Goal: Information Seeking & Learning: Learn about a topic

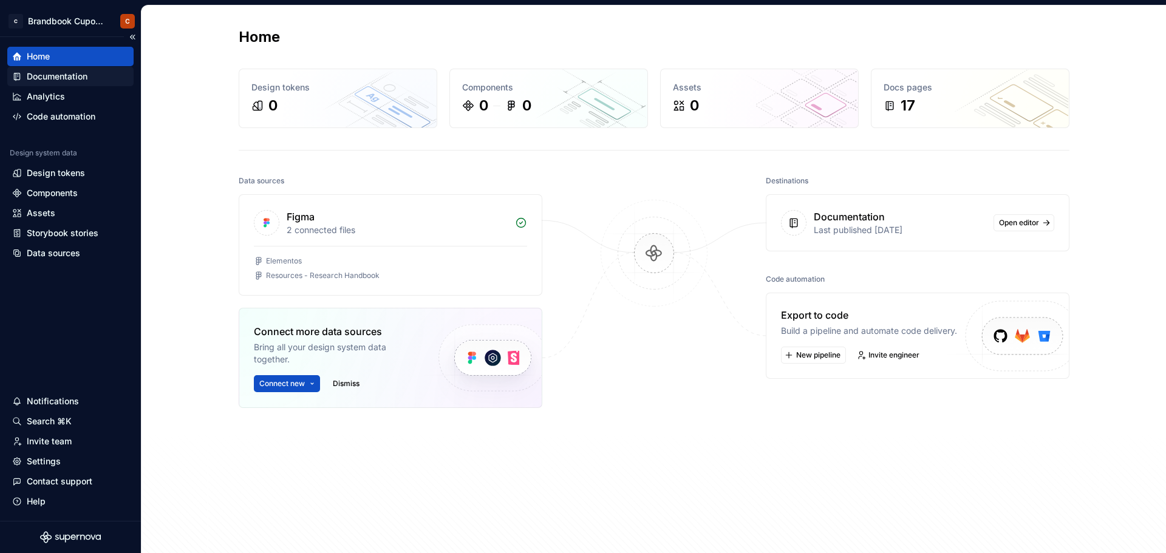
click at [76, 76] on div "Documentation" at bounding box center [57, 76] width 61 height 12
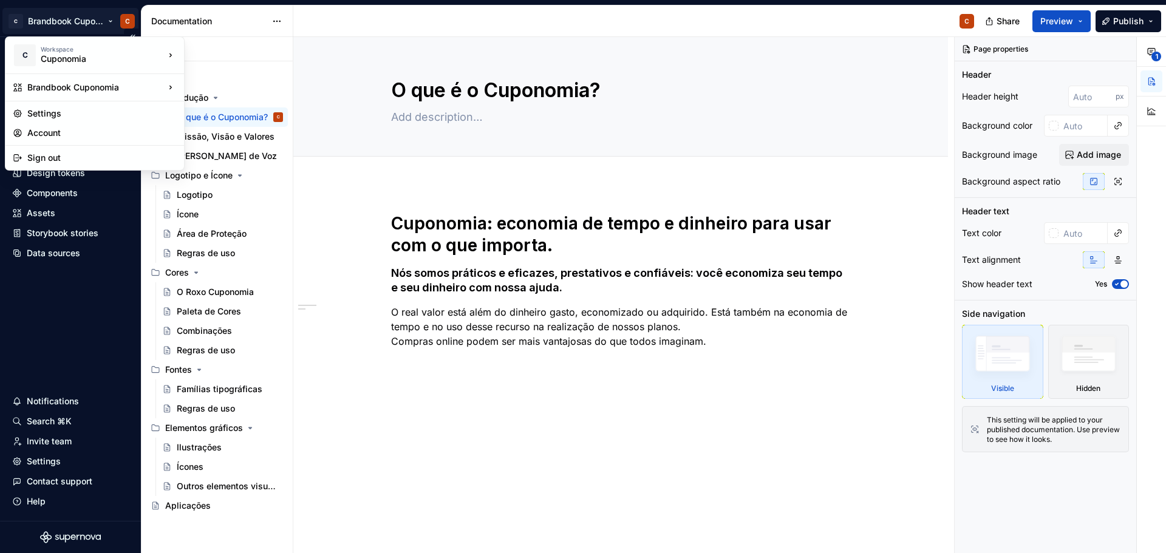
click at [68, 19] on html "C Brandbook Cuponomia C Home Documentation Analytics Code automation Design sys…" at bounding box center [583, 276] width 1166 height 553
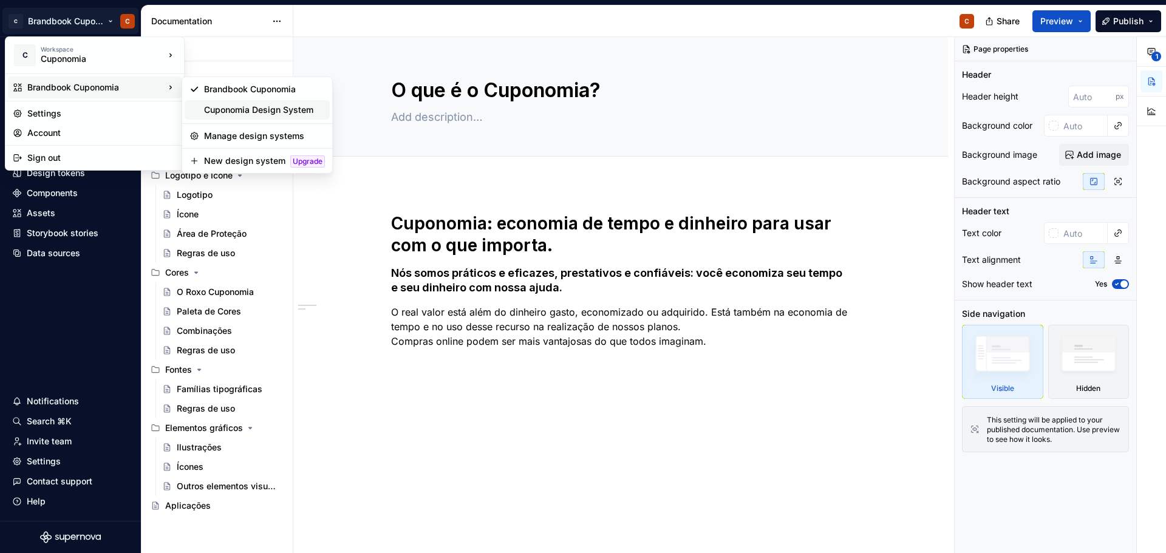
click at [303, 112] on div "Cuponomia Design System" at bounding box center [264, 110] width 121 height 12
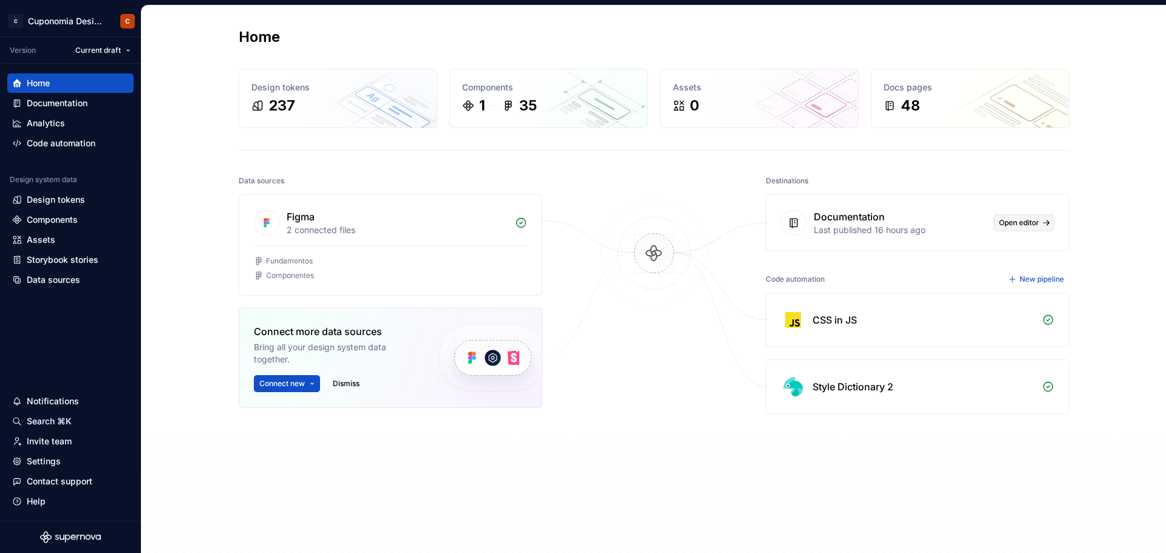
click at [1040, 225] on link "Open editor" at bounding box center [1023, 222] width 61 height 17
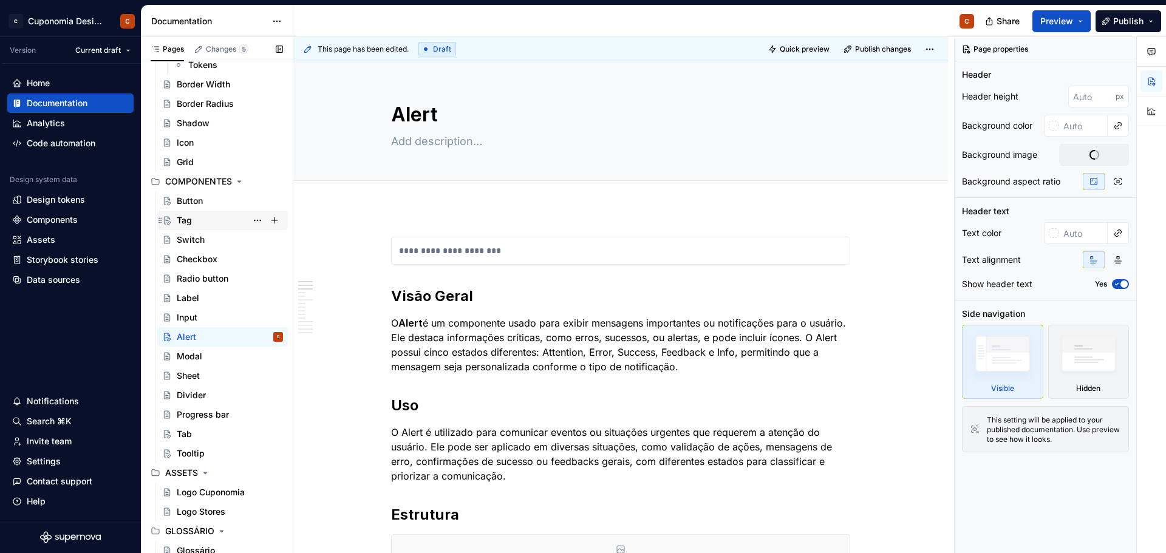
scroll to position [717, 0]
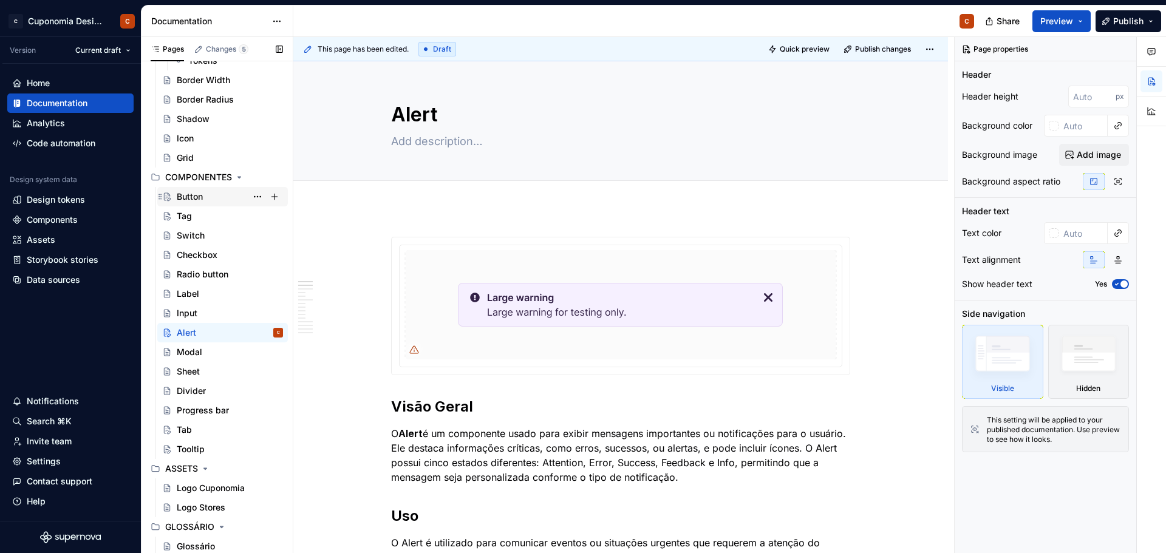
click at [220, 198] on div "Button" at bounding box center [230, 196] width 106 height 17
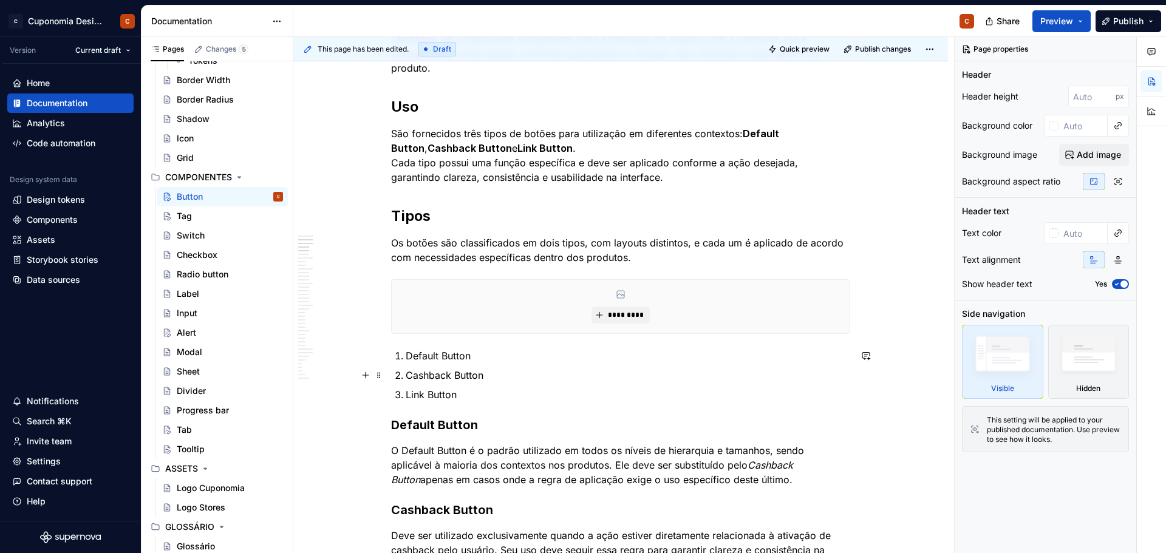
scroll to position [304, 0]
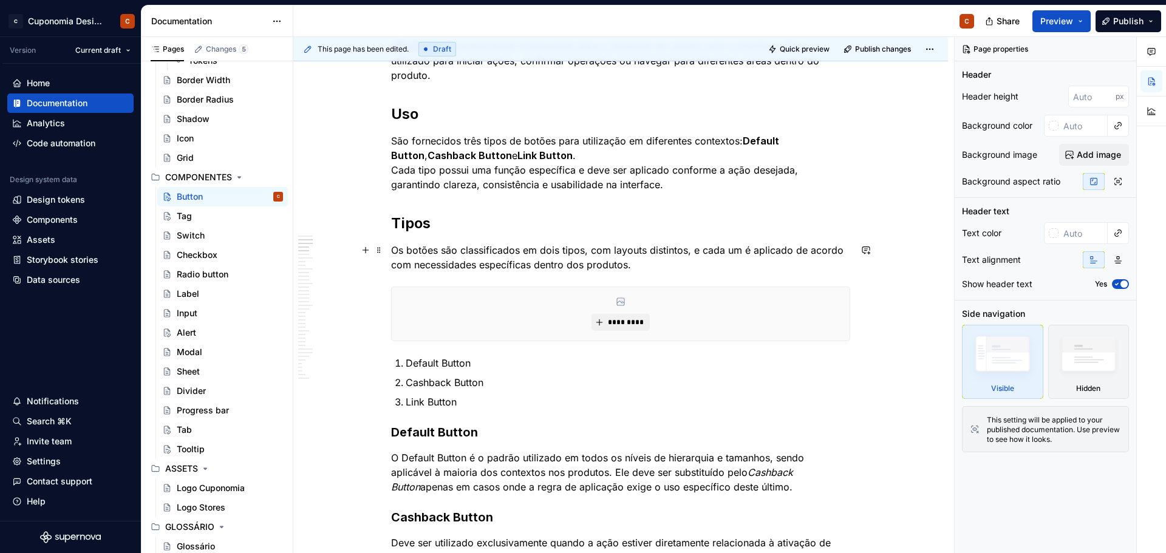
type textarea "*"
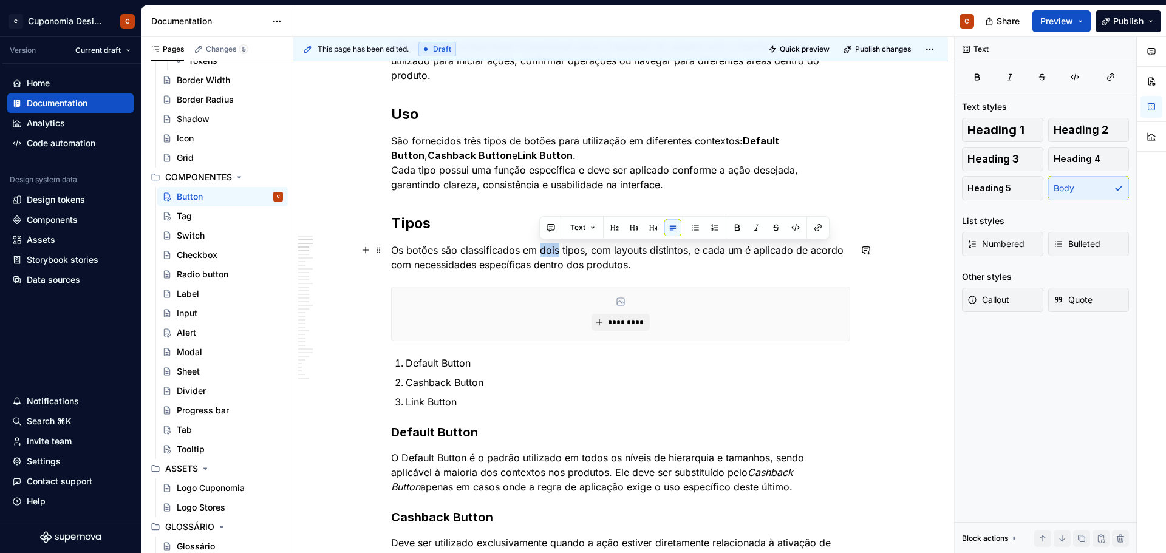
drag, startPoint x: 557, startPoint y: 252, endPoint x: 540, endPoint y: 252, distance: 17.6
click at [540, 252] on p "Os botões são classificados em dois tipos, com layouts distintos, e cada um é a…" at bounding box center [620, 257] width 459 height 29
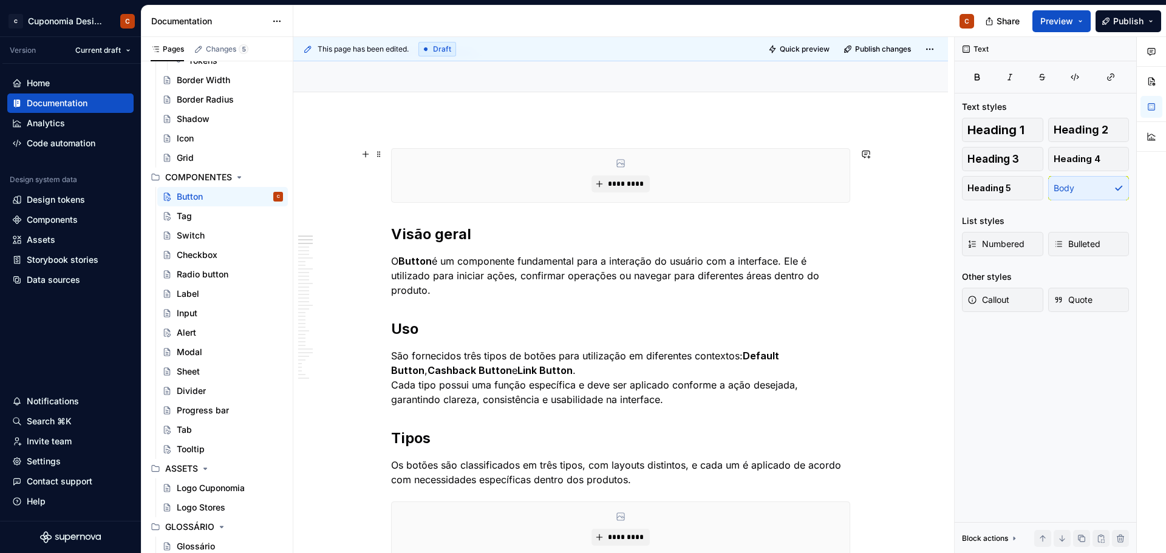
scroll to position [0, 0]
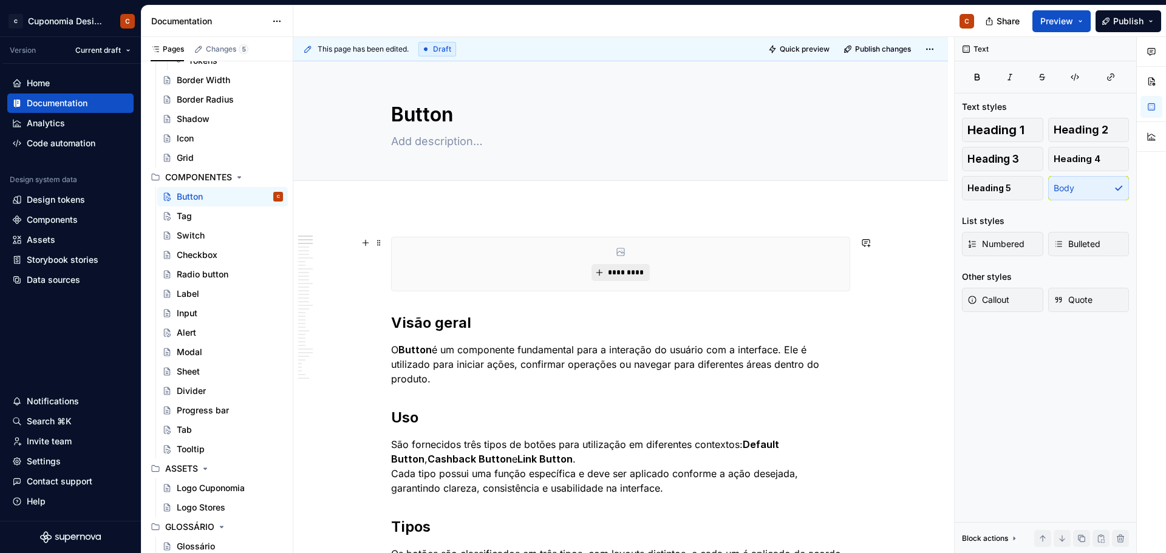
click at [616, 269] on span "*********" at bounding box center [625, 273] width 37 height 10
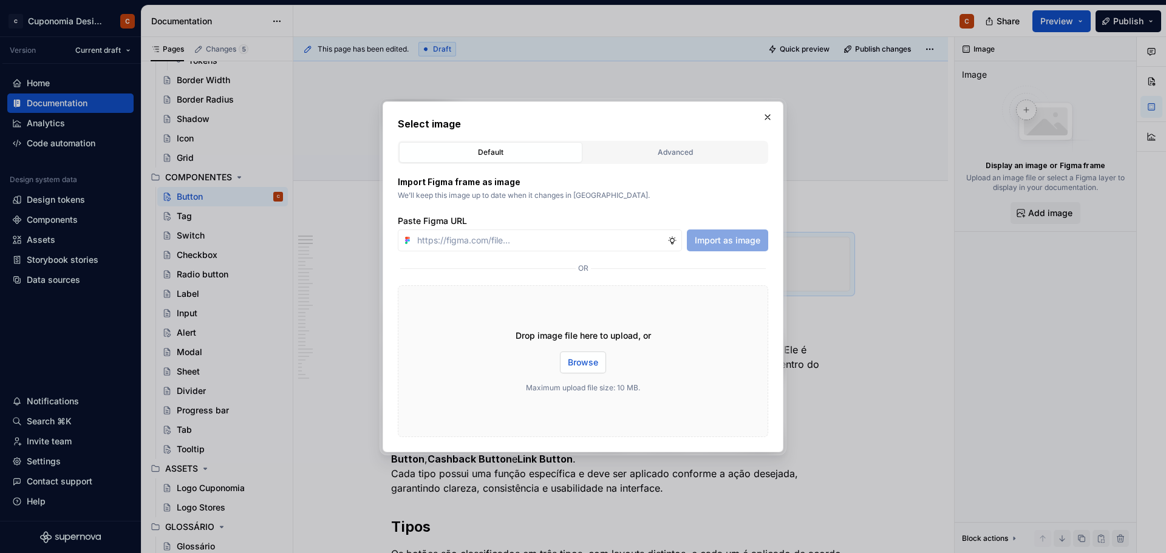
click at [589, 365] on span "Browse" at bounding box center [583, 362] width 30 height 12
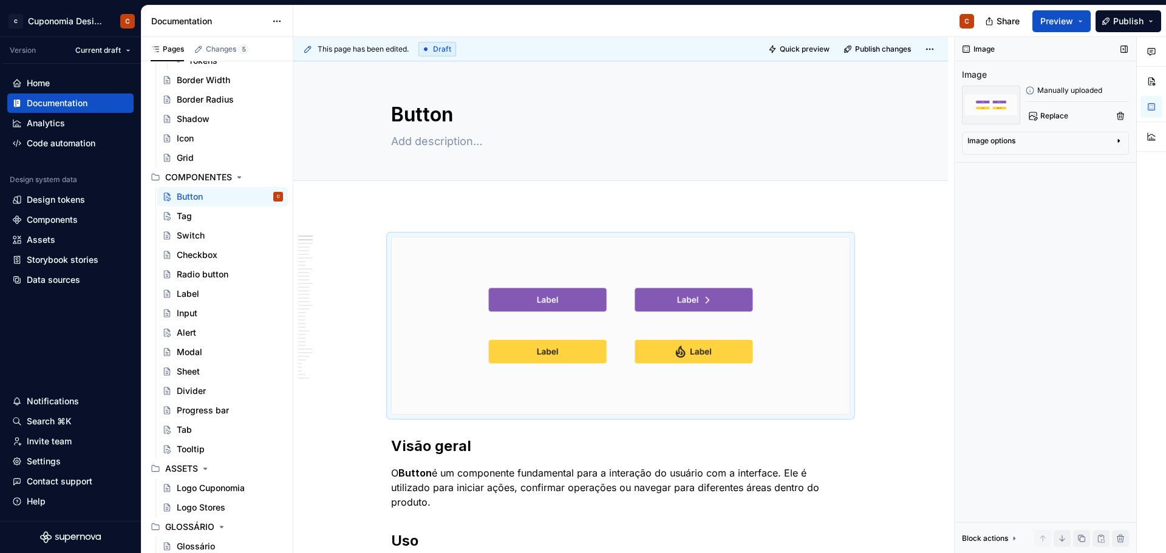
click at [1113, 142] on div "Image options" at bounding box center [1040, 143] width 146 height 15
click at [1091, 163] on icon "button" at bounding box center [1088, 159] width 10 height 10
click at [1153, 84] on button "button" at bounding box center [1151, 81] width 22 height 22
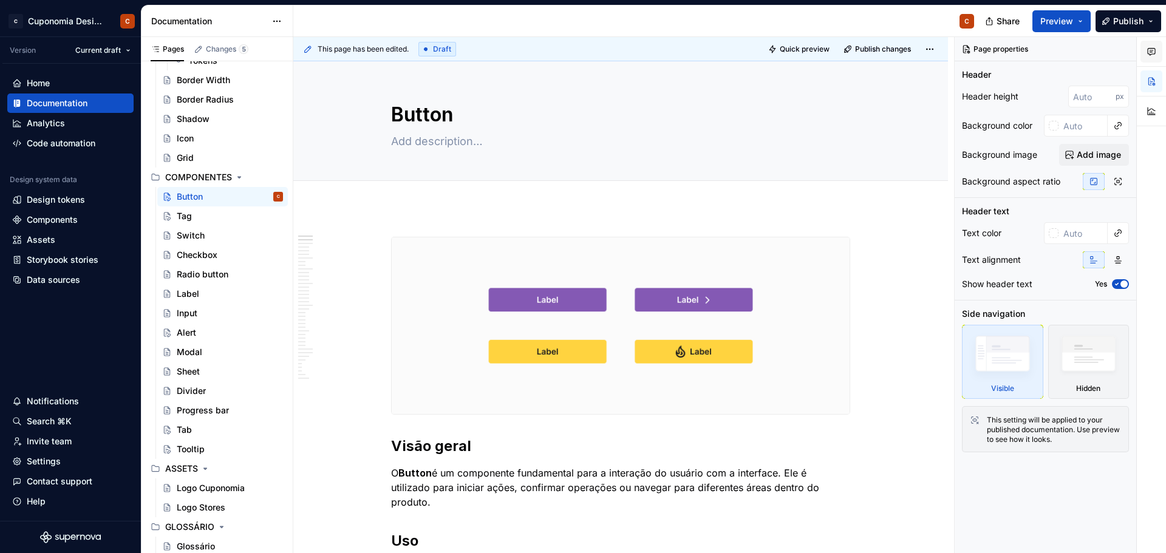
click at [1151, 51] on icon "button" at bounding box center [1151, 52] width 10 height 10
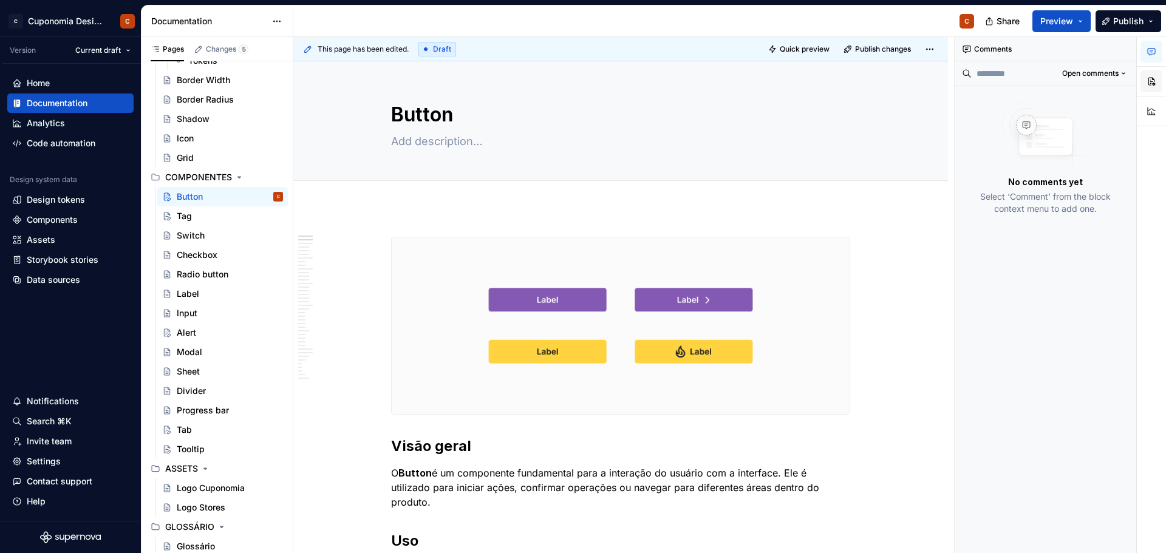
click at [1151, 74] on button "button" at bounding box center [1151, 81] width 22 height 22
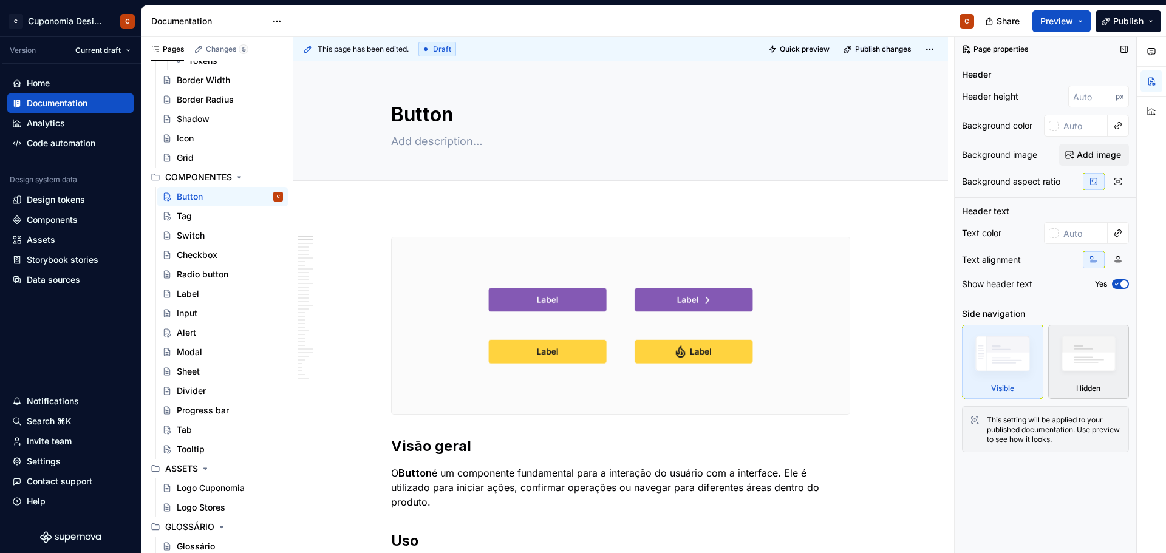
click at [1091, 355] on img at bounding box center [1088, 356] width 70 height 53
click at [1024, 360] on img at bounding box center [1002, 356] width 70 height 53
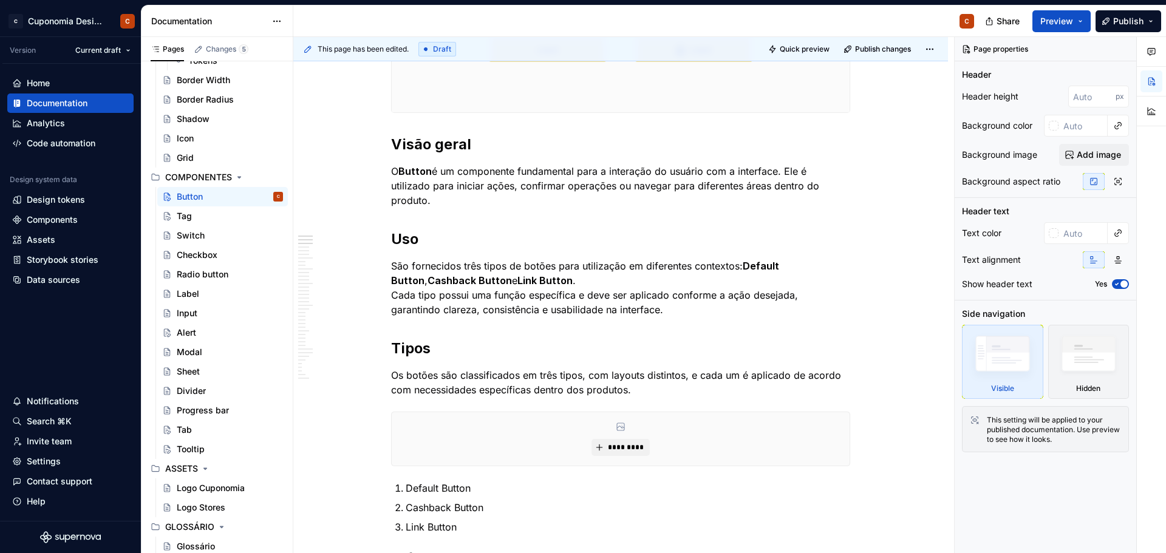
scroll to position [364, 0]
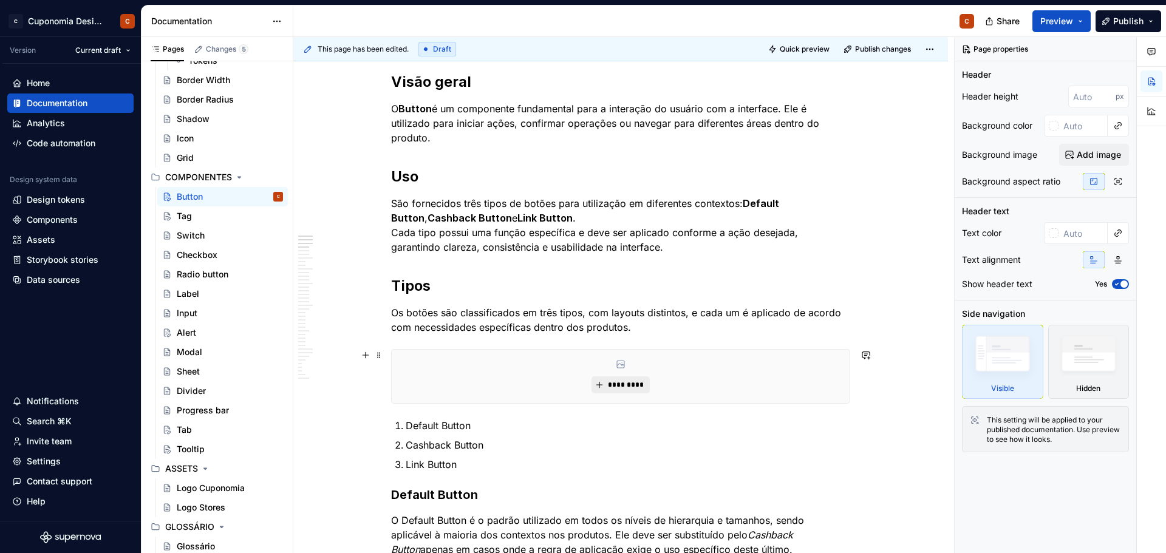
click at [624, 384] on span "*********" at bounding box center [625, 385] width 37 height 10
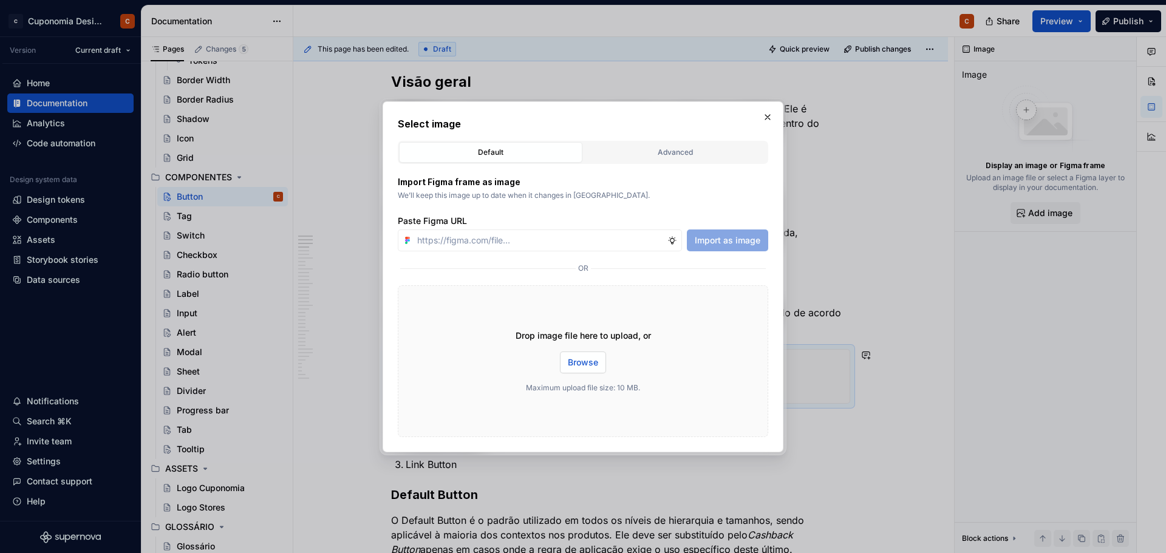
click at [596, 358] on span "Browse" at bounding box center [583, 362] width 30 height 12
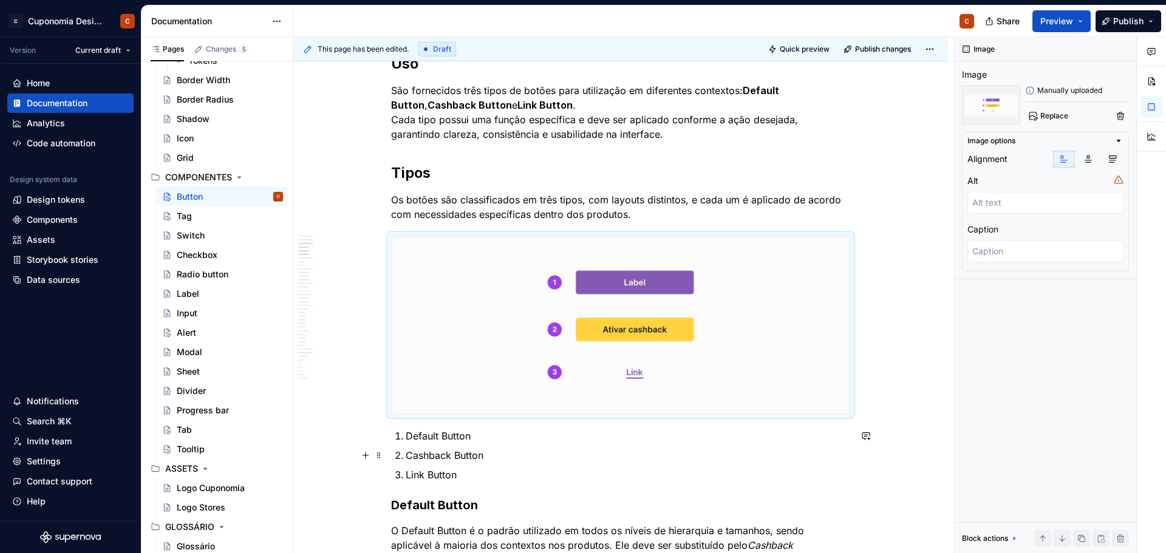
scroll to position [425, 0]
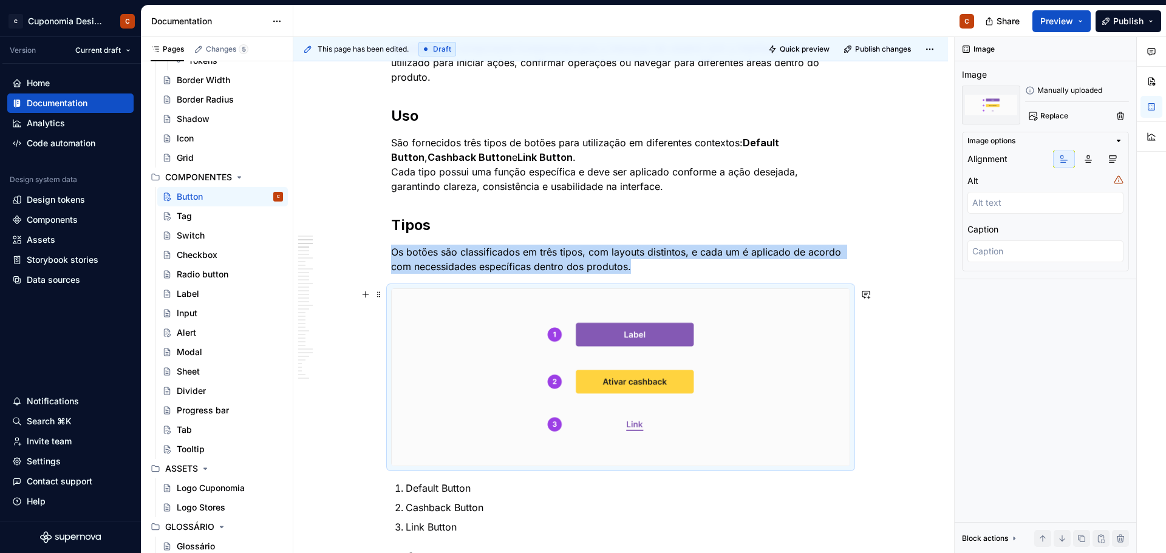
click at [433, 333] on img at bounding box center [621, 377] width 458 height 177
click at [1043, 116] on span "Replace" at bounding box center [1054, 116] width 28 height 10
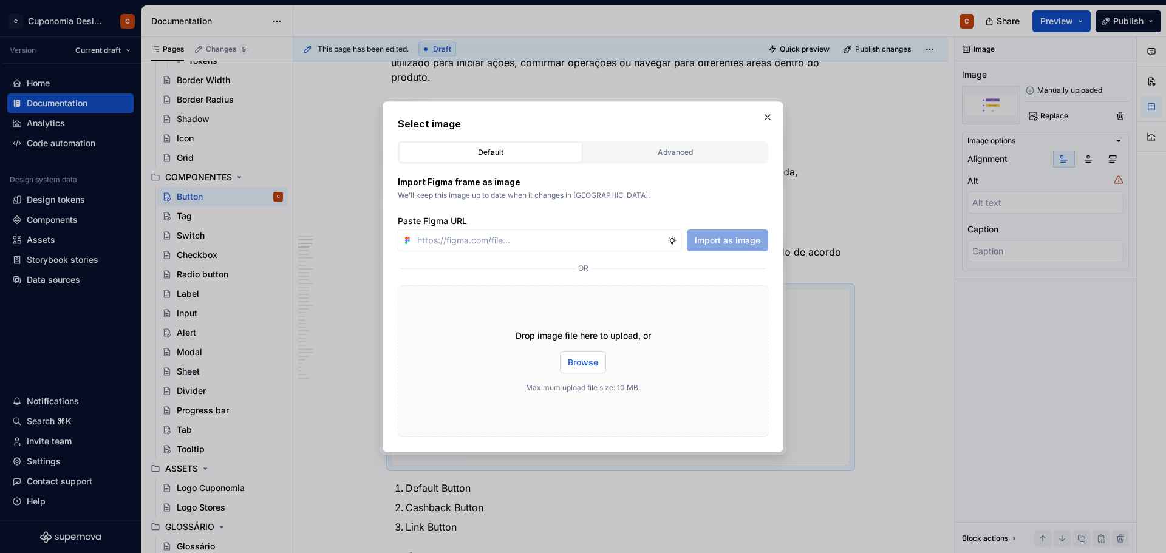
click at [583, 364] on span "Browse" at bounding box center [583, 362] width 30 height 12
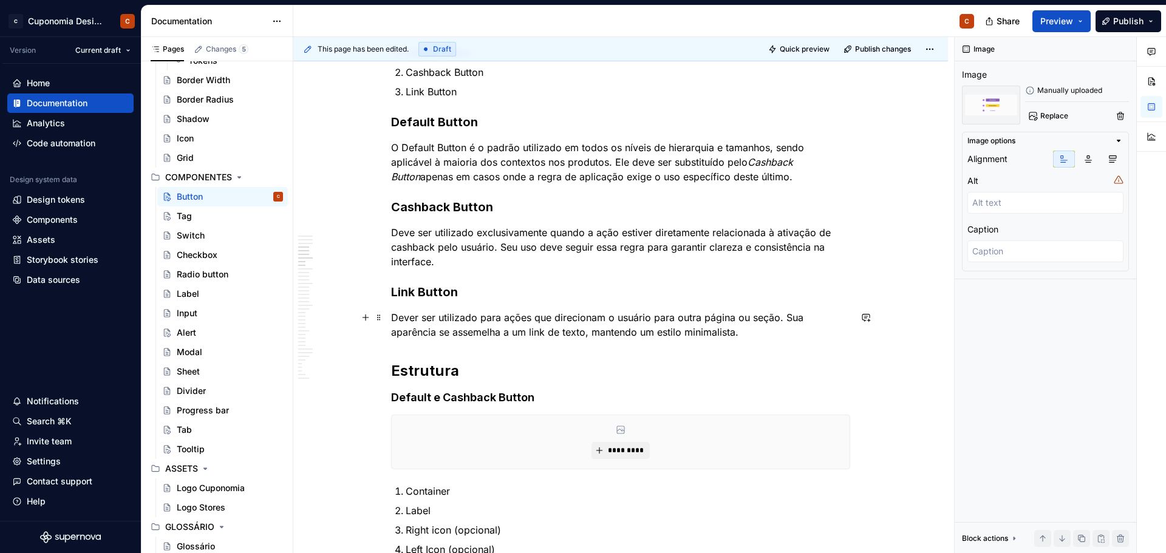
scroll to position [971, 0]
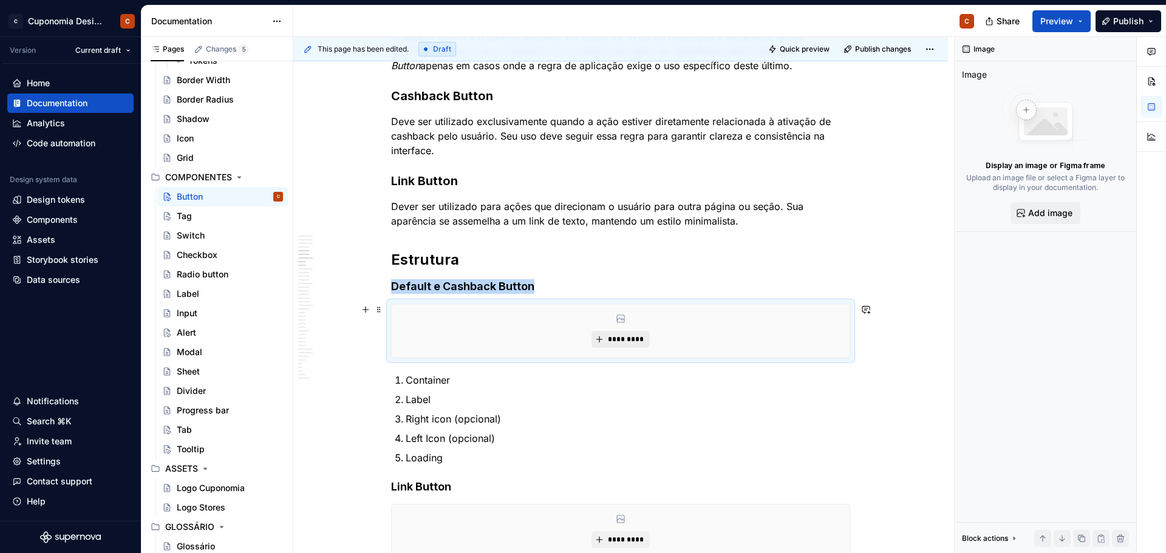
click at [610, 342] on span "*********" at bounding box center [625, 340] width 37 height 10
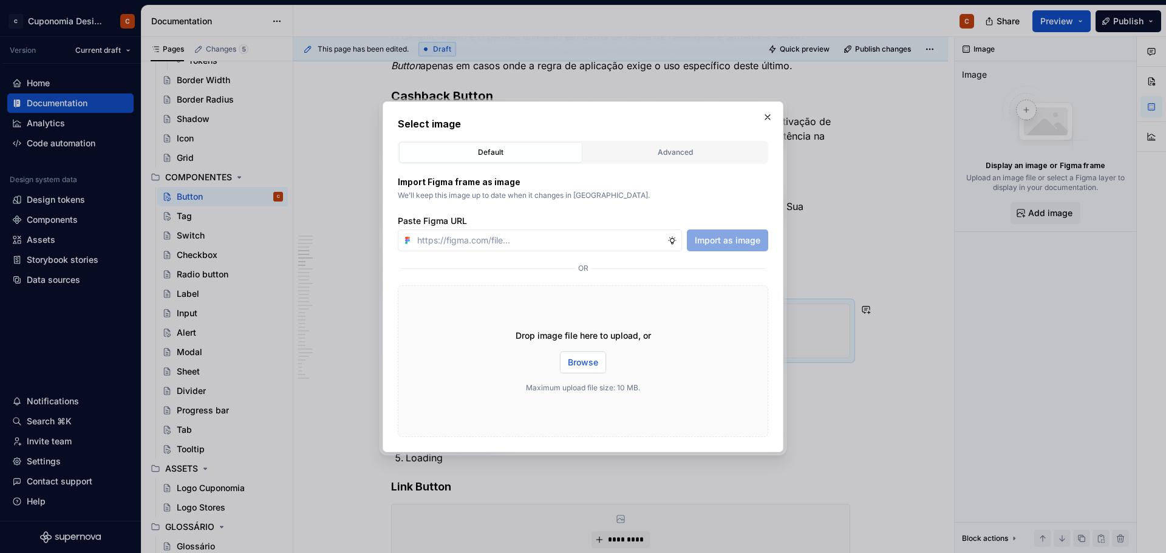
click at [571, 370] on button "Browse" at bounding box center [583, 363] width 46 height 22
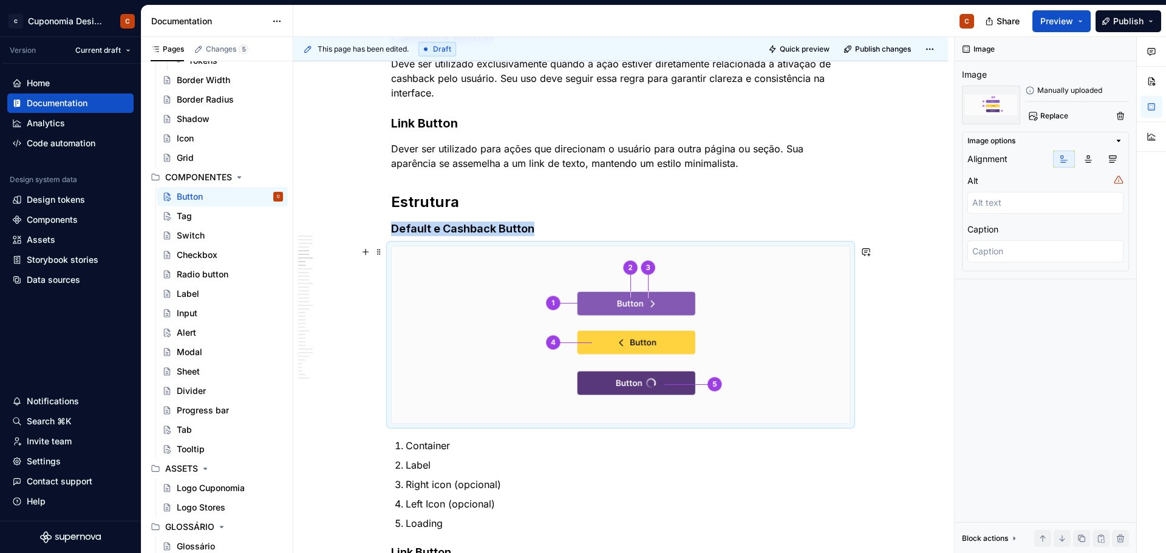
scroll to position [1032, 0]
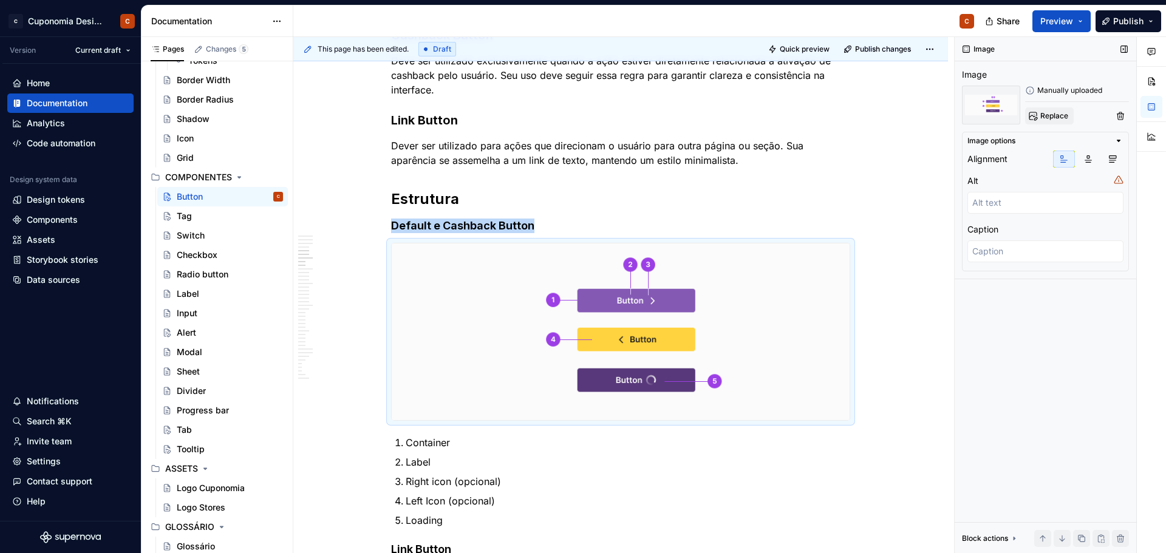
click at [1058, 115] on span "Replace" at bounding box center [1054, 116] width 28 height 10
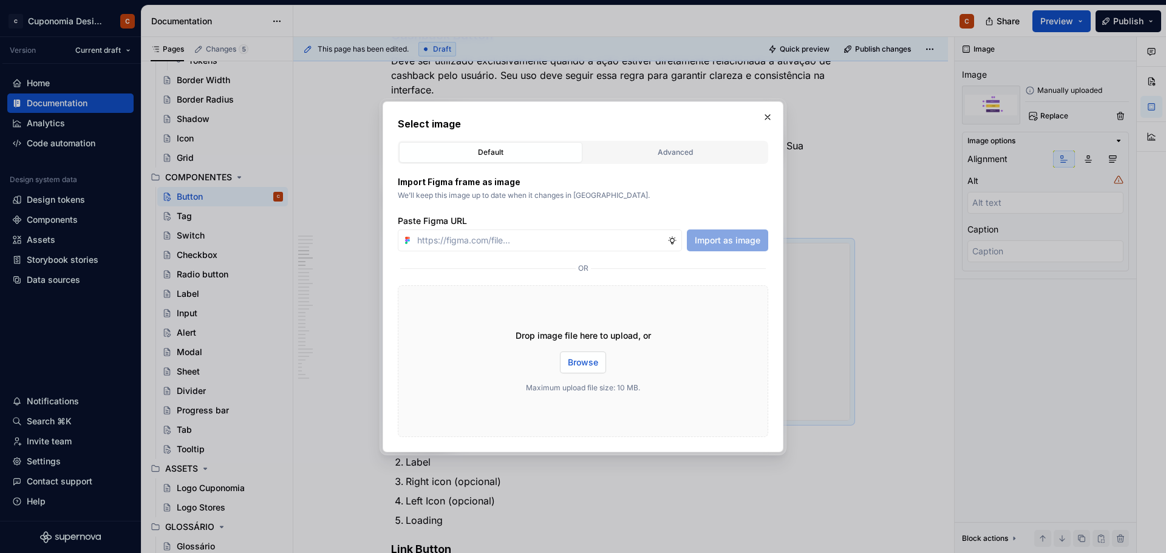
click at [588, 362] on span "Browse" at bounding box center [583, 362] width 30 height 12
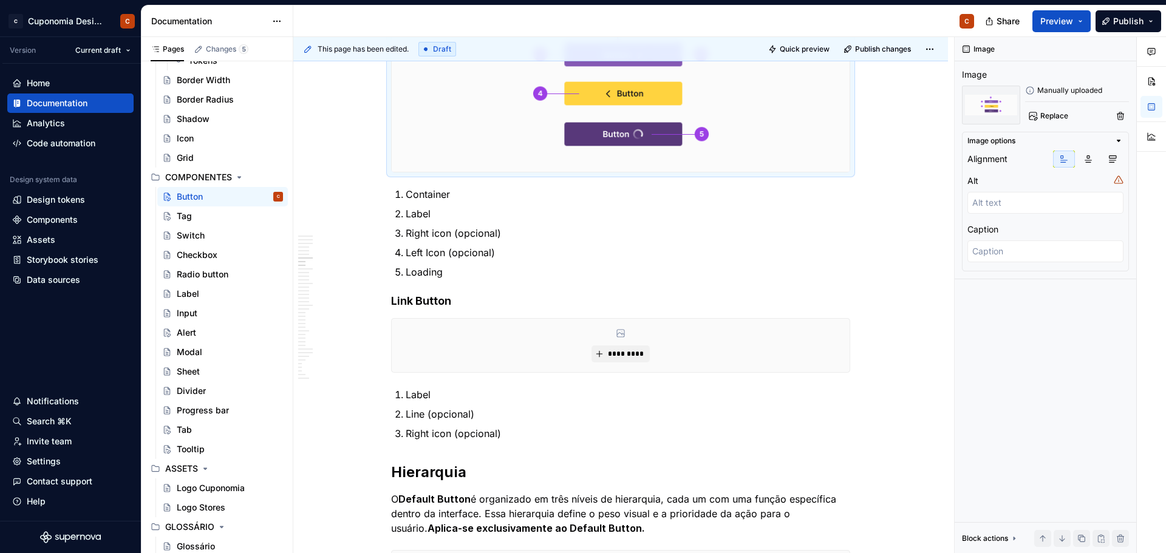
scroll to position [1336, 0]
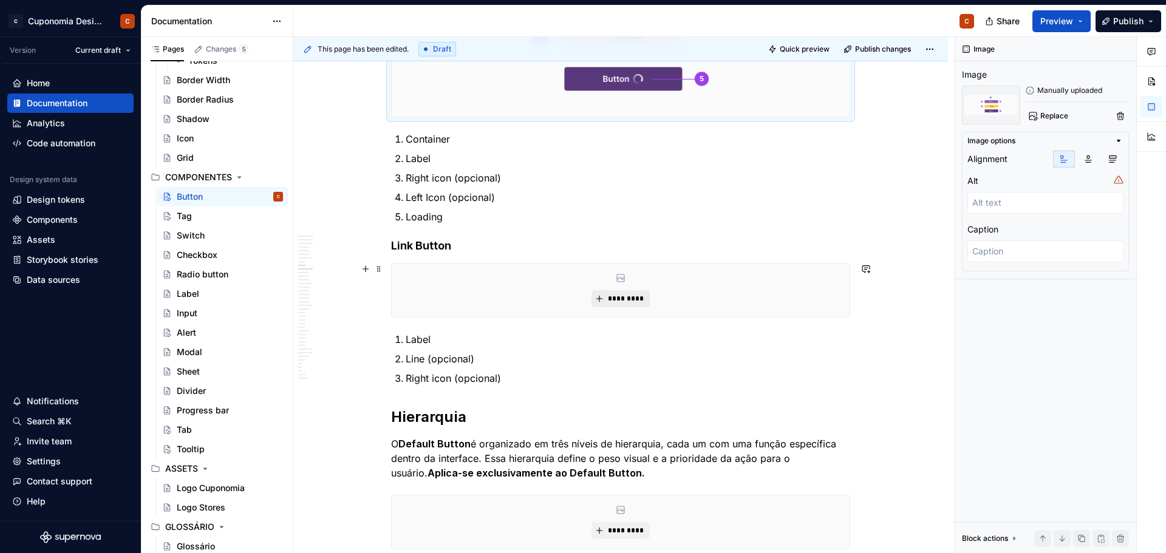
click at [624, 301] on span "*********" at bounding box center [625, 299] width 37 height 10
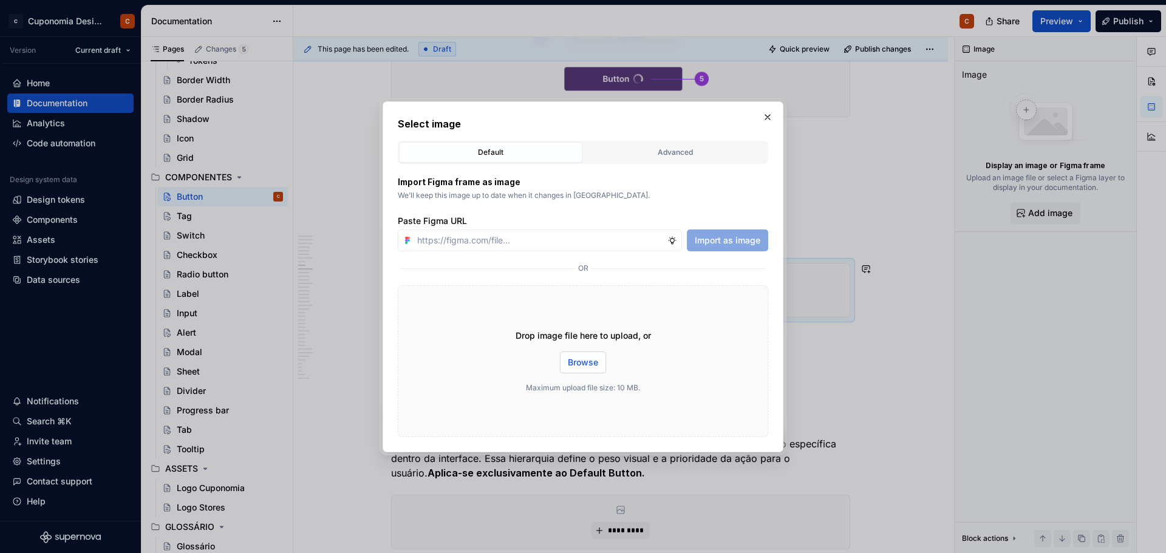
click at [581, 366] on span "Browse" at bounding box center [583, 362] width 30 height 12
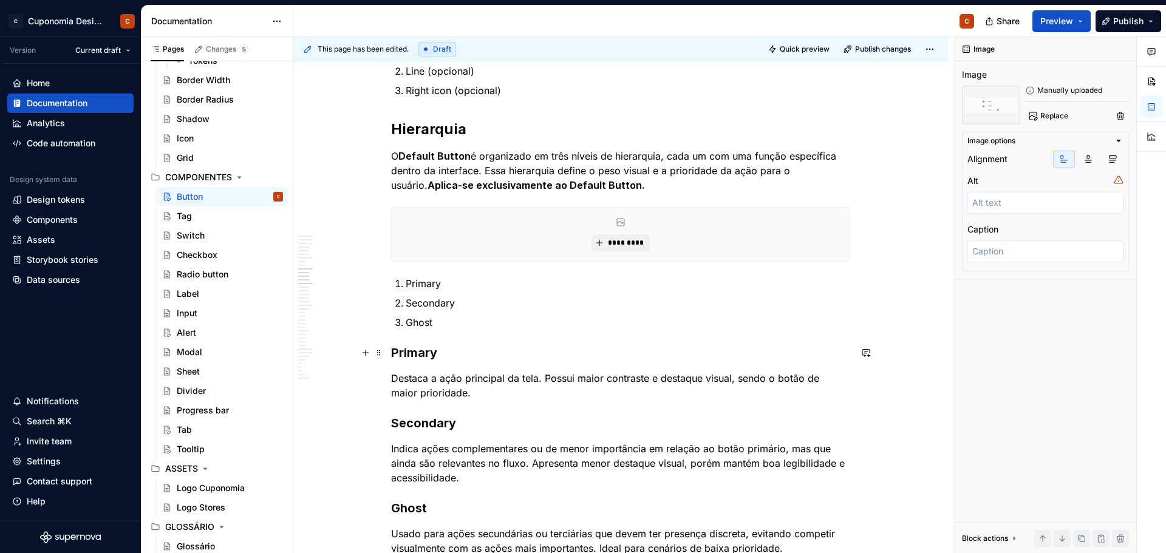
scroll to position [1700, 0]
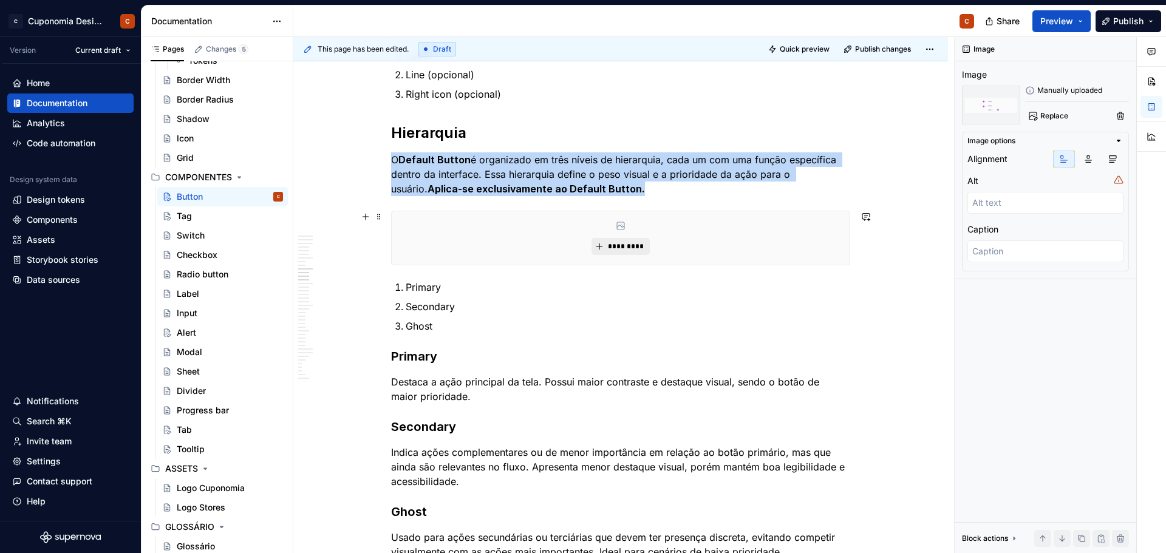
click at [620, 241] on button "*********" at bounding box center [620, 246] width 58 height 17
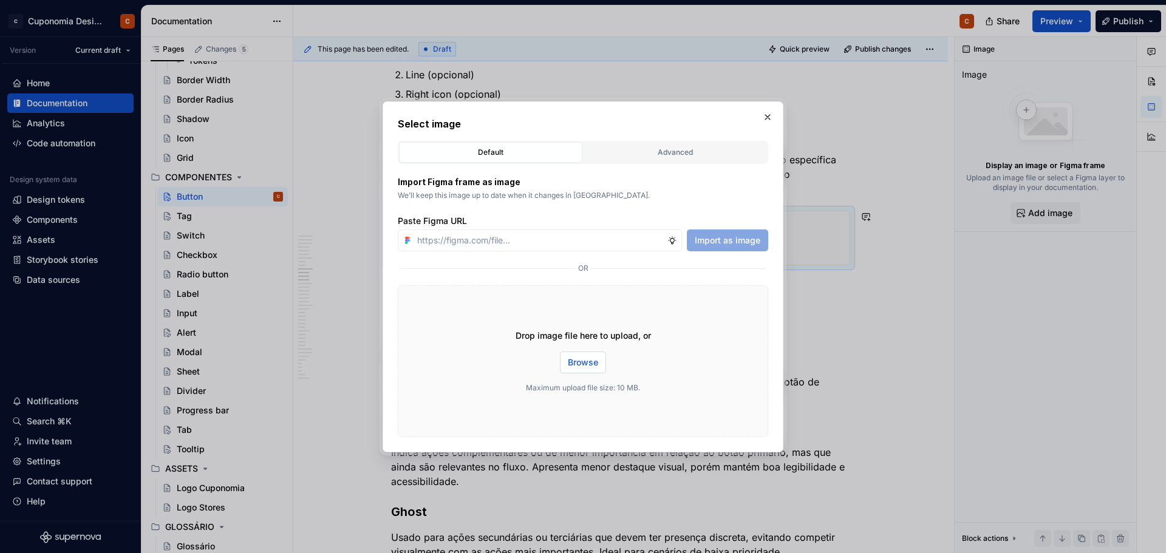
click at [583, 365] on span "Browse" at bounding box center [583, 362] width 30 height 12
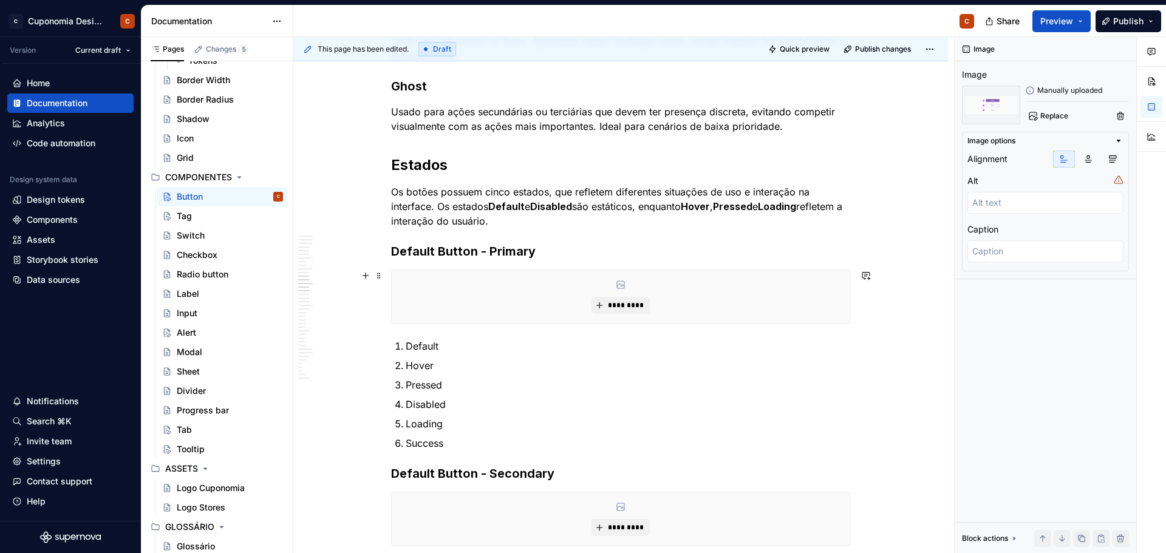
scroll to position [2246, 0]
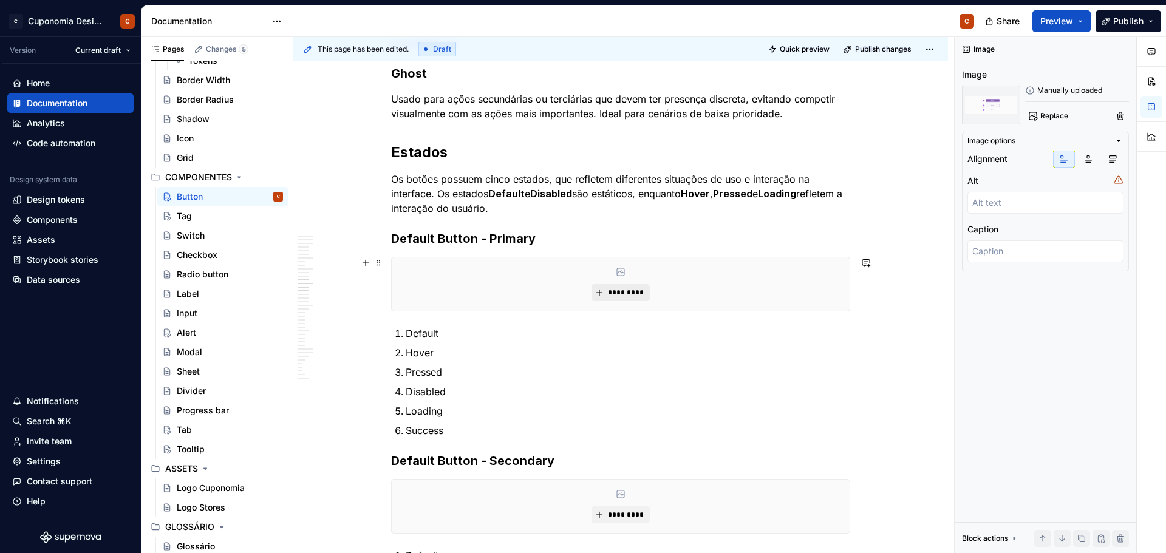
click at [634, 290] on span "*********" at bounding box center [625, 293] width 37 height 10
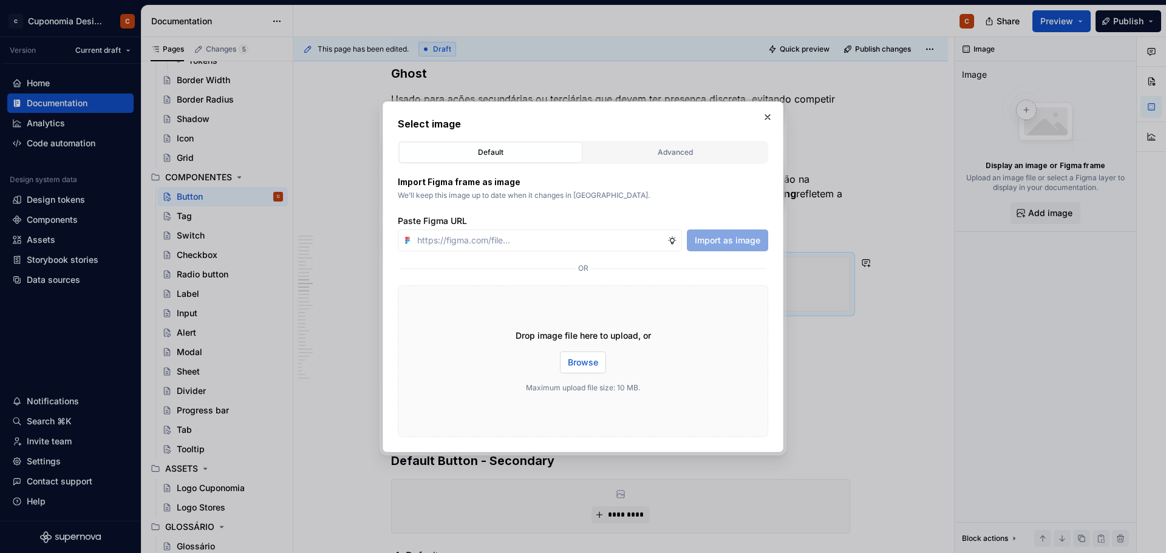
click at [601, 361] on button "Browse" at bounding box center [583, 363] width 46 height 22
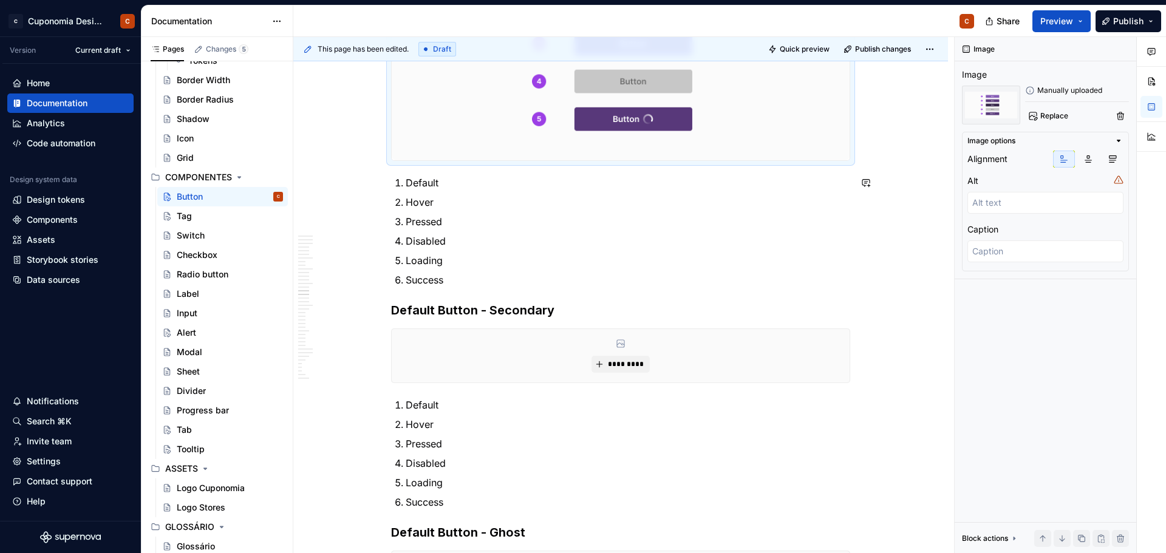
scroll to position [2611, 0]
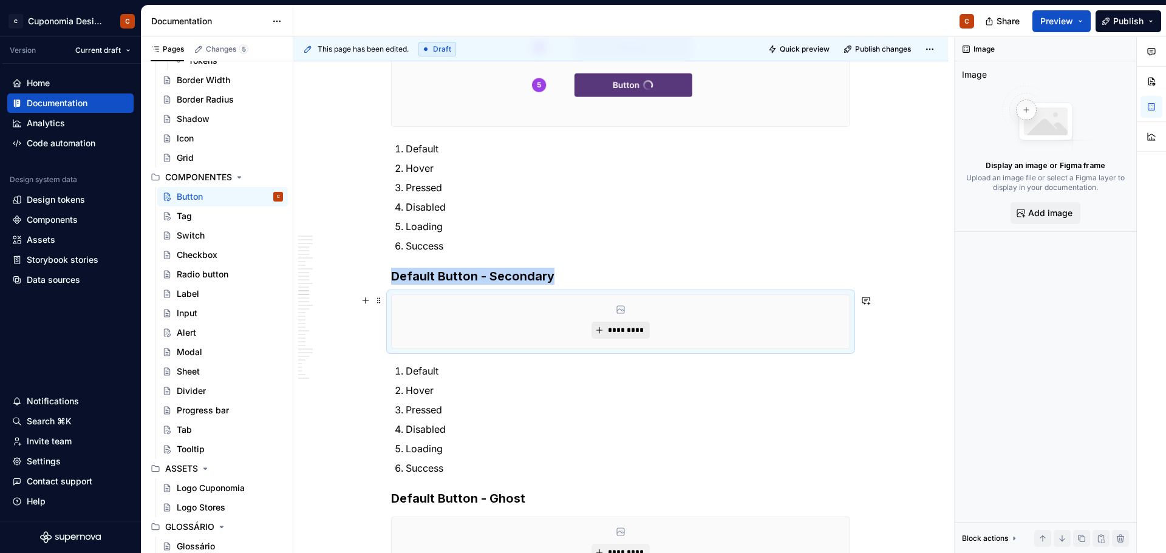
click at [631, 325] on button "*********" at bounding box center [620, 330] width 58 height 17
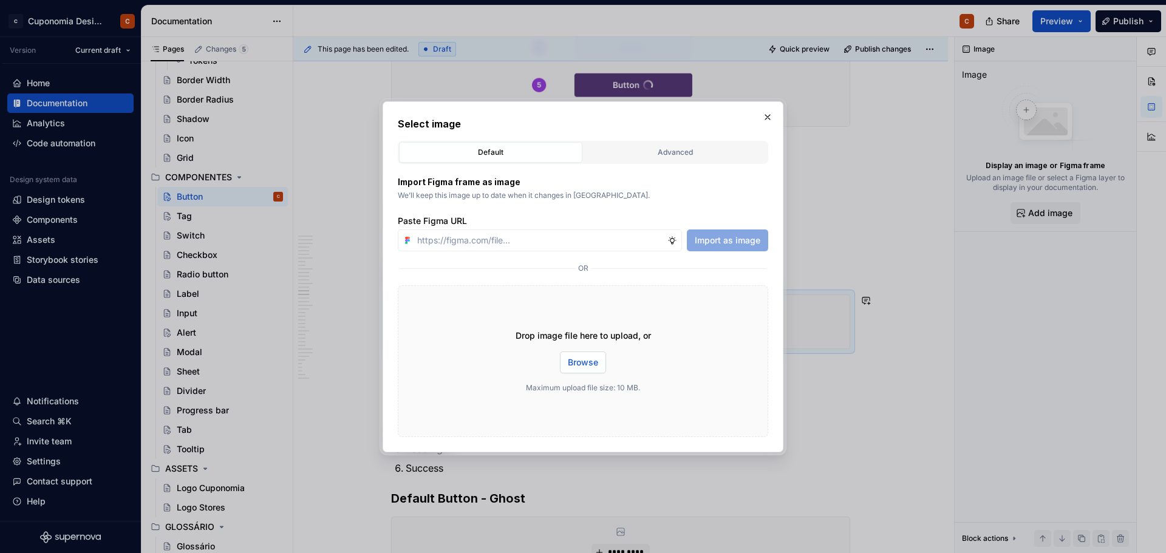
click at [575, 361] on span "Browse" at bounding box center [583, 362] width 30 height 12
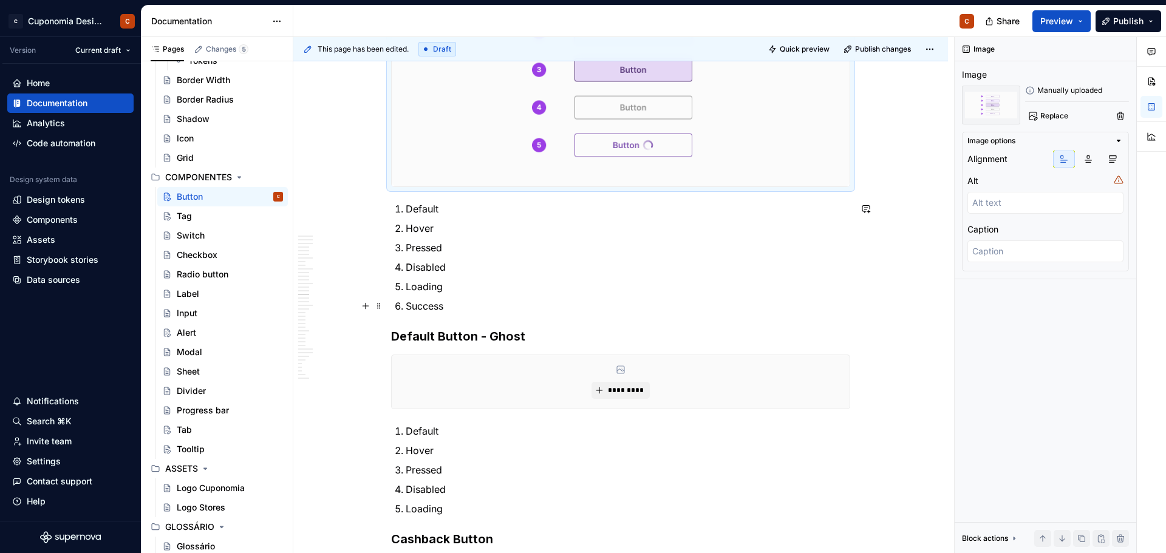
scroll to position [2975, 0]
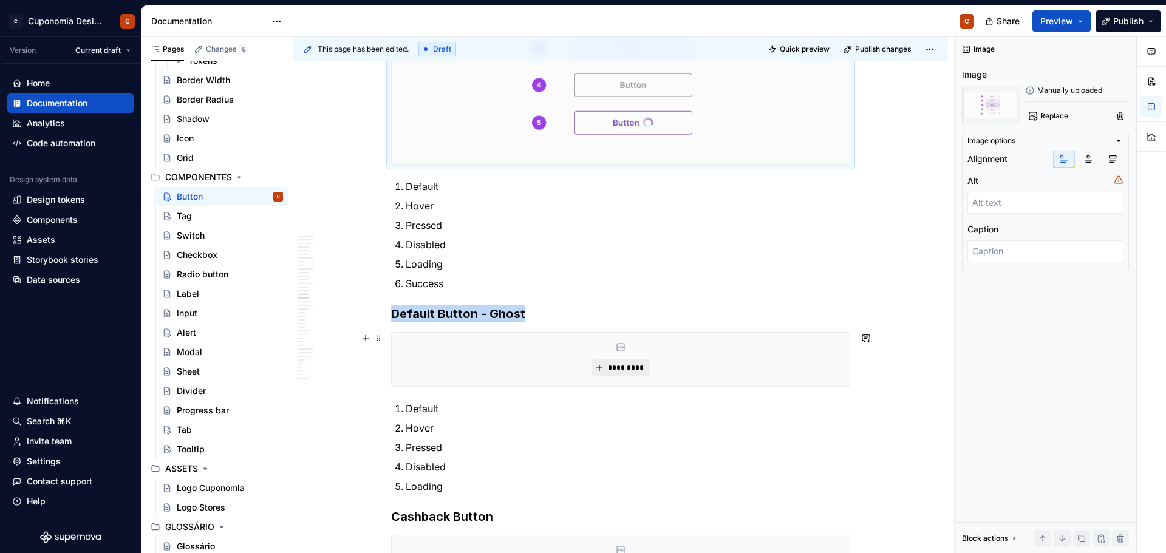
click at [621, 362] on button "*********" at bounding box center [620, 367] width 58 height 17
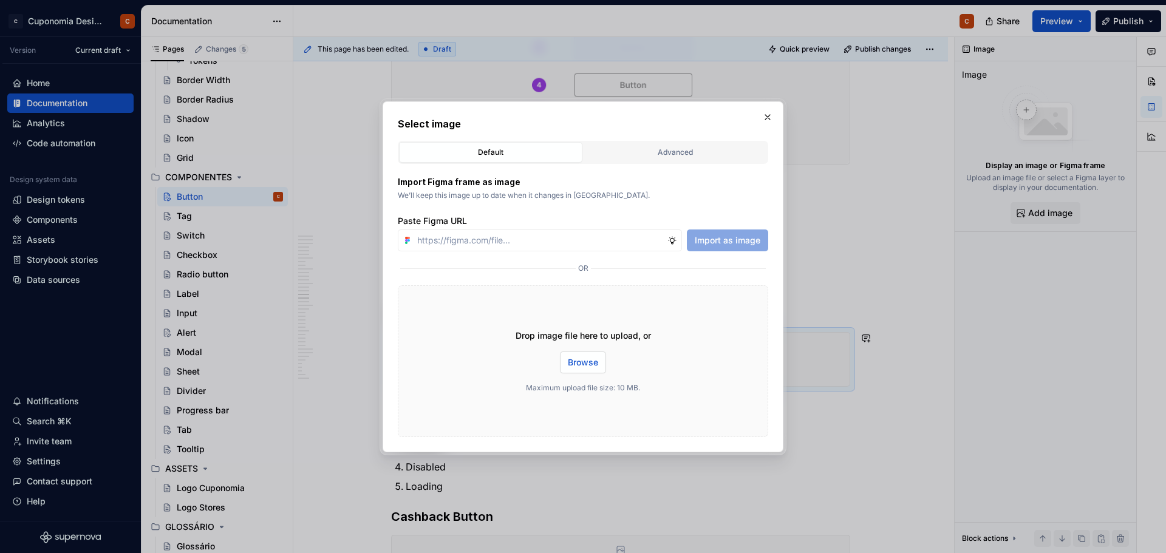
click at [598, 355] on button "Browse" at bounding box center [583, 363] width 46 height 22
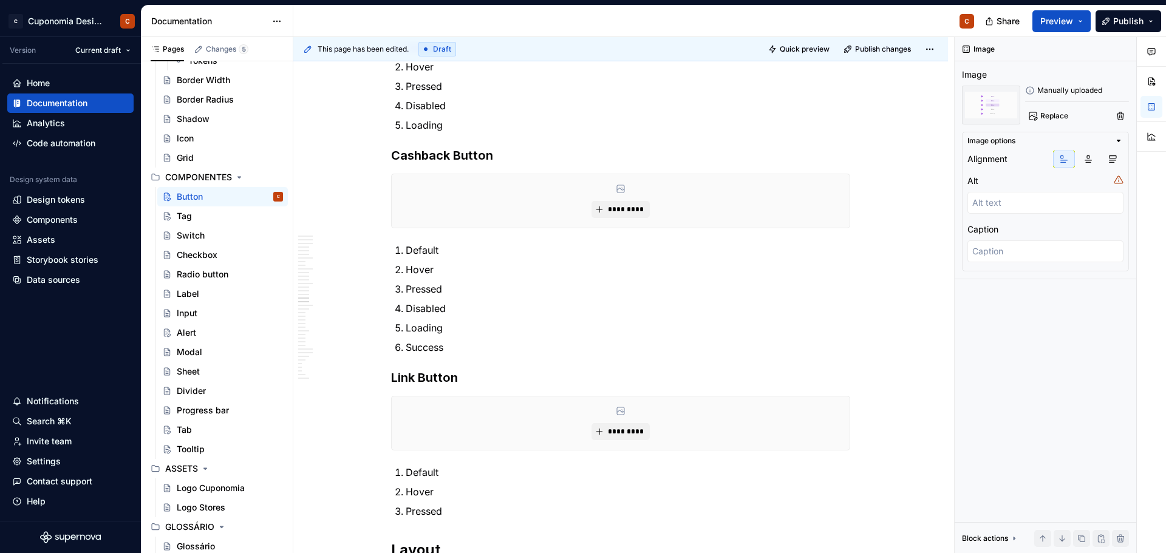
scroll to position [3521, 0]
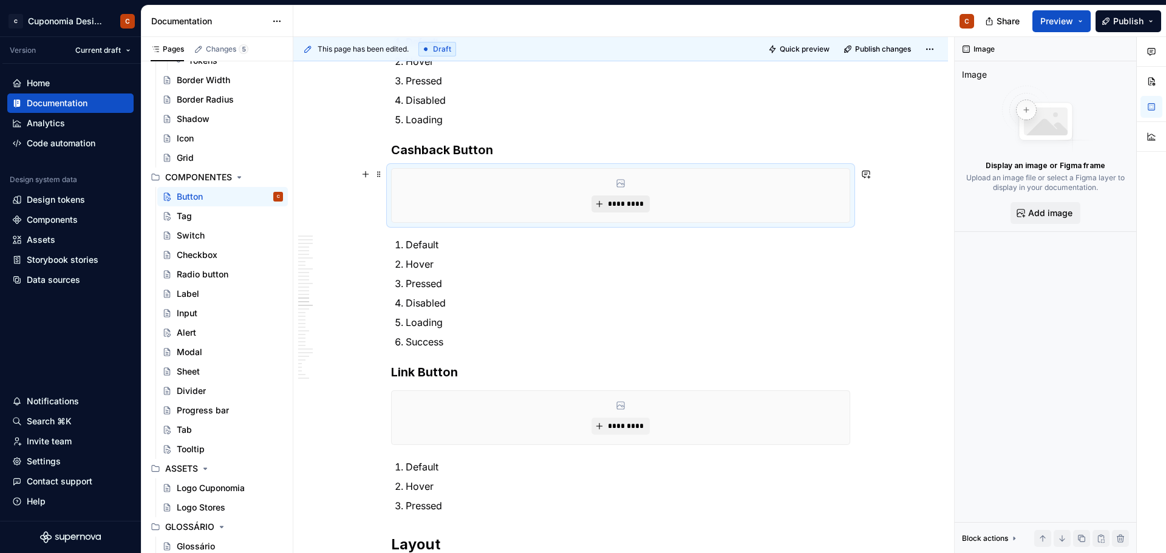
click at [611, 202] on span "*********" at bounding box center [625, 204] width 37 height 10
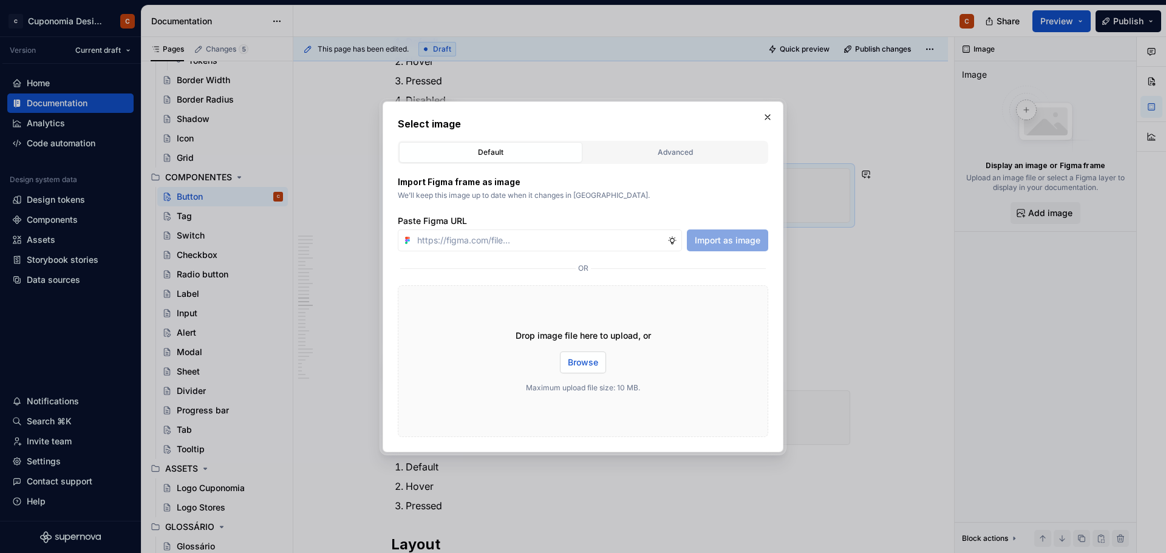
click at [575, 356] on span "Browse" at bounding box center [583, 362] width 30 height 12
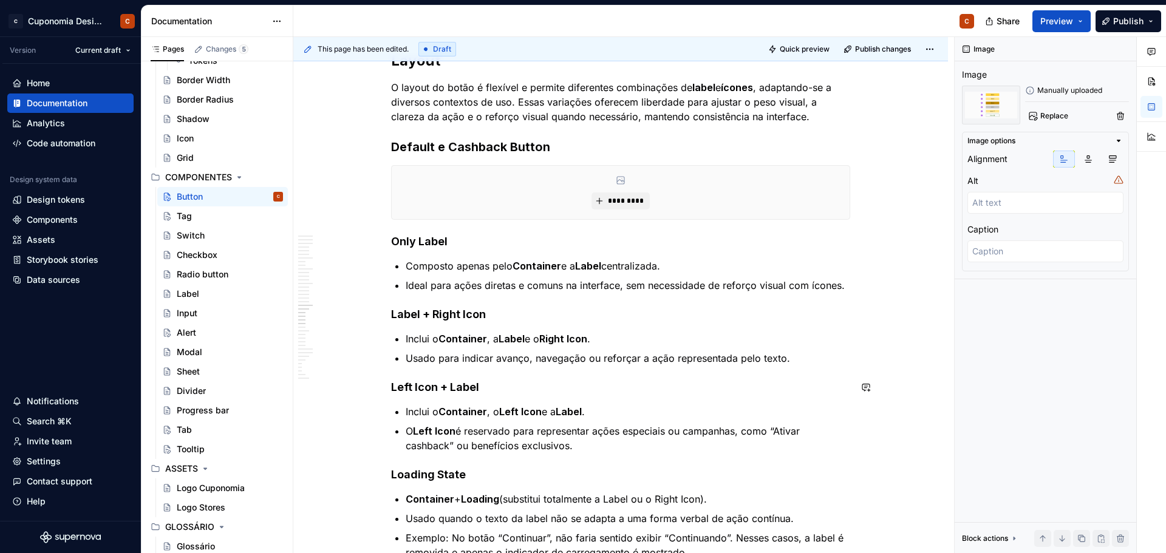
scroll to position [4189, 0]
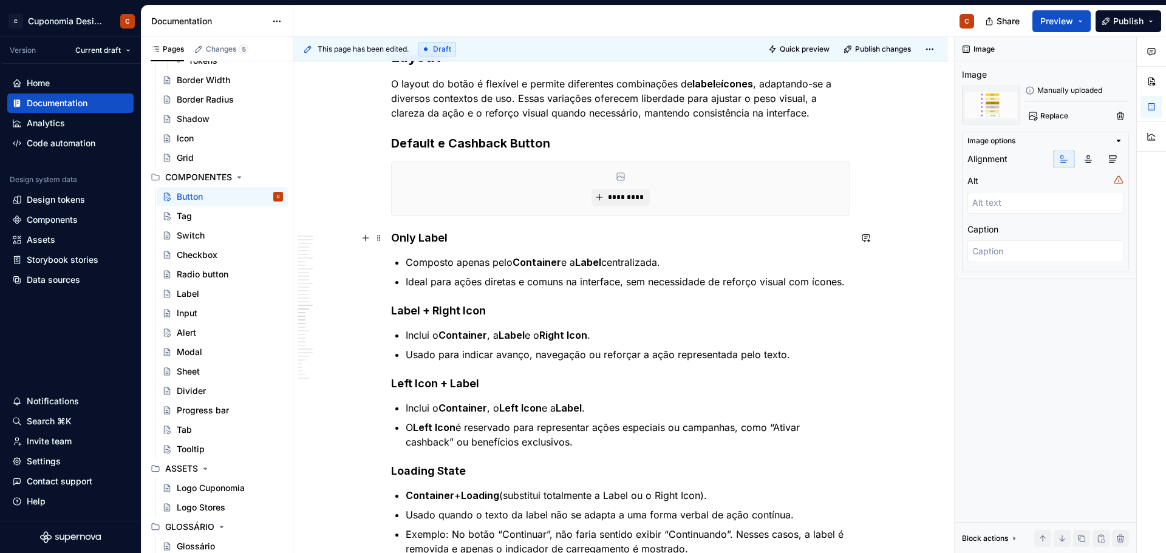
click at [395, 239] on h4 "Only Label" at bounding box center [620, 238] width 459 height 15
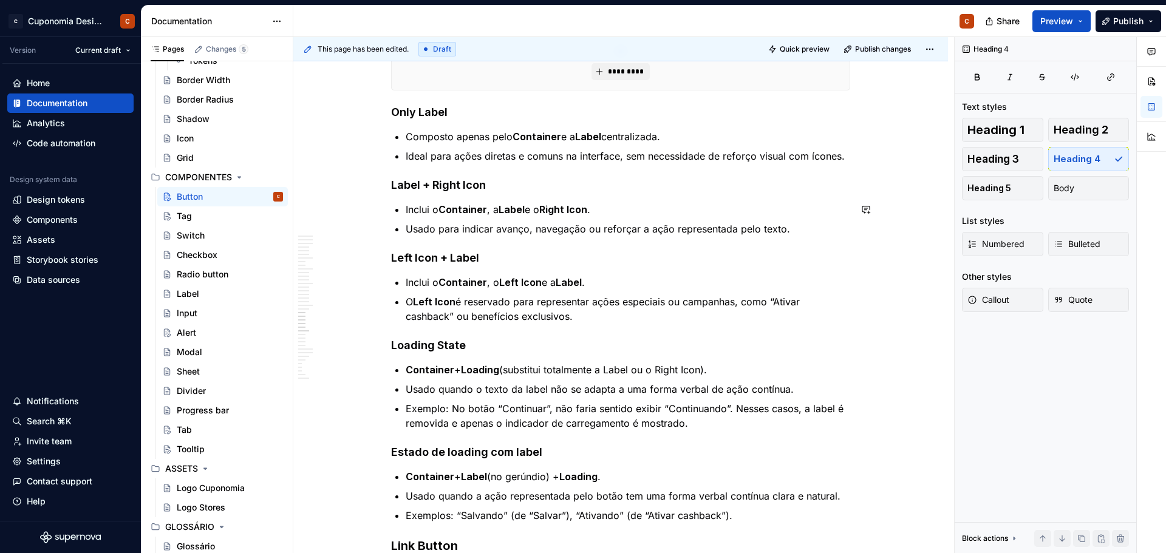
scroll to position [4311, 0]
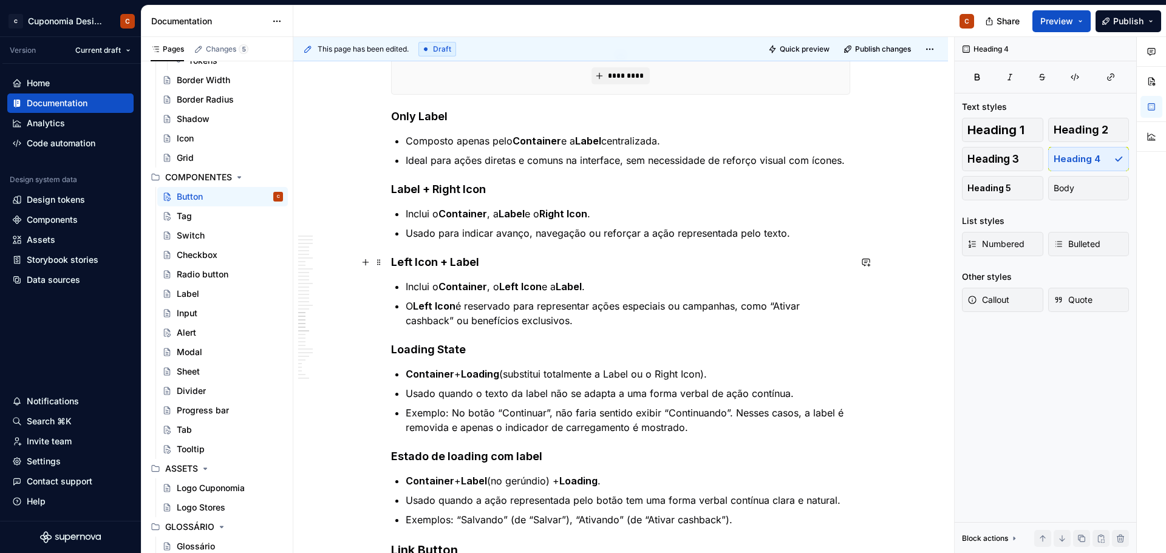
click at [447, 261] on h4 "Left Icon + Label" at bounding box center [620, 262] width 459 height 15
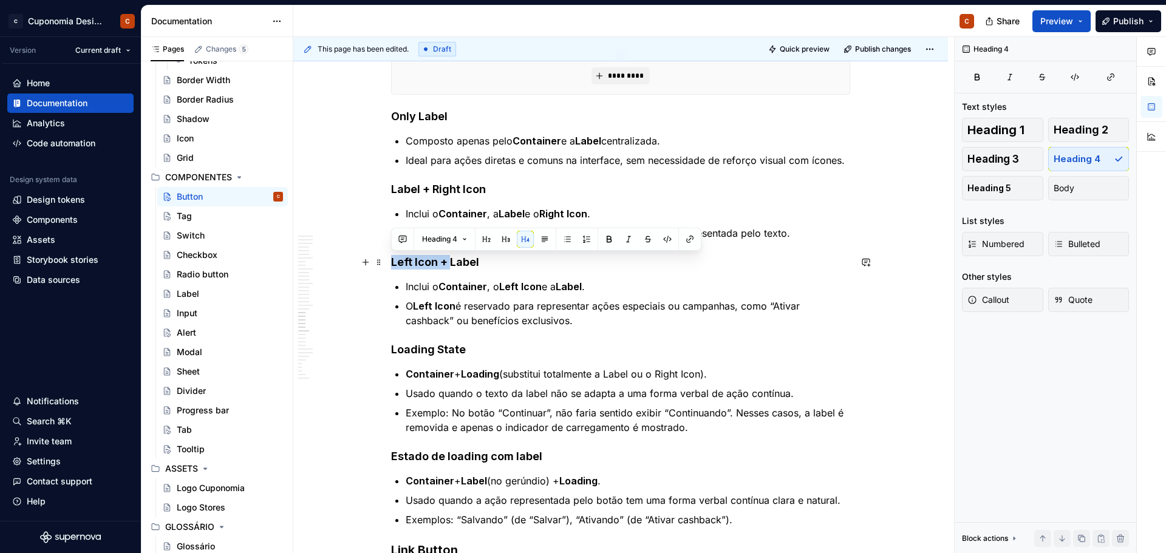
drag, startPoint x: 450, startPoint y: 265, endPoint x: 386, endPoint y: 263, distance: 65.0
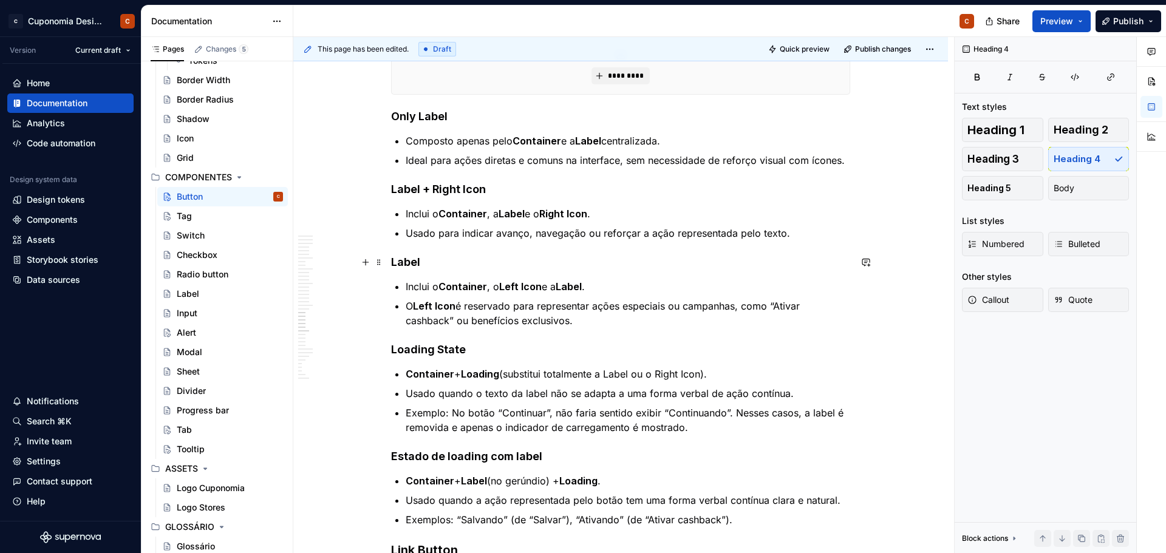
click at [441, 258] on h4 "Label" at bounding box center [620, 262] width 459 height 15
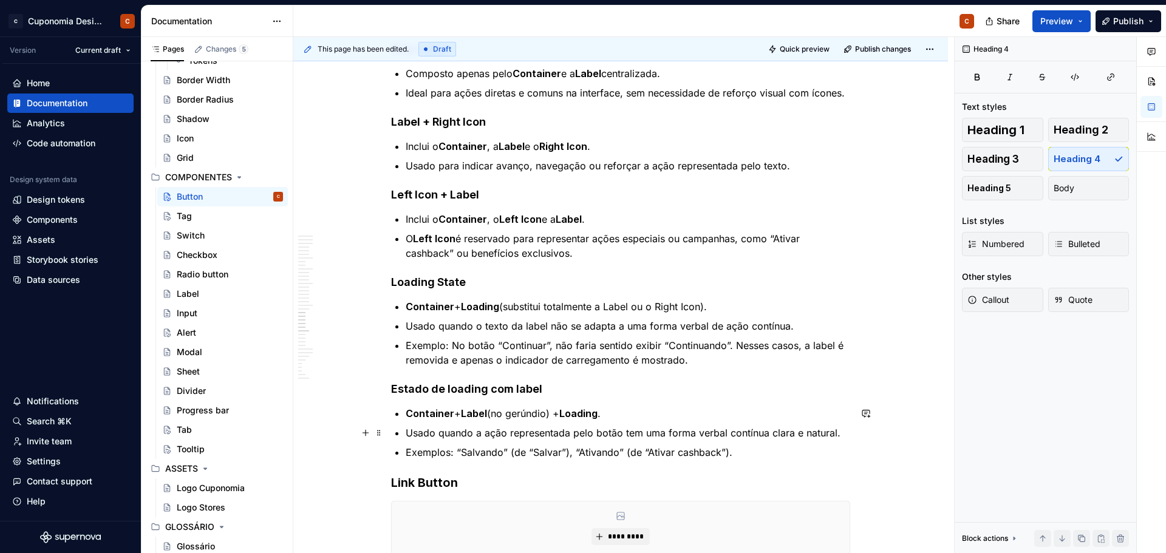
scroll to position [4371, 0]
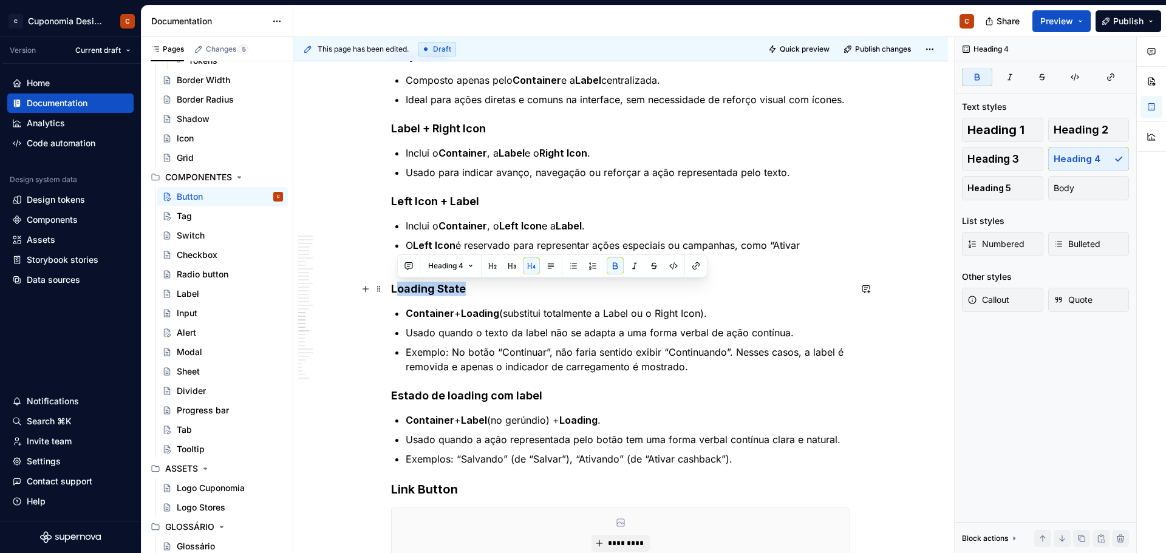
drag, startPoint x: 466, startPoint y: 284, endPoint x: 396, endPoint y: 287, distance: 69.3
click at [396, 287] on h4 "Loading State" at bounding box center [620, 289] width 459 height 15
click at [396, 287] on strong "Loading State" at bounding box center [428, 288] width 75 height 13
drag, startPoint x: 393, startPoint y: 290, endPoint x: 488, endPoint y: 294, distance: 94.8
click at [488, 294] on h4 "Loading State" at bounding box center [620, 289] width 459 height 15
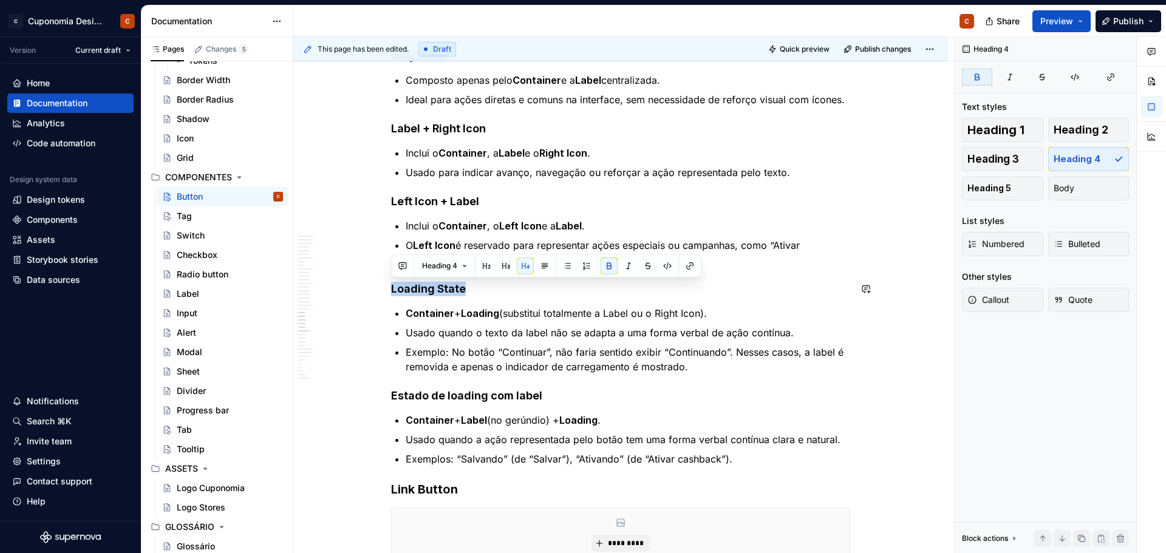
copy strong "Loading State"
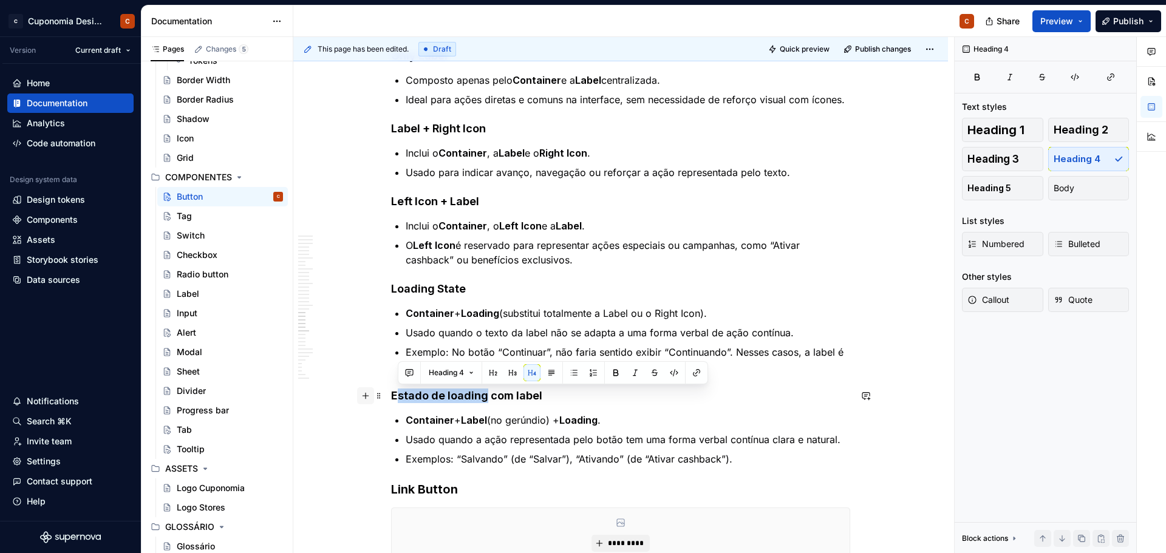
drag, startPoint x: 486, startPoint y: 395, endPoint x: 373, endPoint y: 397, distance: 112.3
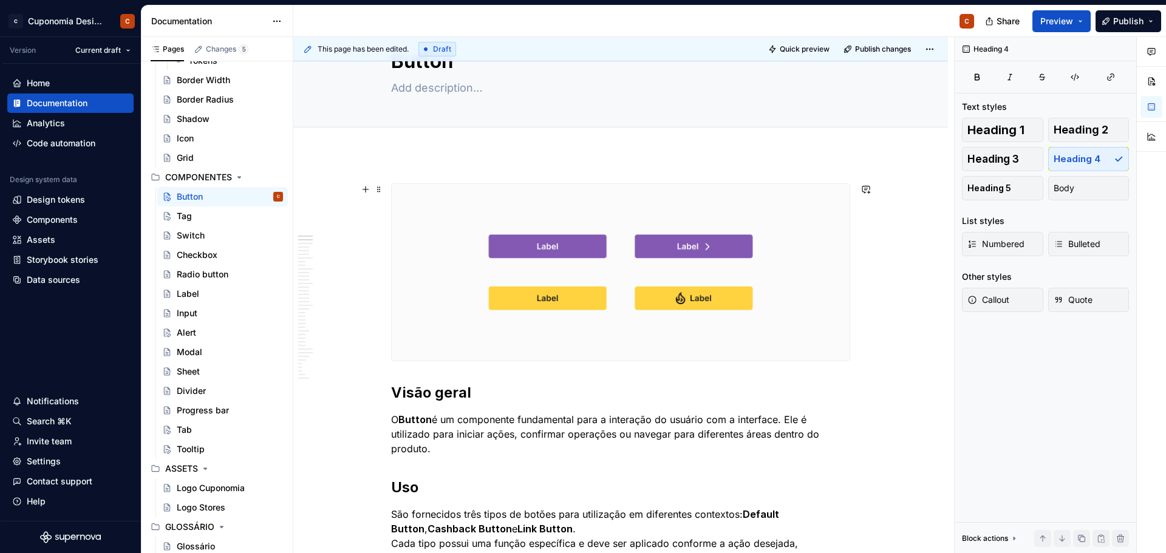
scroll to position [61, 0]
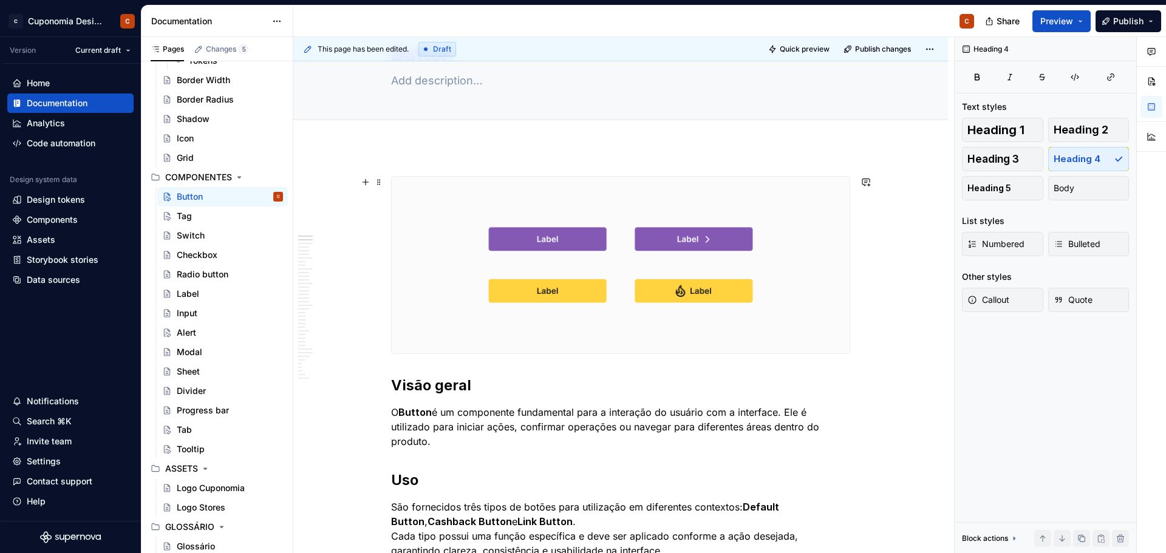
click at [792, 211] on img at bounding box center [621, 265] width 458 height 177
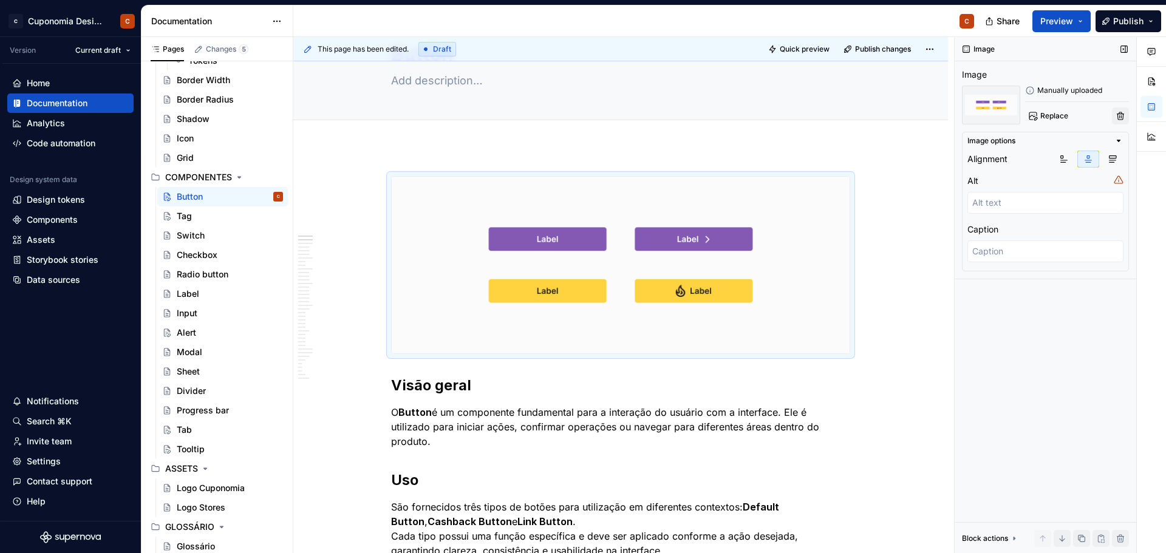
click at [1117, 119] on button "button" at bounding box center [1120, 115] width 17 height 17
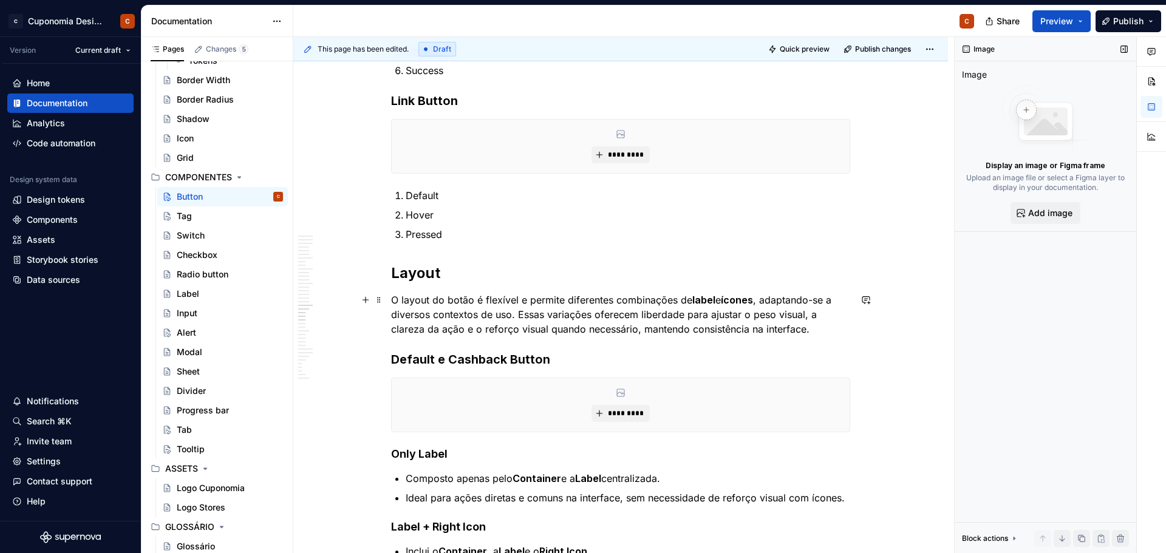
scroll to position [3749, 0]
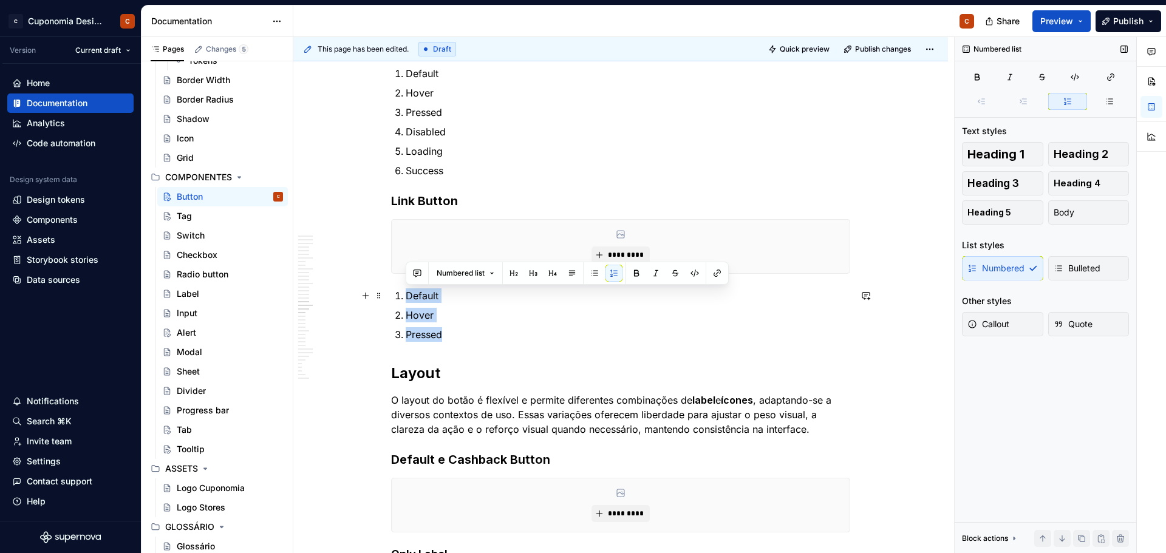
drag, startPoint x: 457, startPoint y: 338, endPoint x: 387, endPoint y: 296, distance: 81.4
copy ol "Default Hover Pressed"
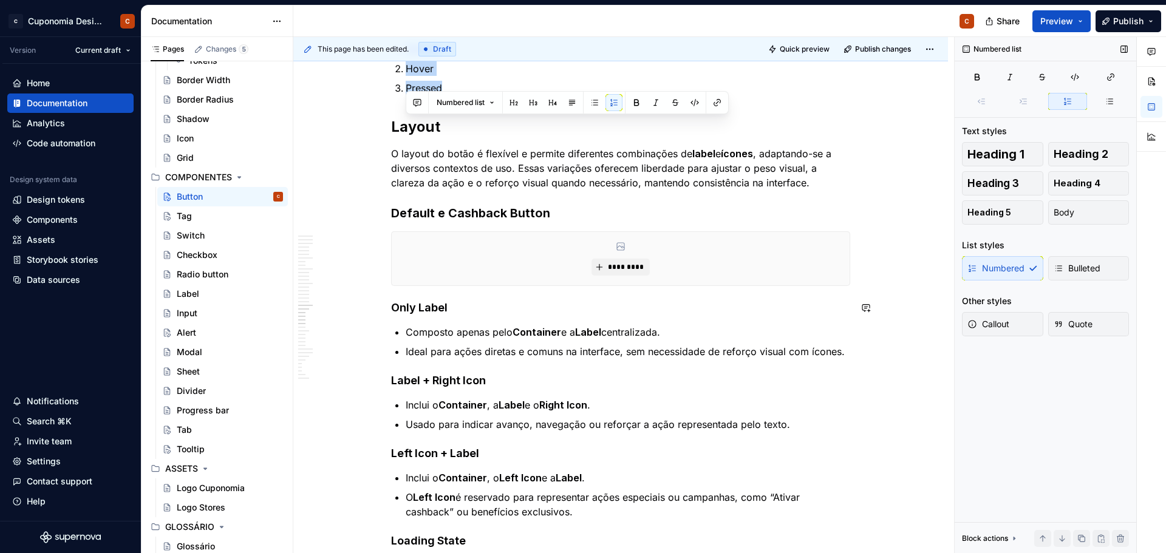
scroll to position [4053, 0]
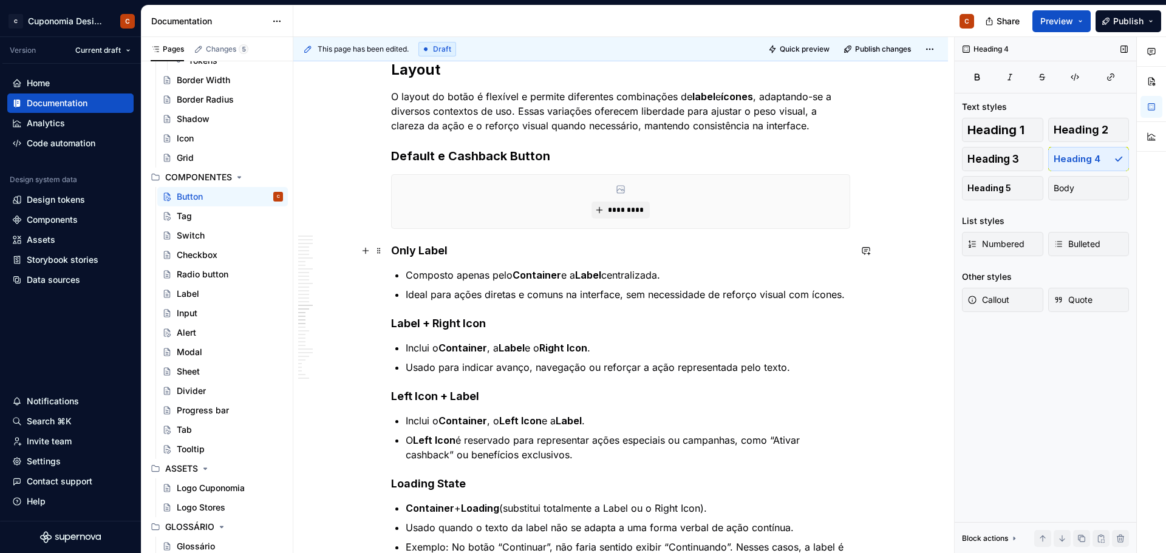
click at [448, 244] on h4 "Only Label" at bounding box center [620, 250] width 459 height 15
click at [392, 251] on h4 "Only Label" at bounding box center [620, 250] width 459 height 15
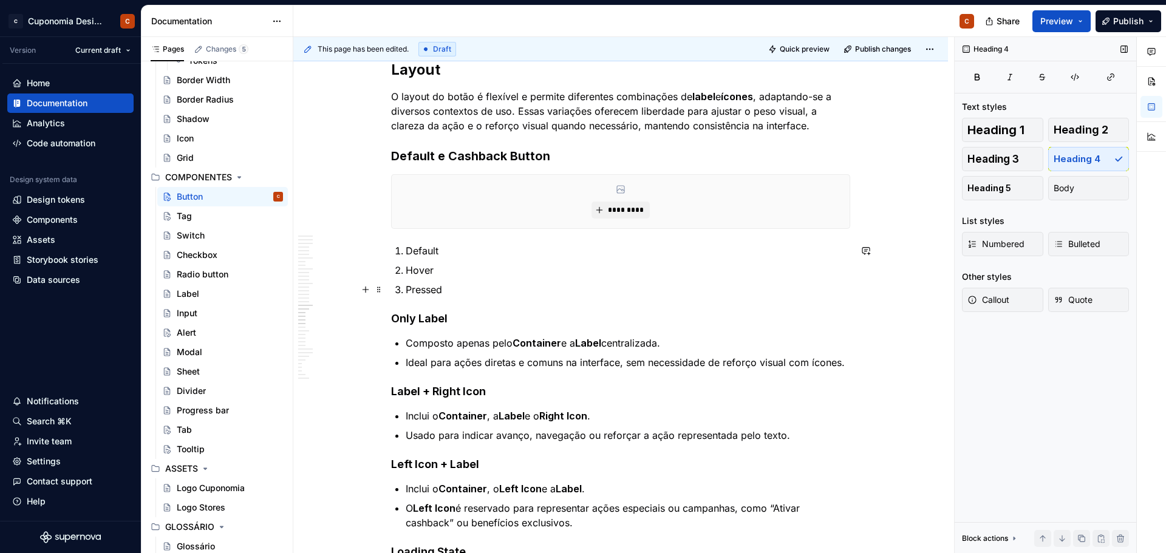
click at [454, 284] on p "Pressed" at bounding box center [628, 289] width 444 height 15
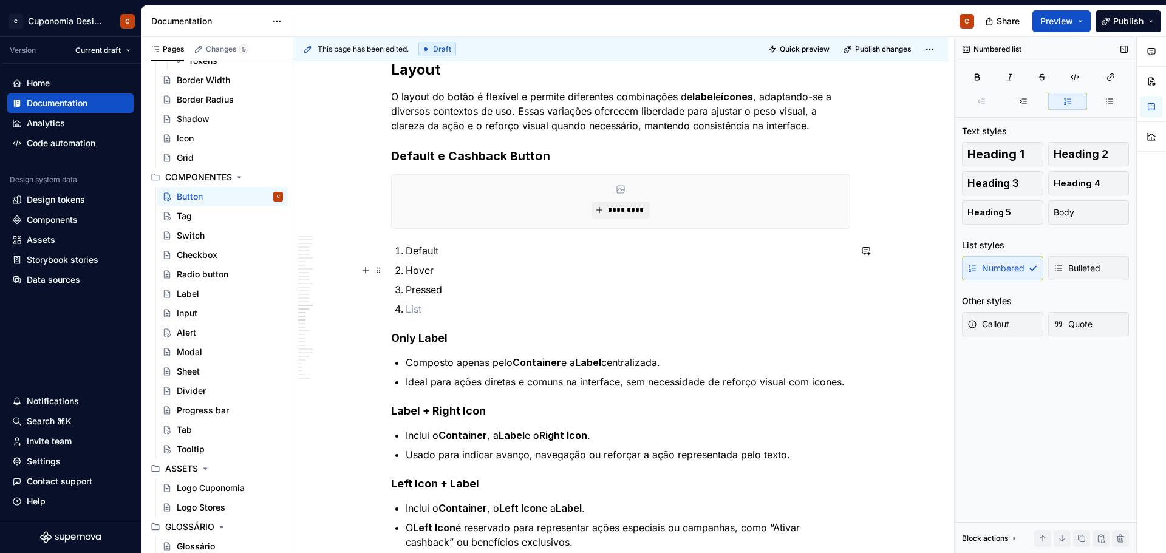
click at [486, 254] on p "Default" at bounding box center [628, 250] width 444 height 15
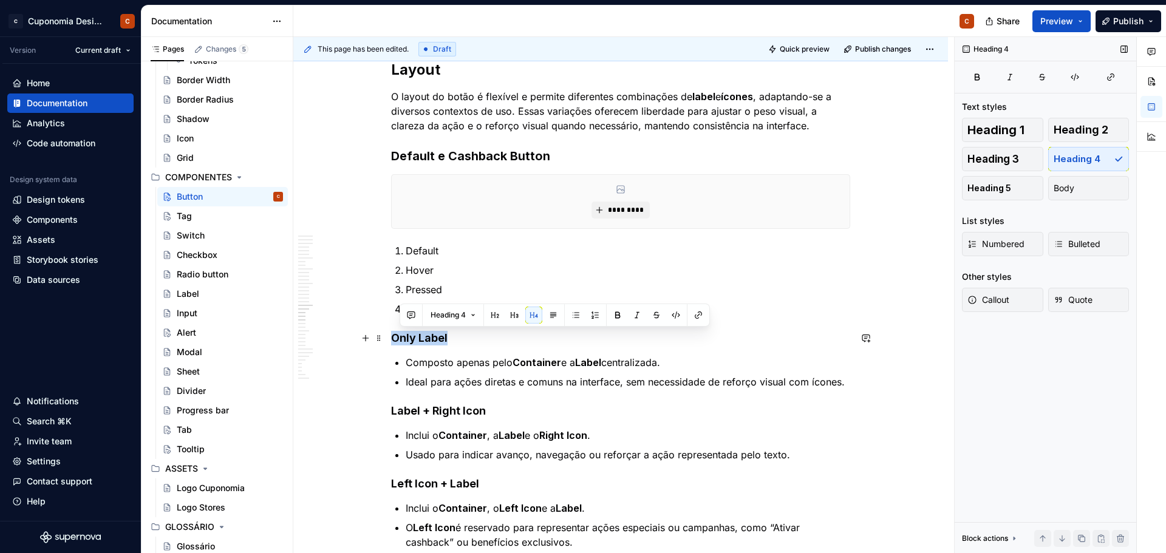
drag, startPoint x: 454, startPoint y: 338, endPoint x: 393, endPoint y: 338, distance: 61.3
click at [393, 338] on h4 "Only Label" at bounding box center [620, 338] width 459 height 15
copy h4 "Only Label"
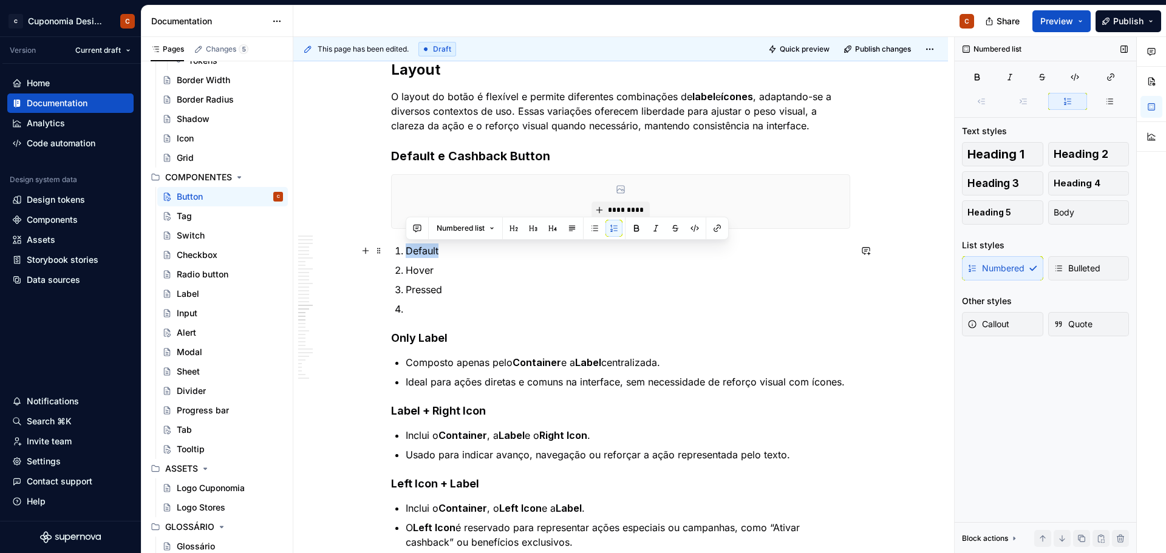
drag, startPoint x: 439, startPoint y: 253, endPoint x: 405, endPoint y: 252, distance: 34.0
click at [406, 252] on li "Default" at bounding box center [628, 250] width 444 height 15
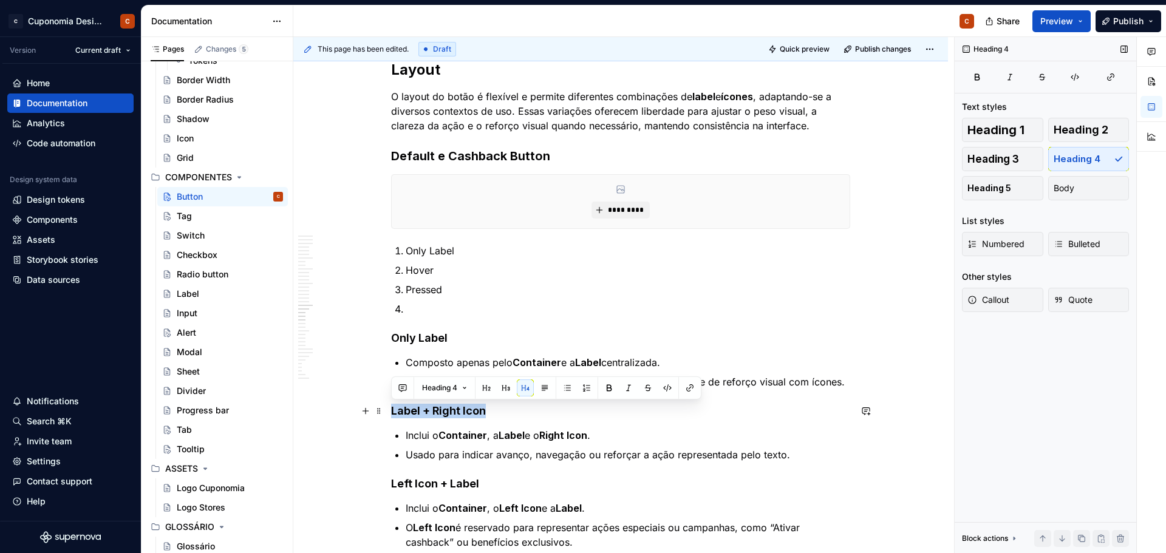
drag, startPoint x: 489, startPoint y: 410, endPoint x: 387, endPoint y: 413, distance: 101.5
copy h4 "Label + Right Icon"
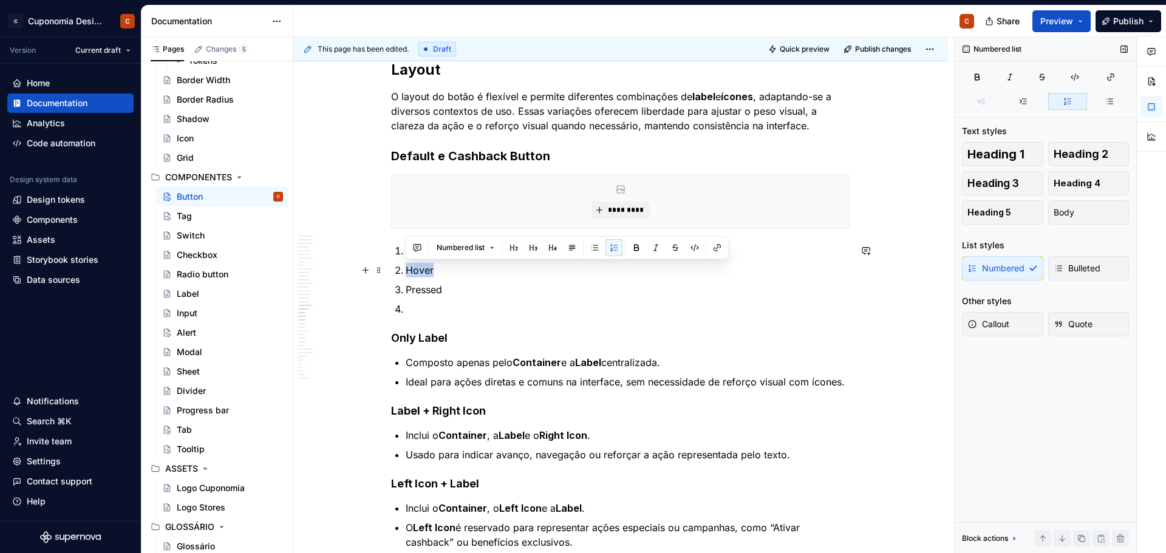
drag, startPoint x: 434, startPoint y: 270, endPoint x: 406, endPoint y: 273, distance: 28.0
click at [406, 273] on p "Hover" at bounding box center [628, 270] width 444 height 15
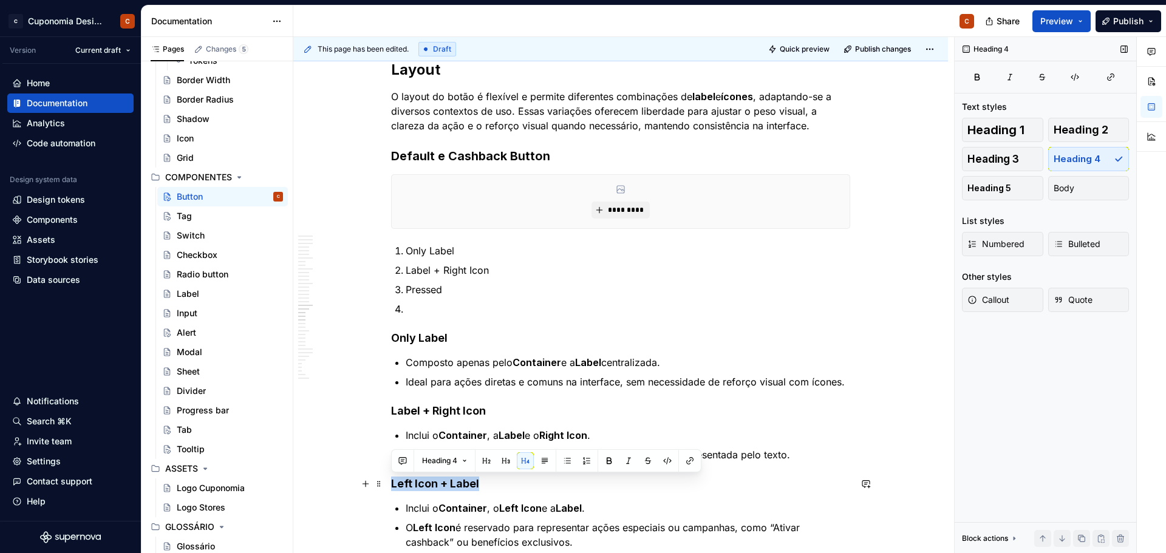
drag, startPoint x: 484, startPoint y: 481, endPoint x: 385, endPoint y: 484, distance: 99.6
copy h4 "Left Icon + Label"
click at [431, 305] on p at bounding box center [628, 309] width 444 height 15
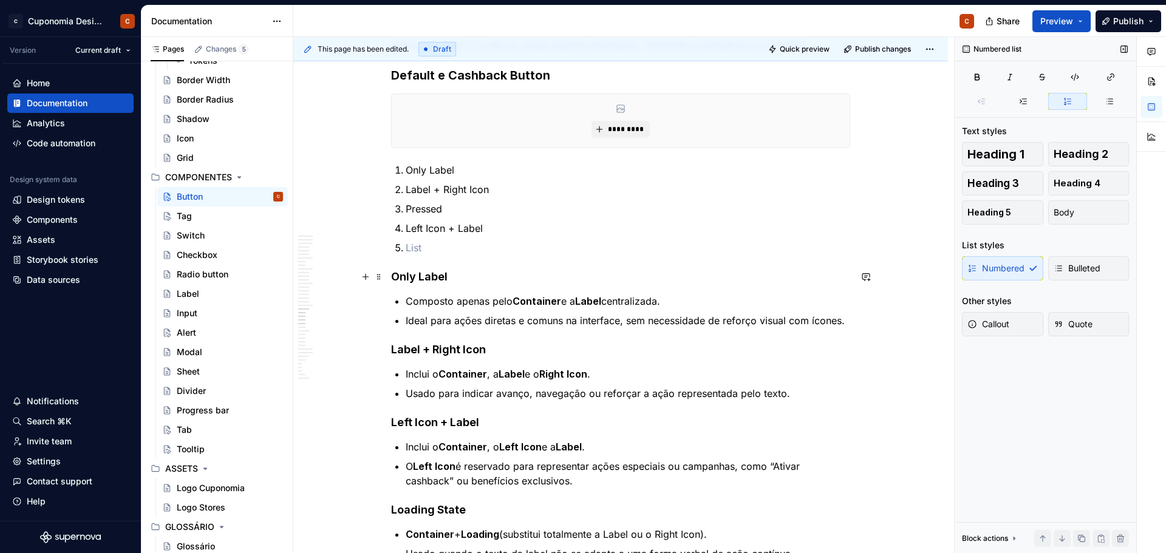
scroll to position [4174, 0]
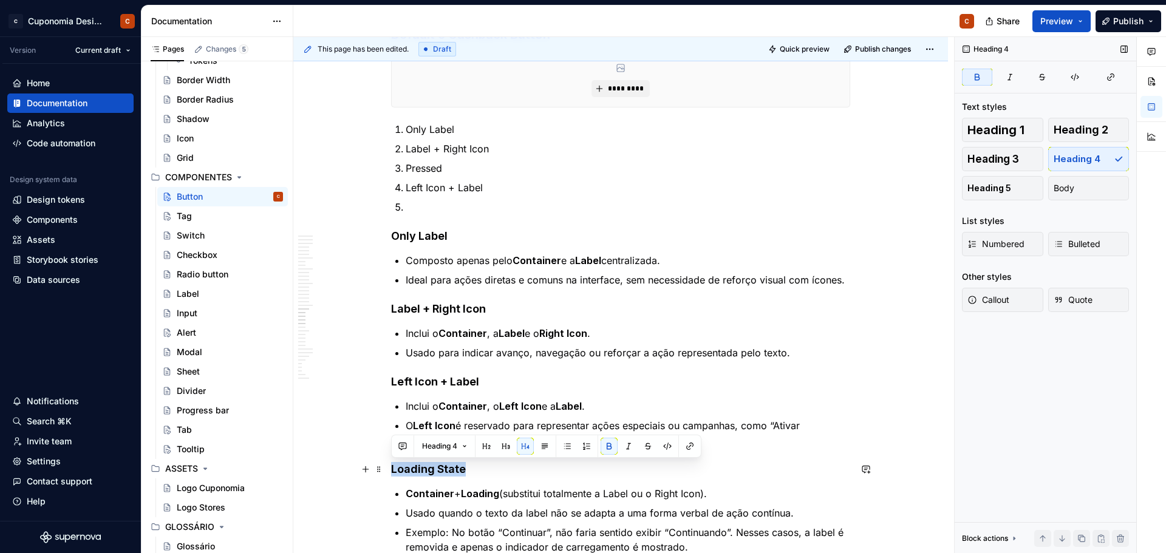
drag, startPoint x: 465, startPoint y: 469, endPoint x: 389, endPoint y: 470, distance: 75.9
copy strong "Loading State"
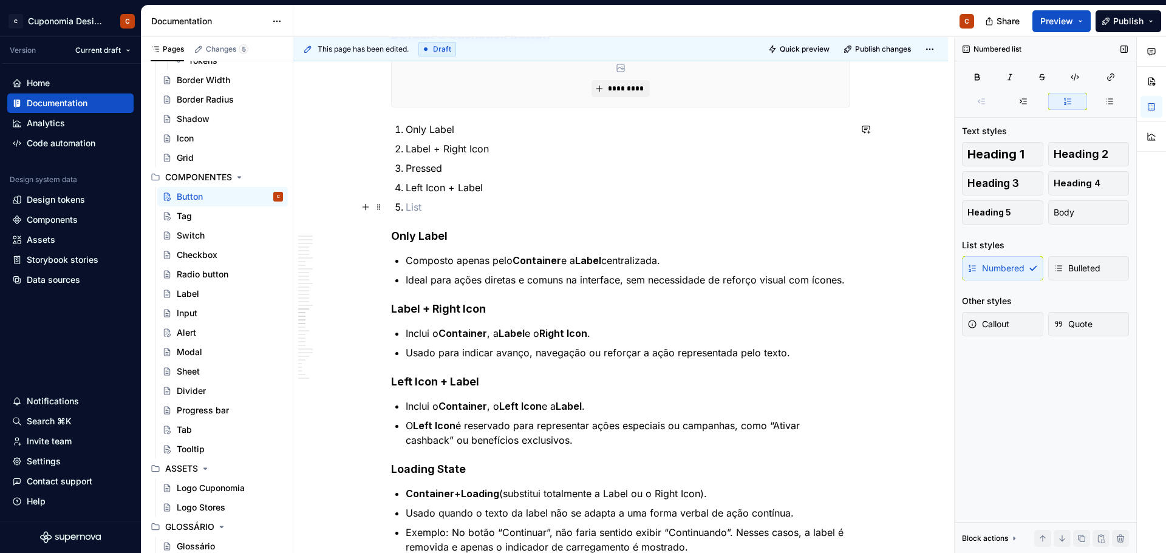
click at [440, 203] on p at bounding box center [628, 207] width 444 height 15
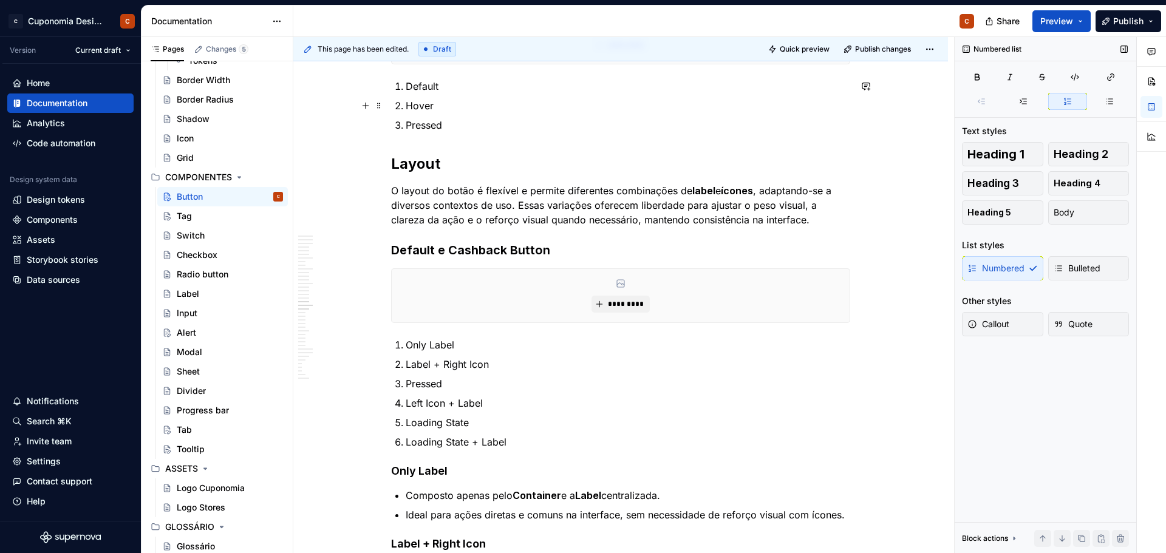
scroll to position [3992, 0]
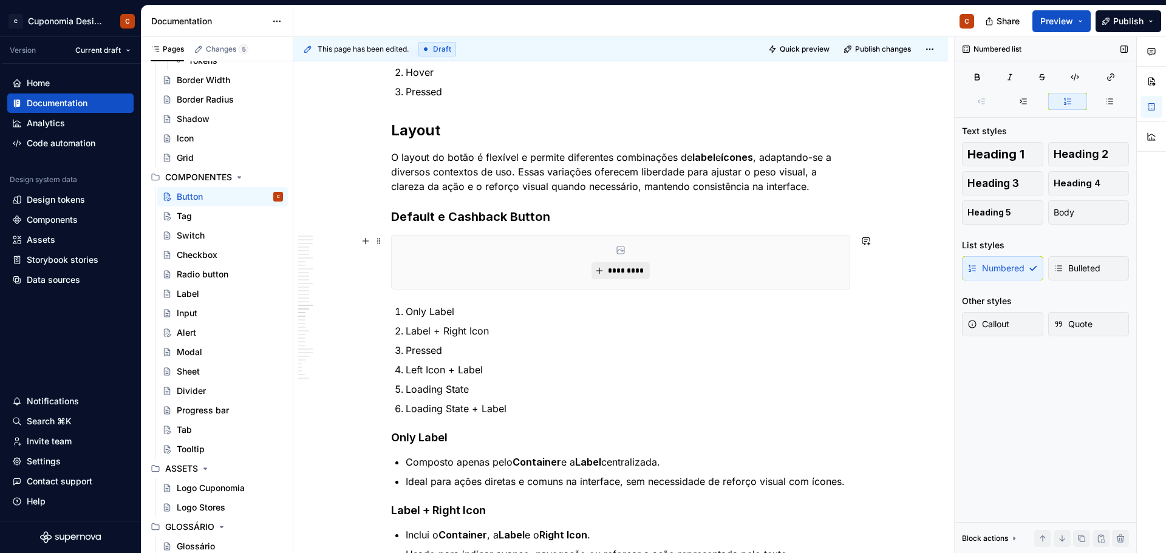
click at [618, 268] on span "*********" at bounding box center [625, 271] width 37 height 10
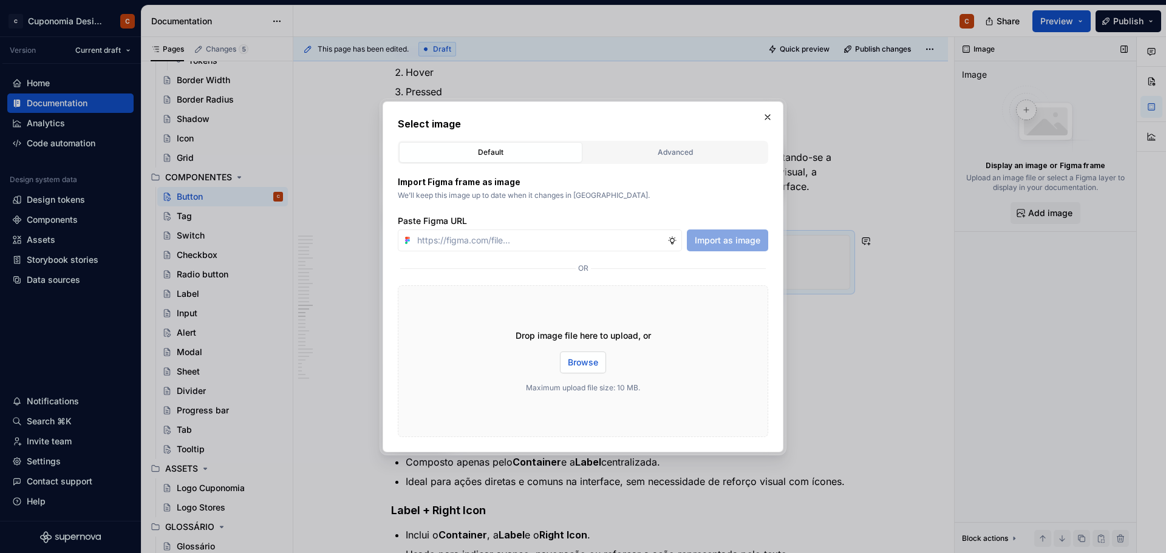
click at [583, 367] on span "Browse" at bounding box center [583, 362] width 30 height 12
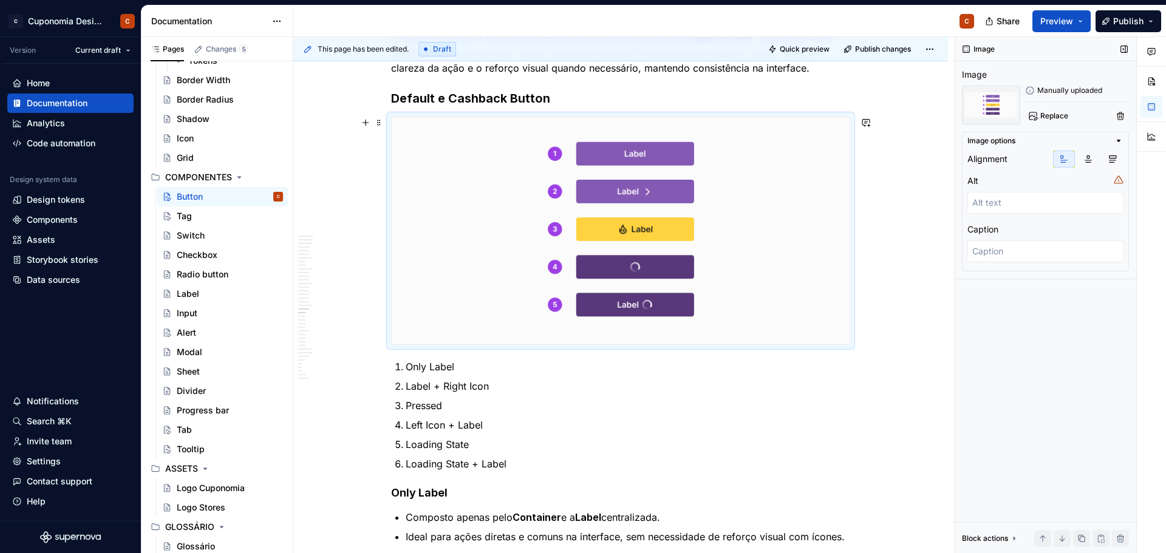
scroll to position [4113, 0]
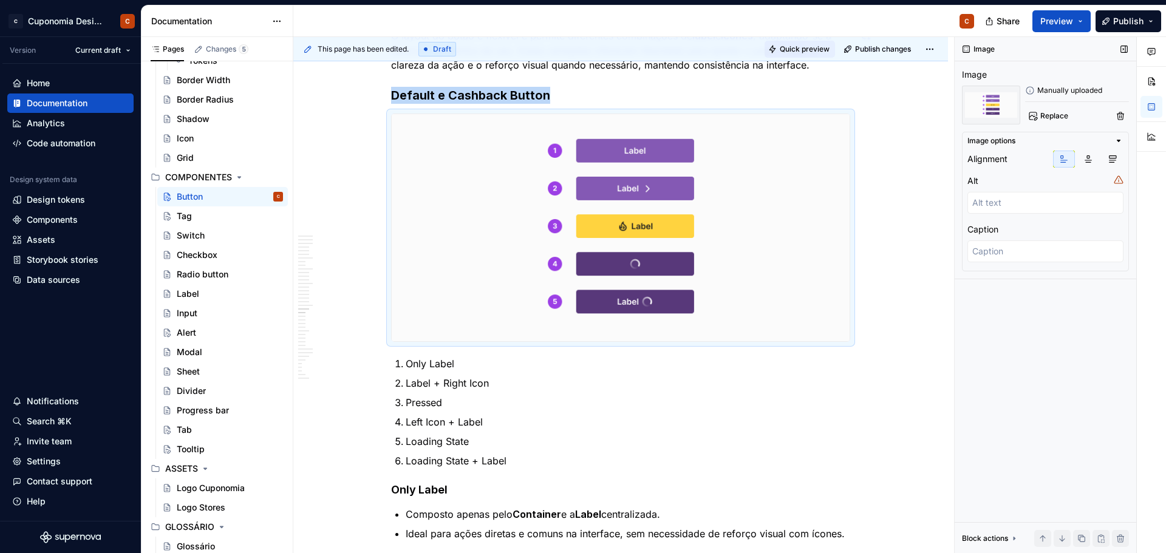
click at [790, 55] on button "Quick preview" at bounding box center [799, 49] width 70 height 17
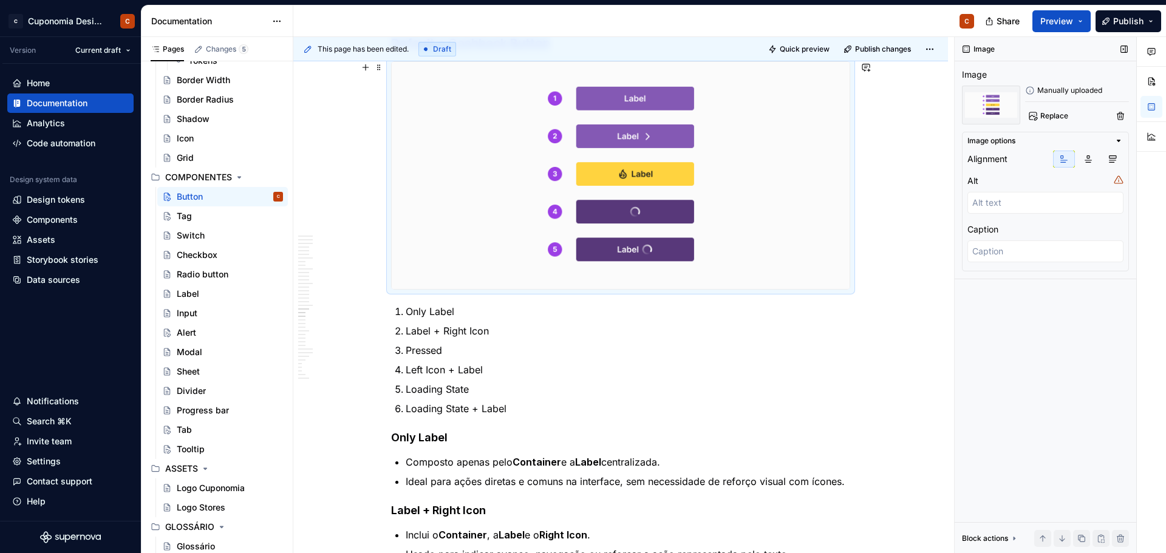
scroll to position [4174, 0]
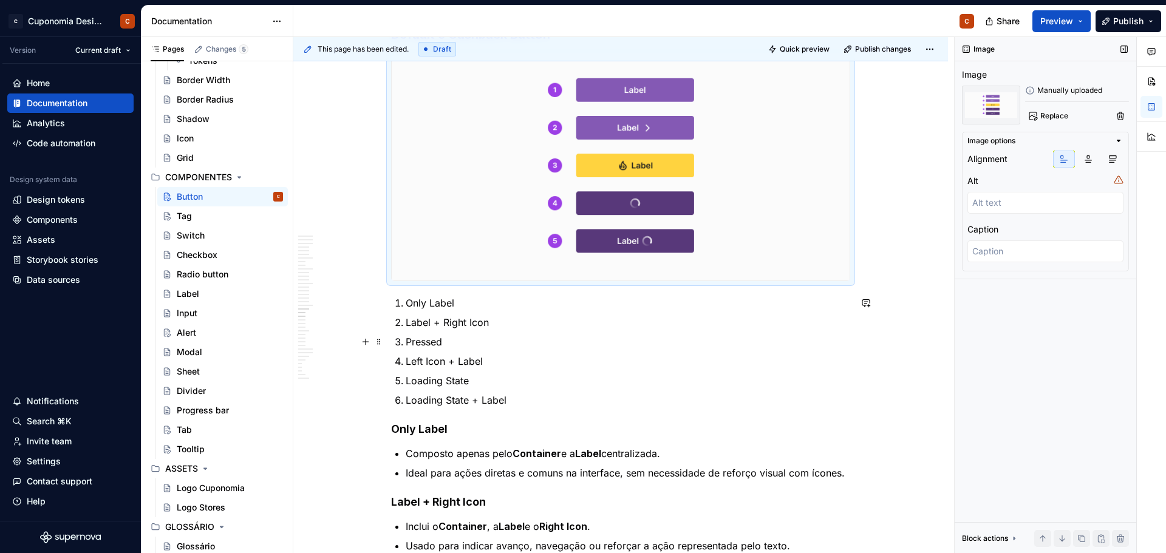
click at [466, 341] on p "Pressed" at bounding box center [628, 342] width 444 height 15
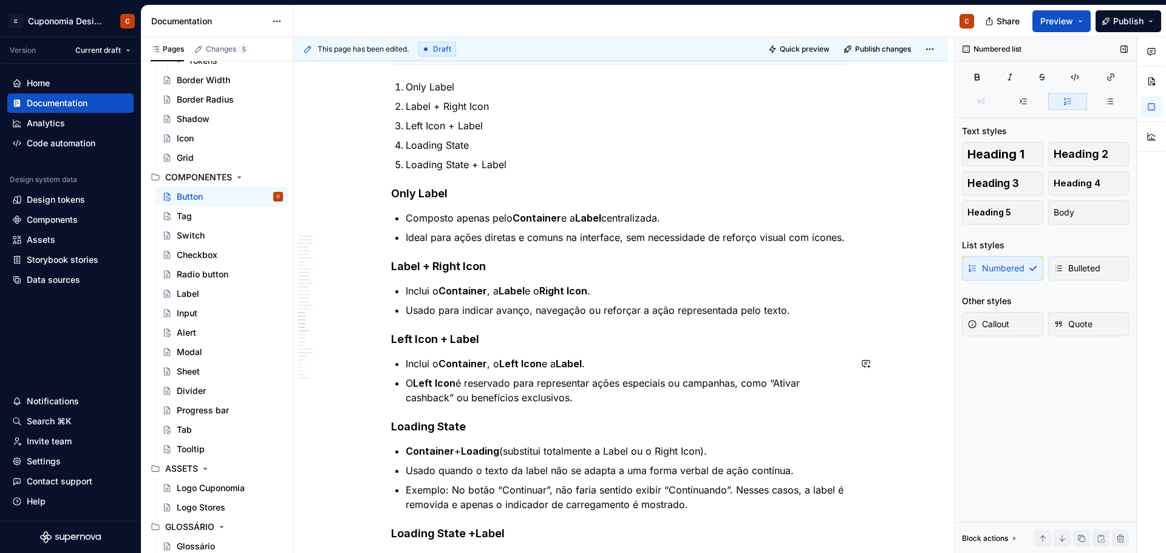
scroll to position [4356, 0]
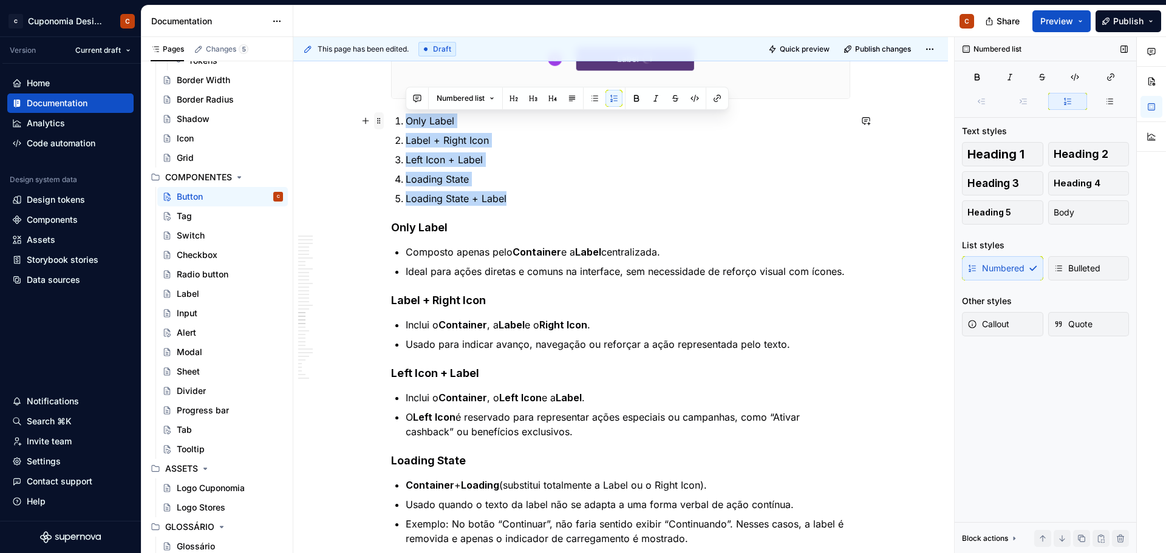
drag, startPoint x: 517, startPoint y: 196, endPoint x: 383, endPoint y: 124, distance: 151.9
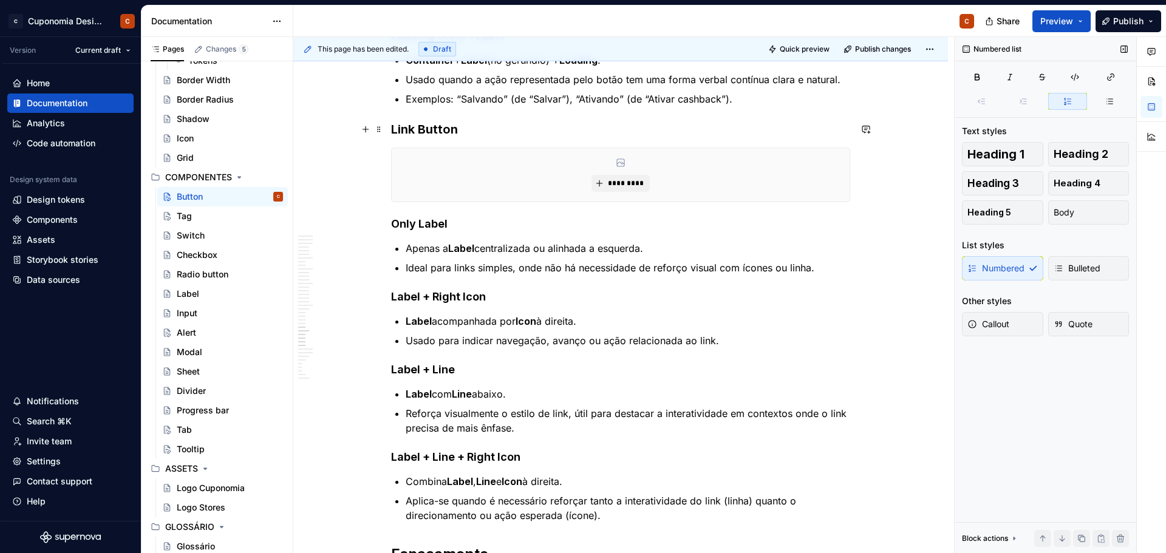
scroll to position [4903, 0]
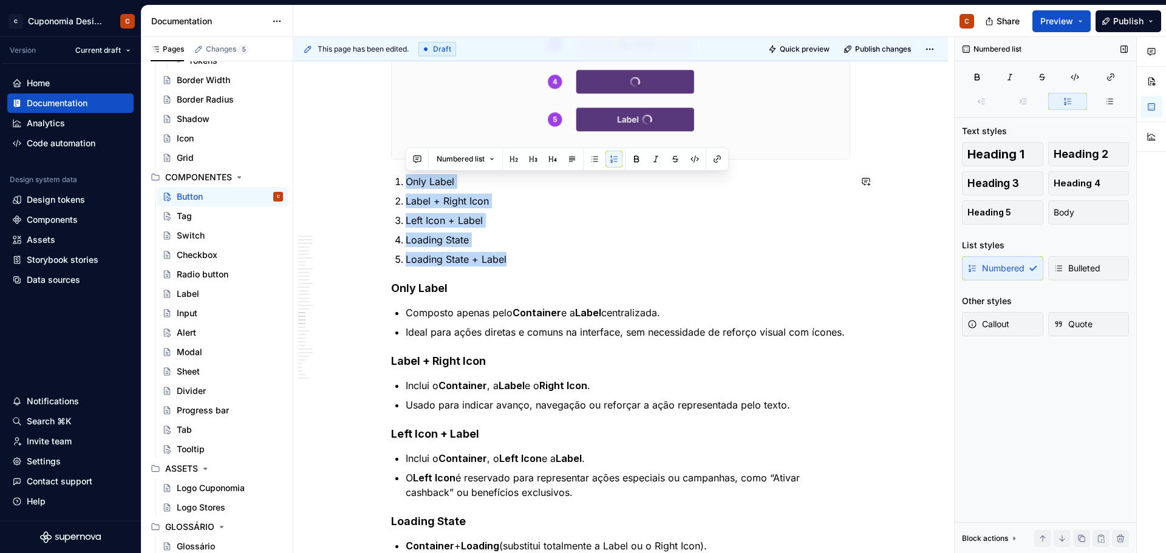
copy ol "Only Label Label + Right Icon Left Icon + Label Loading State Loading State + L…"
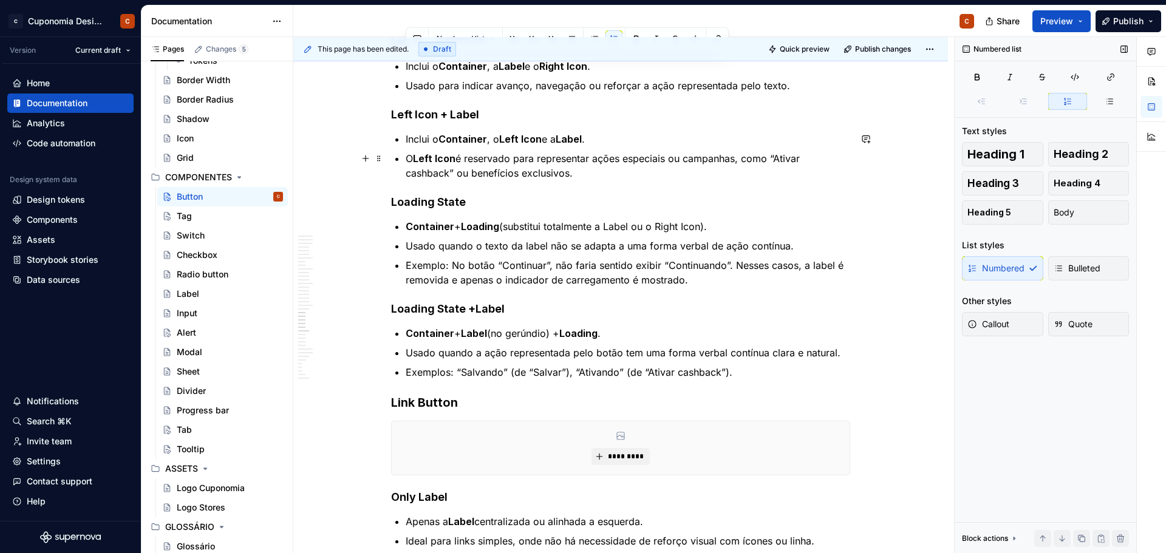
scroll to position [4781, 0]
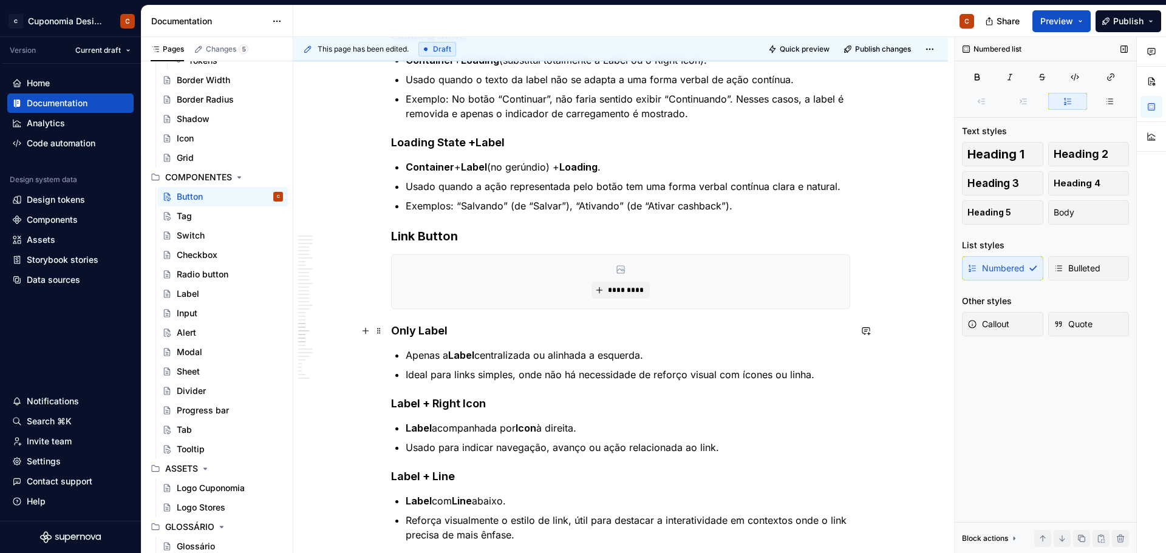
click at [395, 331] on h4 "Only Label" at bounding box center [620, 331] width 459 height 15
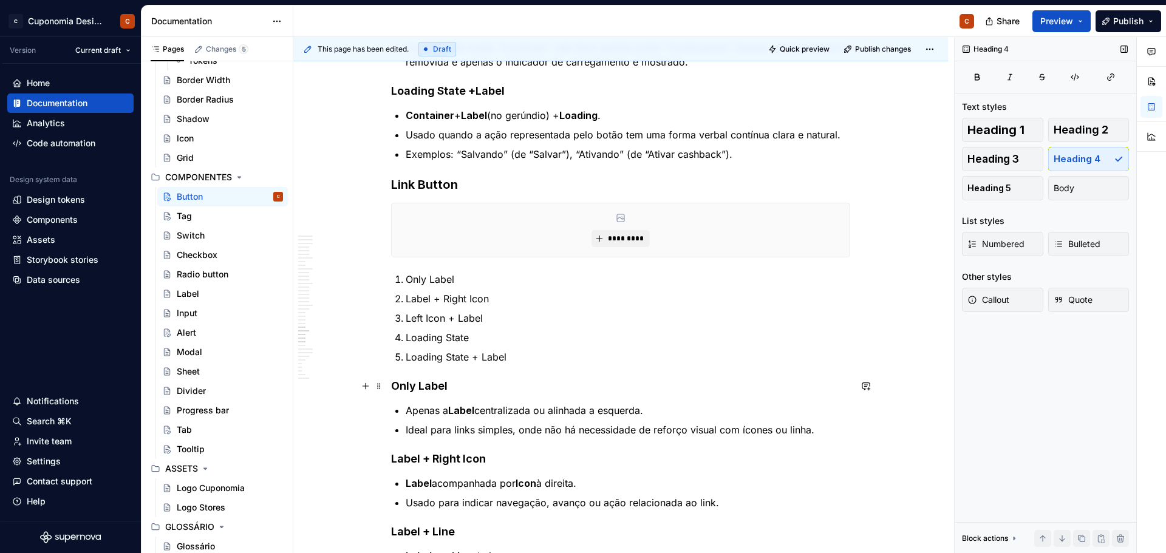
scroll to position [4842, 0]
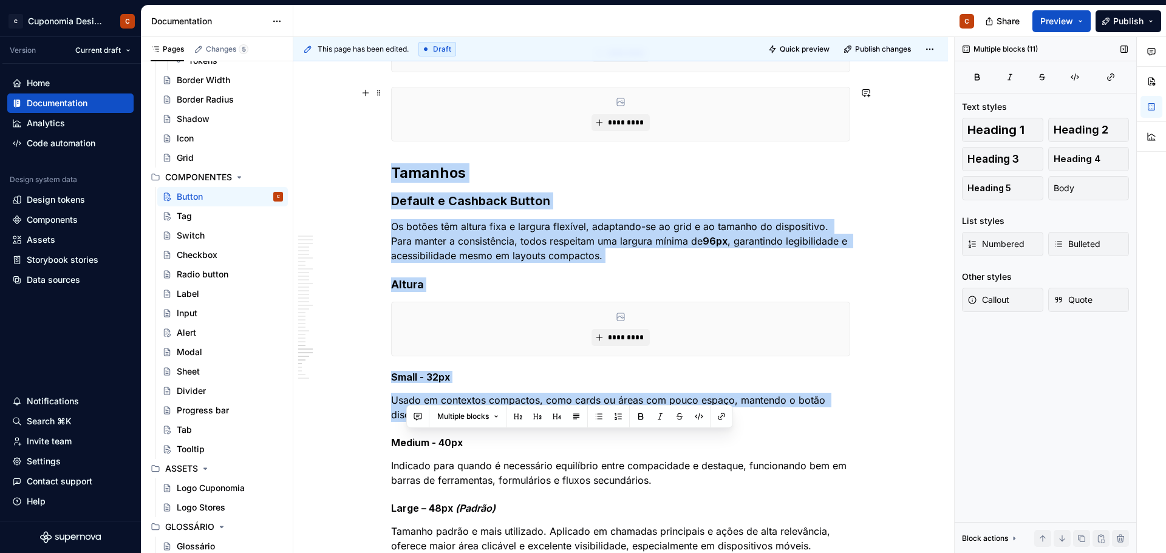
drag, startPoint x: 463, startPoint y: 523, endPoint x: 411, endPoint y: 502, distance: 55.6
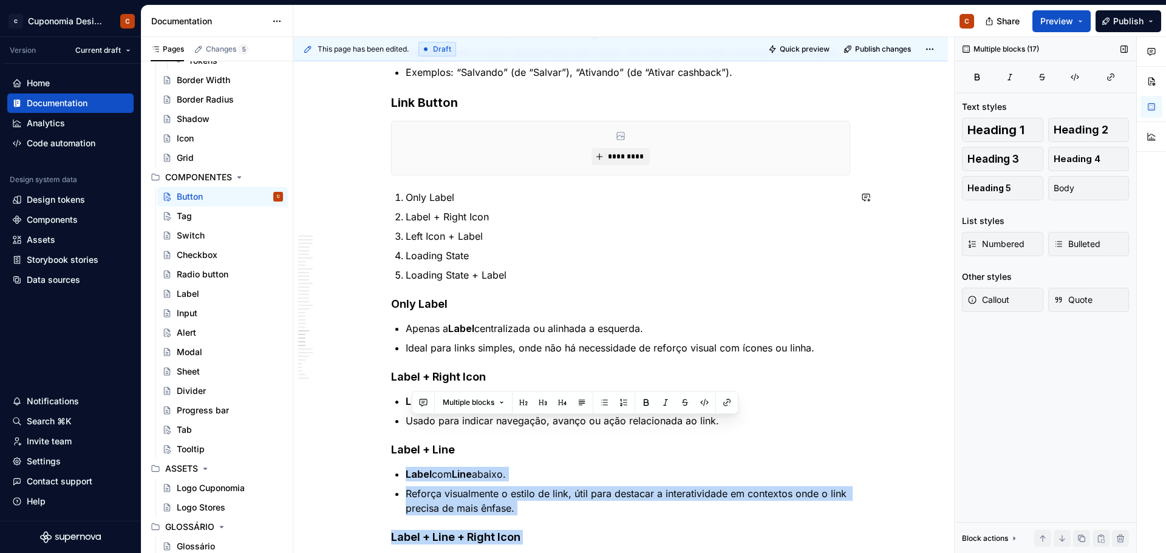
scroll to position [4948, 0]
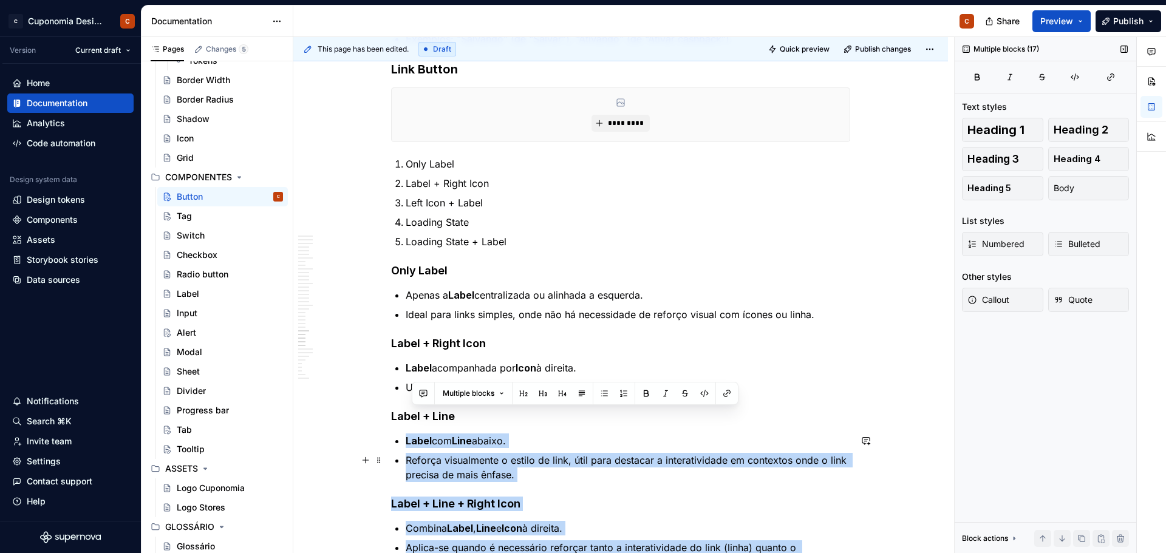
click at [535, 450] on ul "Label com Line abaixo. Reforça visualmente o estilo de link, útil para destacar…" at bounding box center [628, 457] width 444 height 49
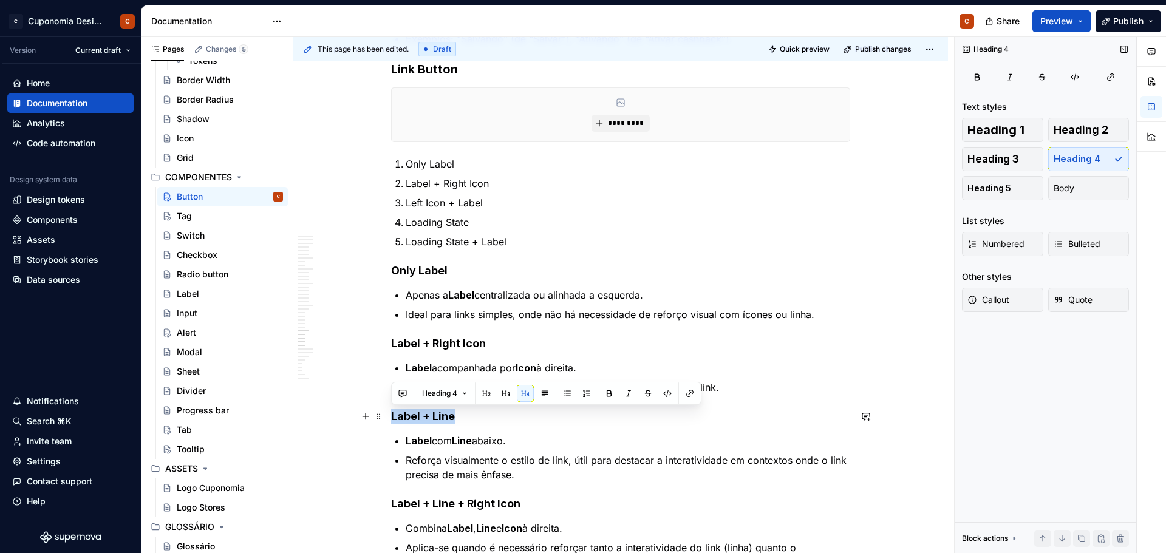
drag, startPoint x: 456, startPoint y: 418, endPoint x: 390, endPoint y: 421, distance: 66.2
copy h4 "Label + Line"
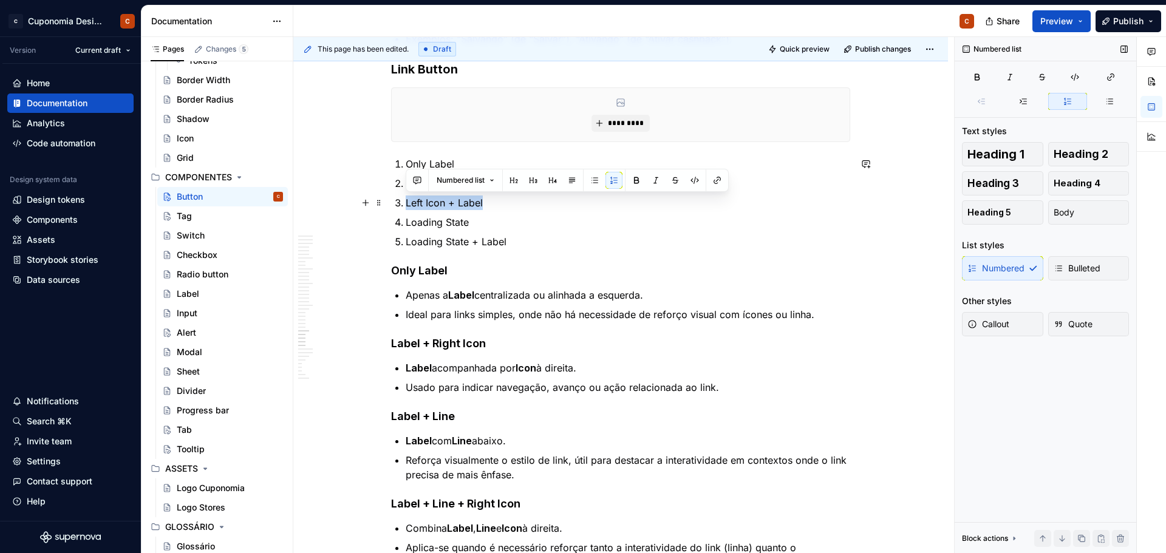
drag, startPoint x: 488, startPoint y: 203, endPoint x: 406, endPoint y: 202, distance: 82.0
click at [406, 202] on p "Left Icon + Label" at bounding box center [628, 202] width 444 height 15
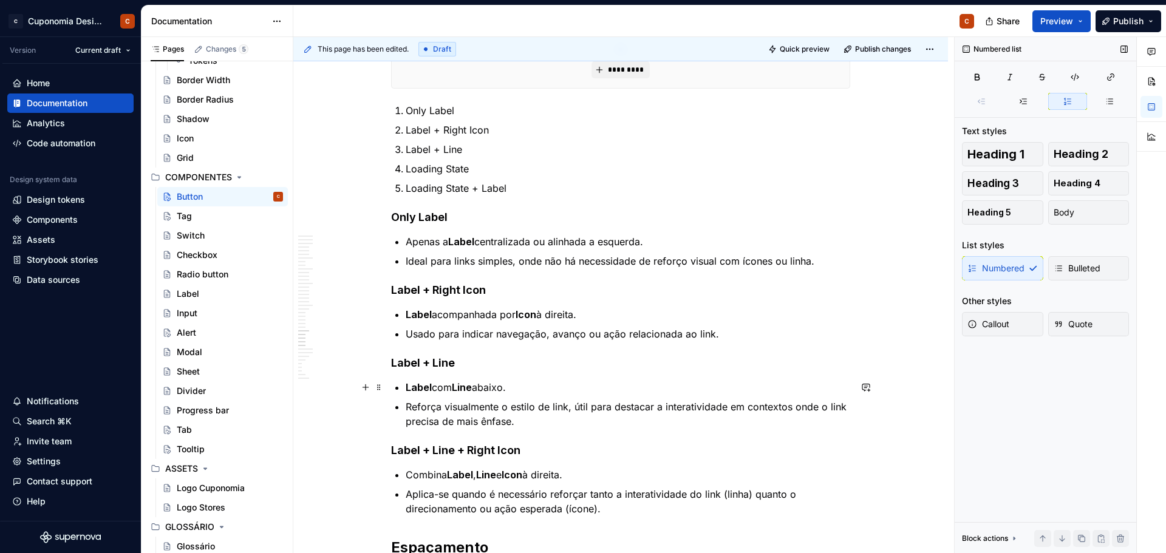
scroll to position [5009, 0]
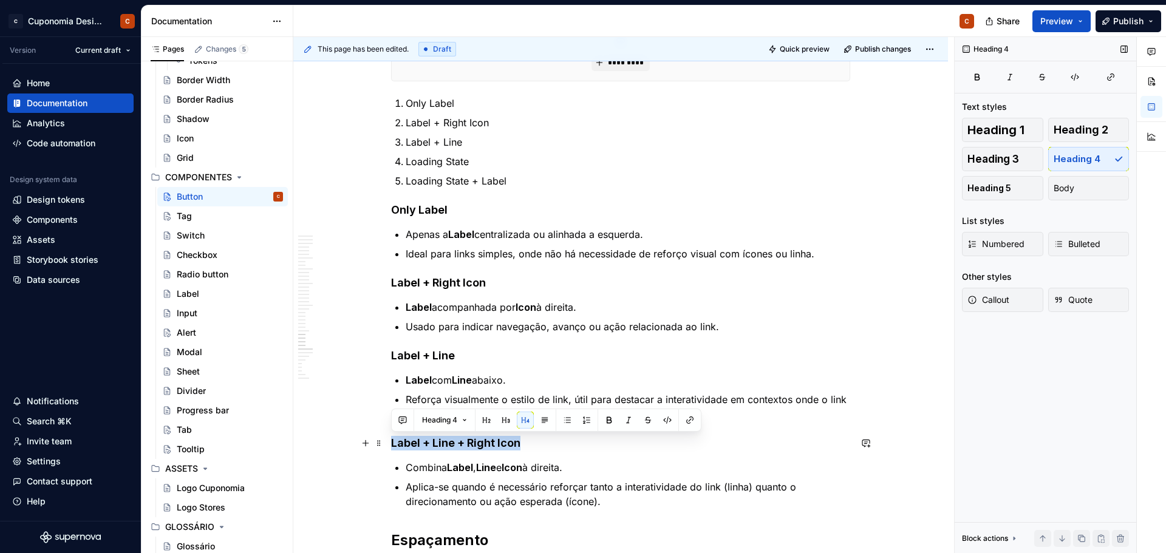
drag, startPoint x: 525, startPoint y: 443, endPoint x: 392, endPoint y: 444, distance: 133.0
click at [392, 444] on h4 "Label + Line + Right Icon" at bounding box center [620, 443] width 459 height 15
copy h4 "Label + Line + Right Icon"
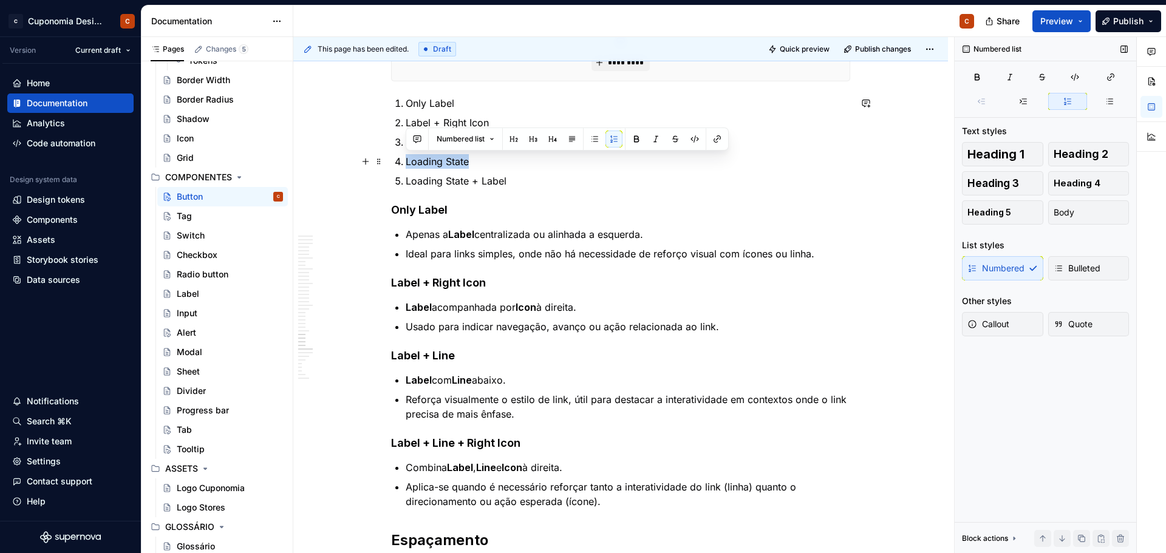
drag, startPoint x: 478, startPoint y: 162, endPoint x: 405, endPoint y: 159, distance: 72.9
click at [406, 159] on li "Loading State" at bounding box center [628, 161] width 444 height 15
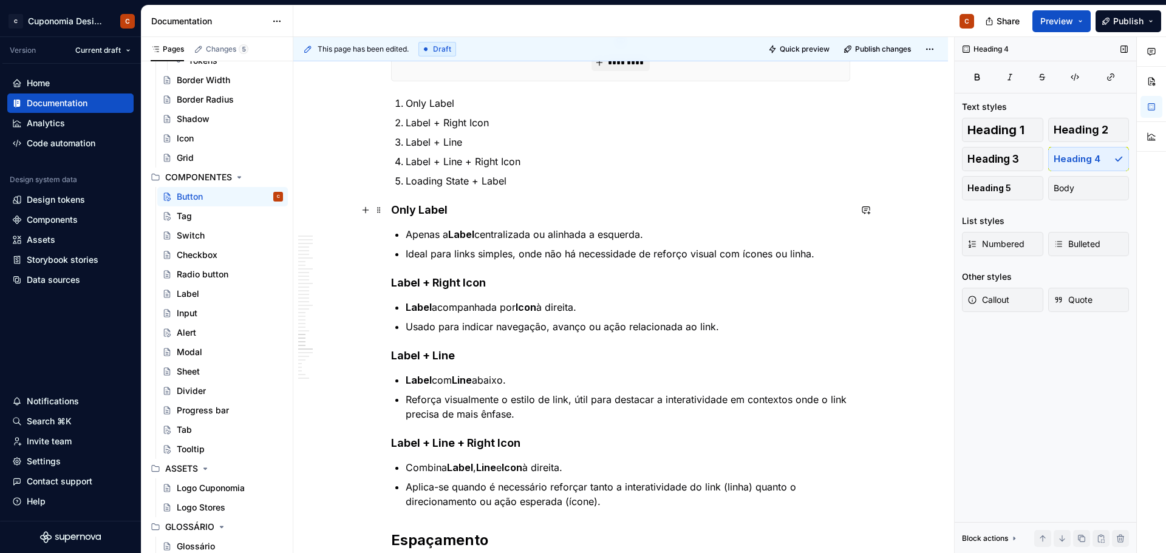
click at [671, 209] on h4 "Only Label" at bounding box center [620, 210] width 459 height 15
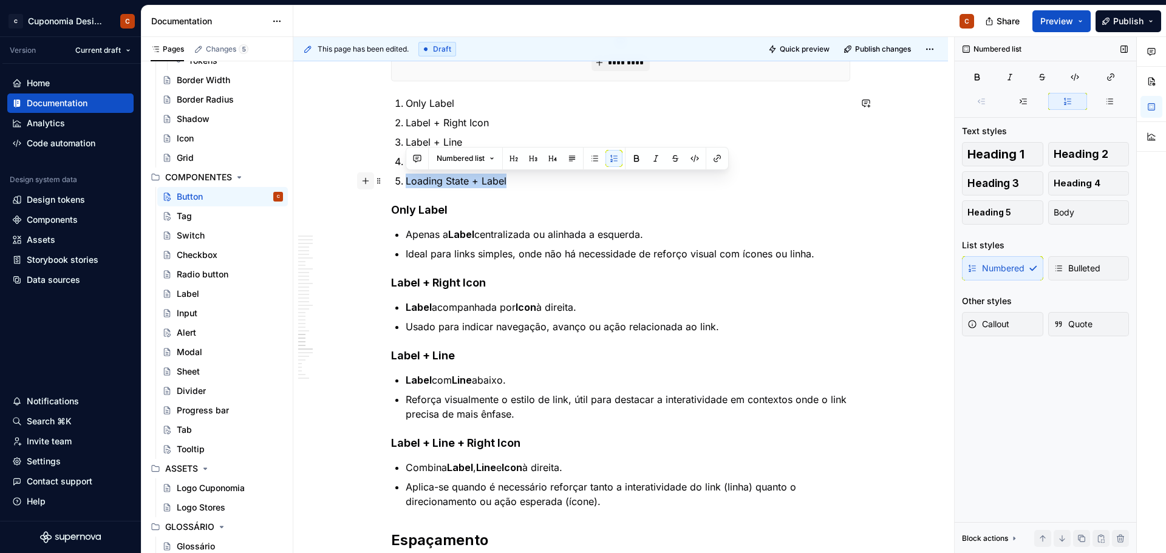
drag, startPoint x: 522, startPoint y: 184, endPoint x: 373, endPoint y: 183, distance: 148.8
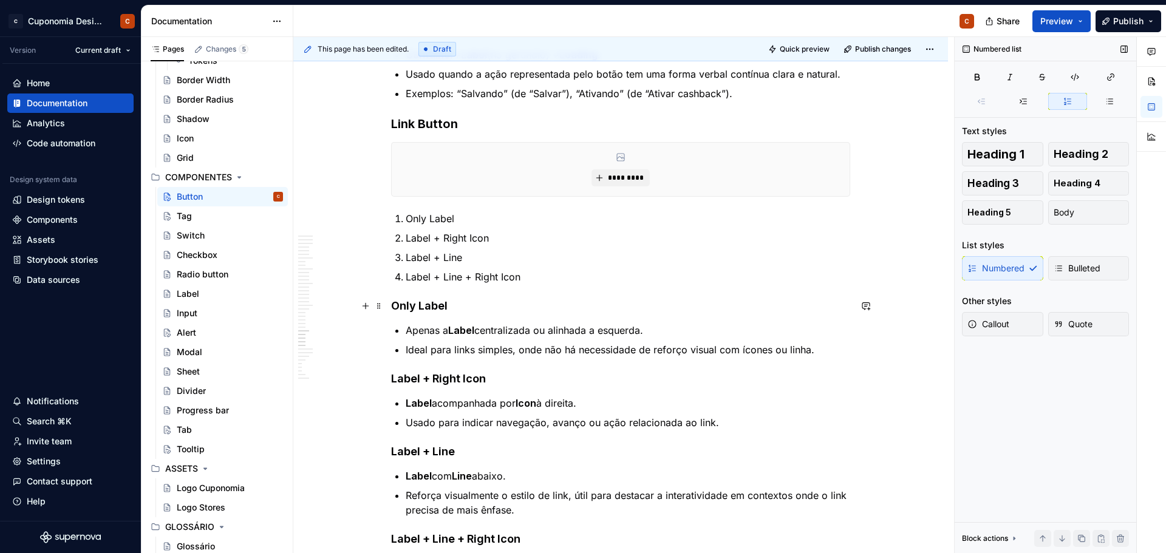
scroll to position [4887, 0]
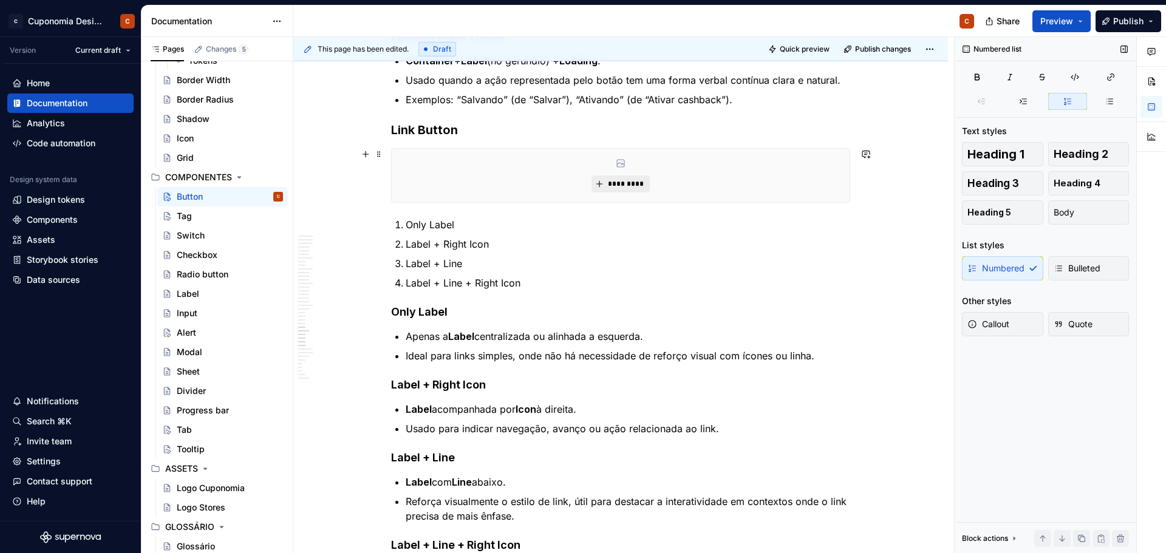
click at [644, 185] on button "*********" at bounding box center [620, 183] width 58 height 17
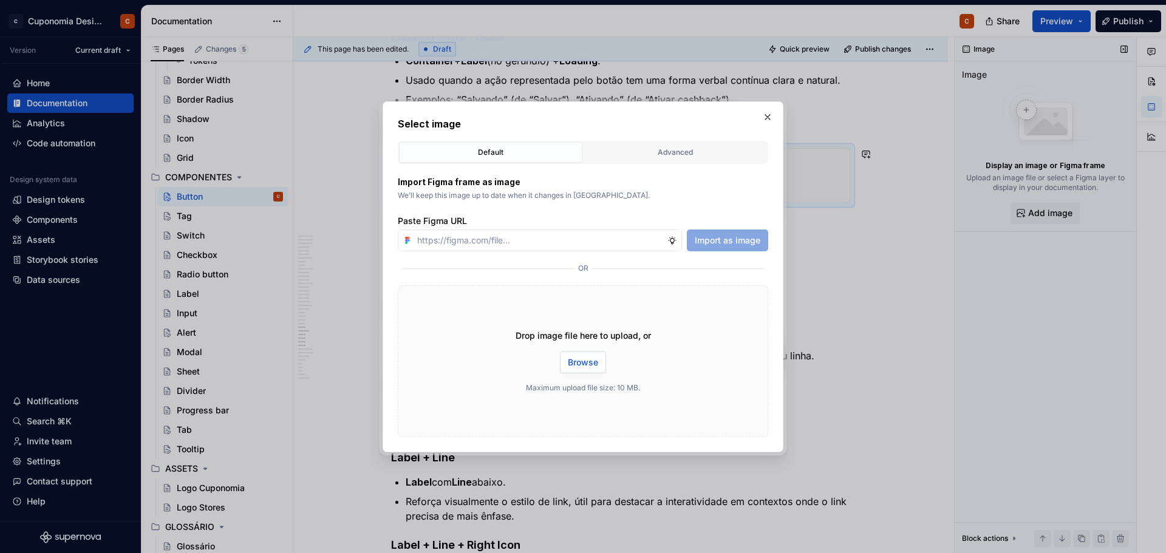
click at [595, 361] on span "Browse" at bounding box center [583, 362] width 30 height 12
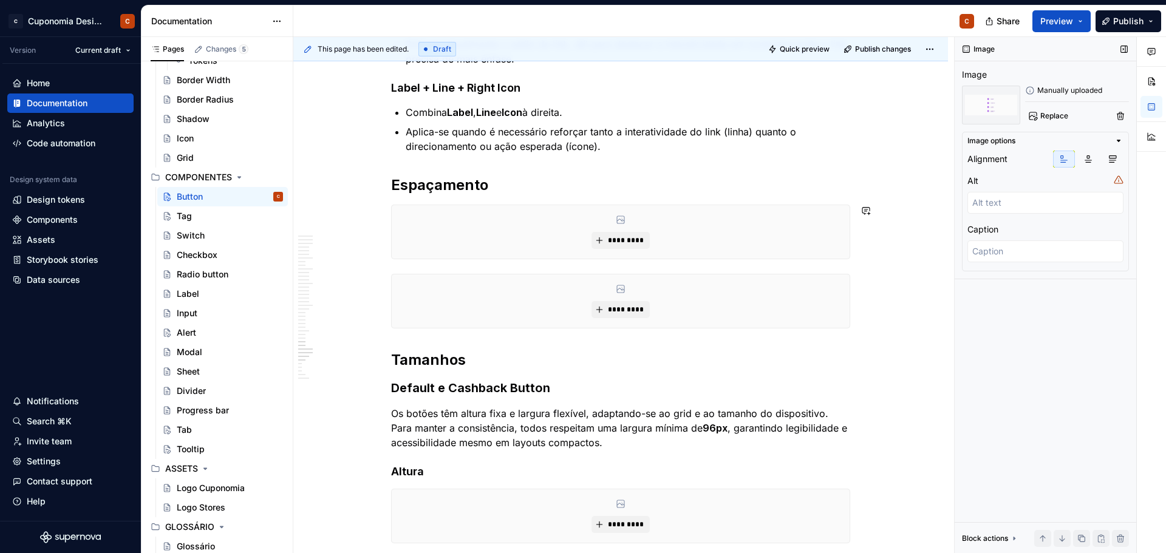
scroll to position [5495, 0]
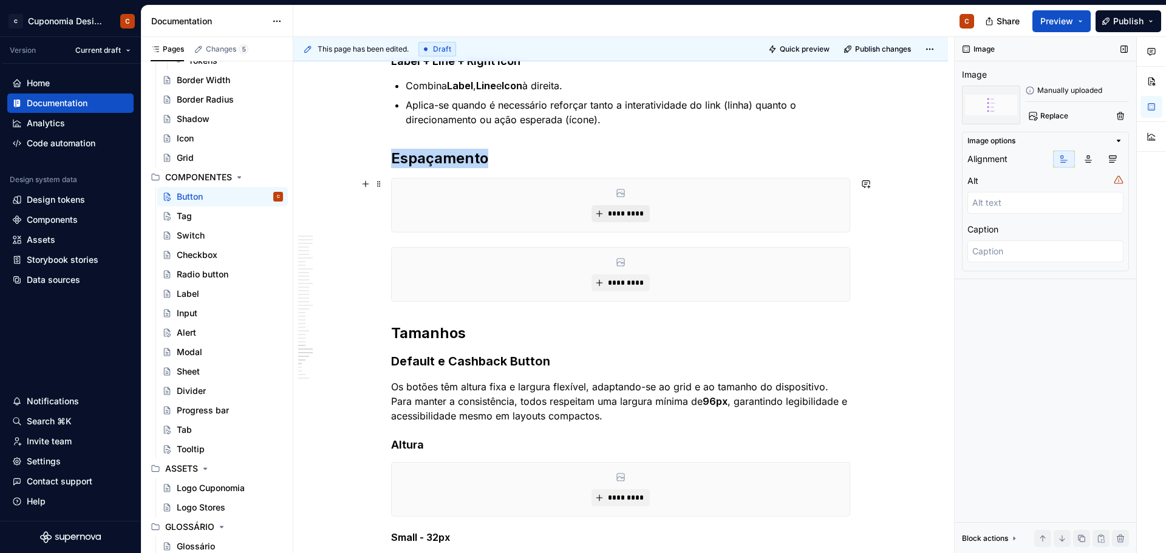
click at [628, 217] on span "*********" at bounding box center [625, 214] width 37 height 10
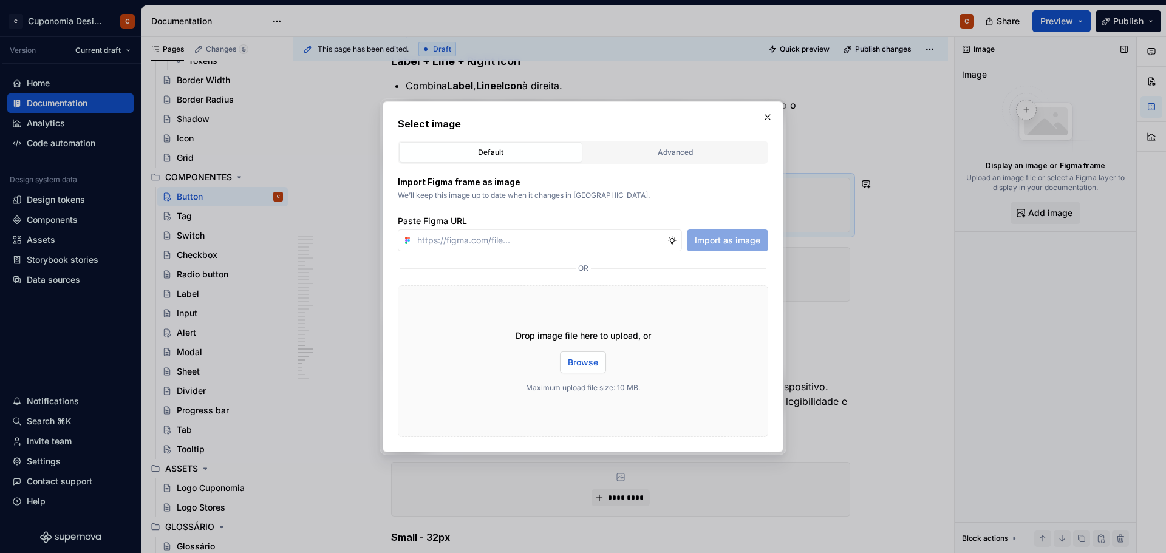
click at [585, 359] on span "Browse" at bounding box center [583, 362] width 30 height 12
click at [581, 366] on span "Browse" at bounding box center [583, 362] width 30 height 12
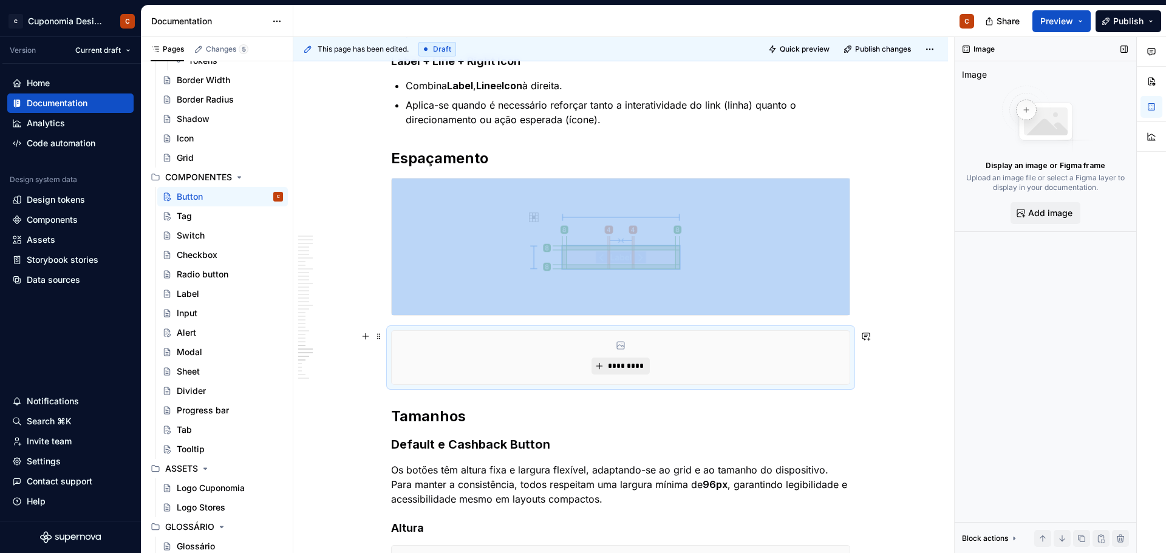
click at [627, 369] on span "*********" at bounding box center [625, 366] width 37 height 10
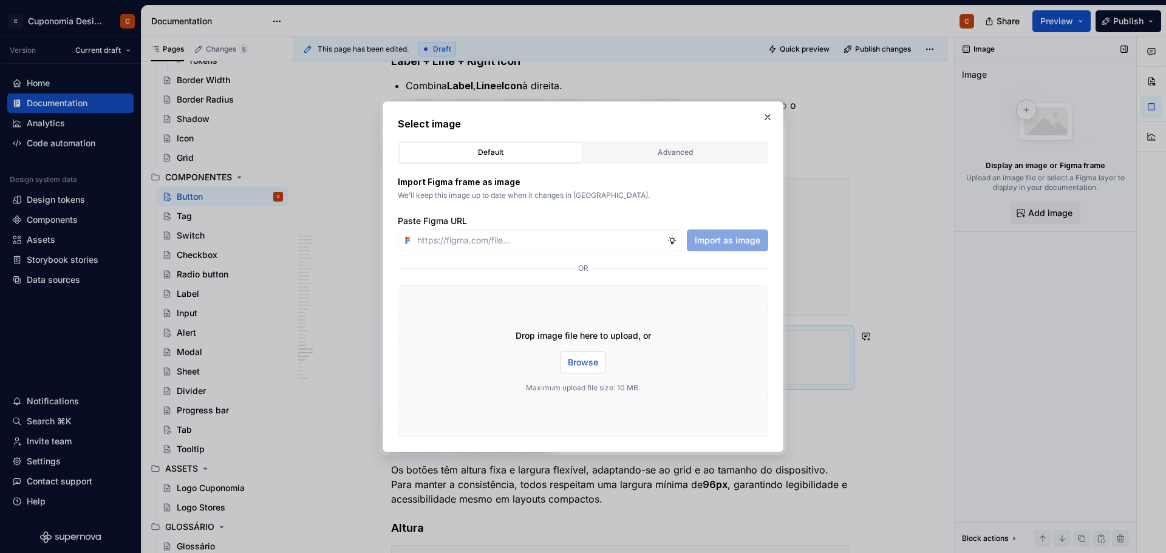
click at [586, 372] on button "Browse" at bounding box center [583, 363] width 46 height 22
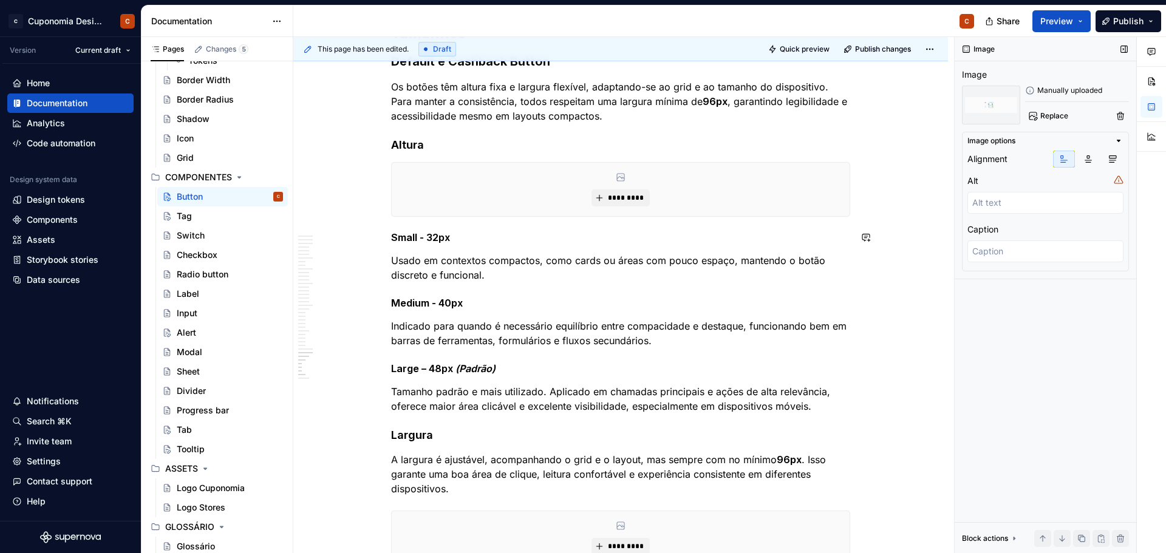
scroll to position [5920, 0]
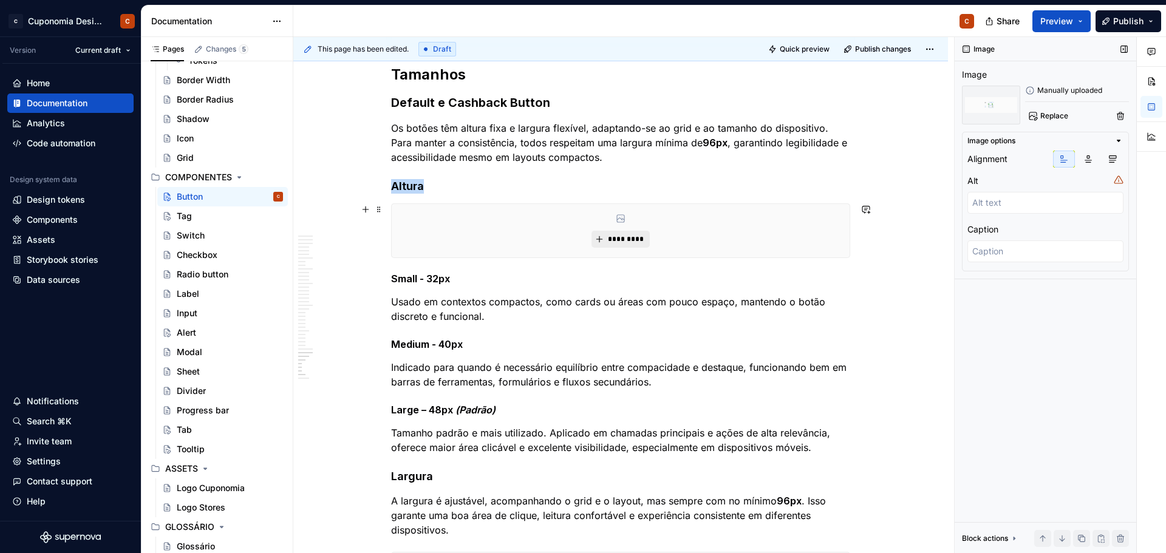
click at [630, 243] on span "*********" at bounding box center [625, 239] width 37 height 10
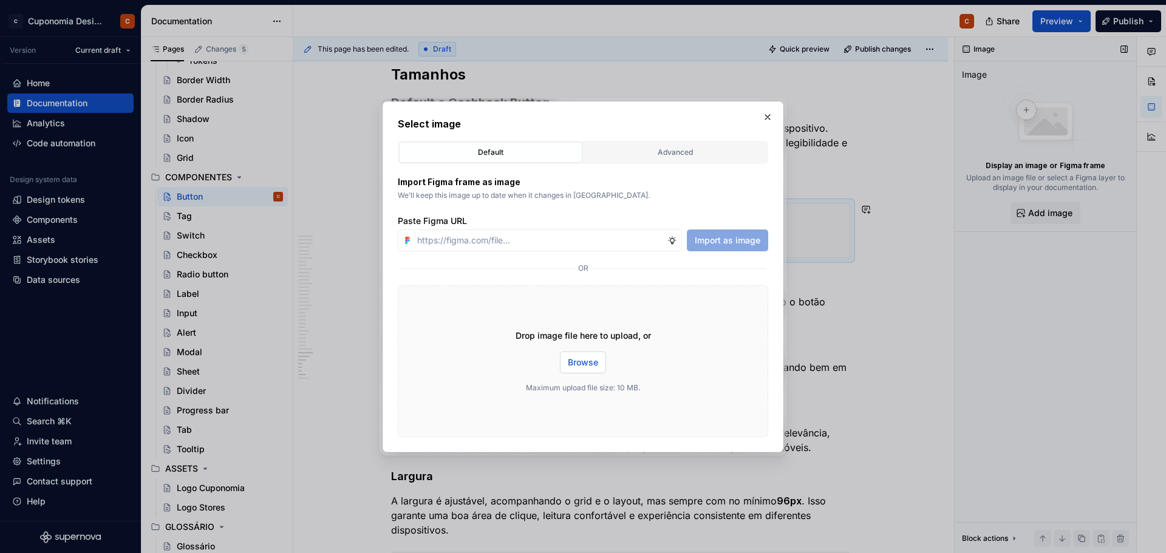
click at [583, 367] on span "Browse" at bounding box center [583, 362] width 30 height 12
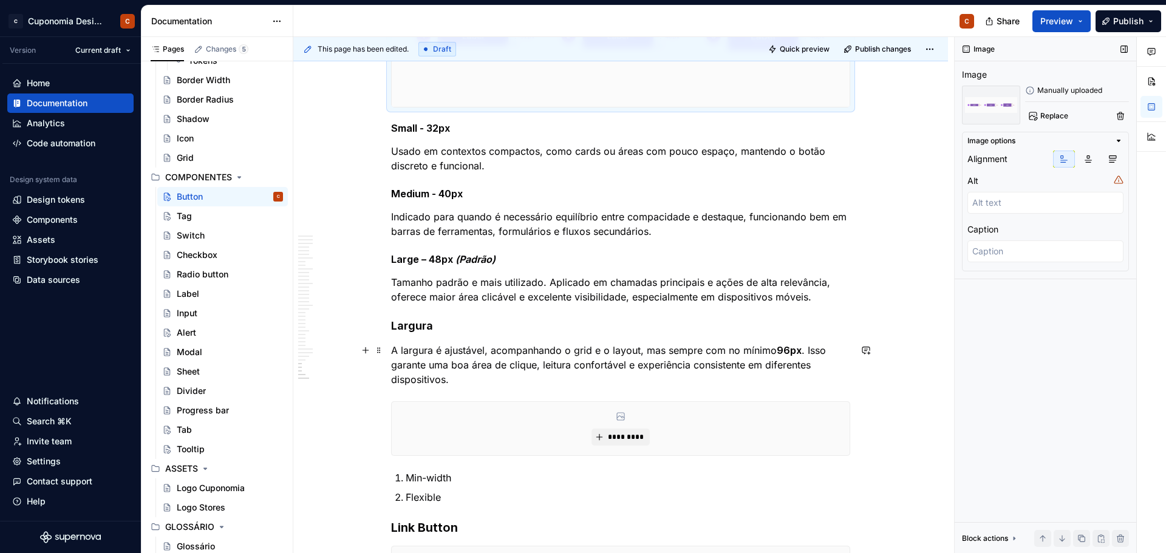
scroll to position [6162, 0]
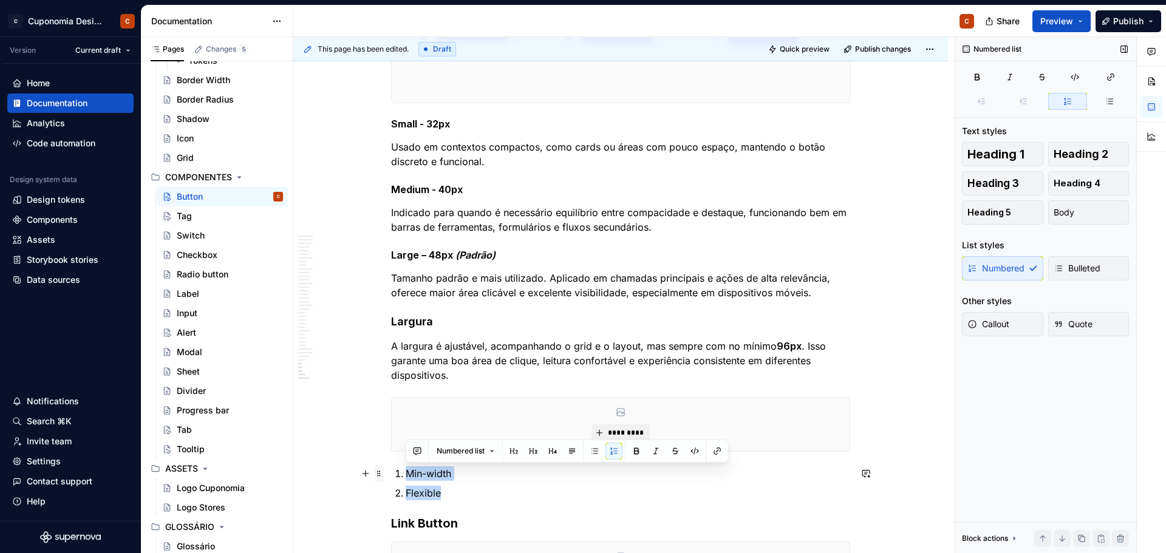
drag, startPoint x: 446, startPoint y: 492, endPoint x: 382, endPoint y: 476, distance: 65.2
copy ol "Min-width Flexible"
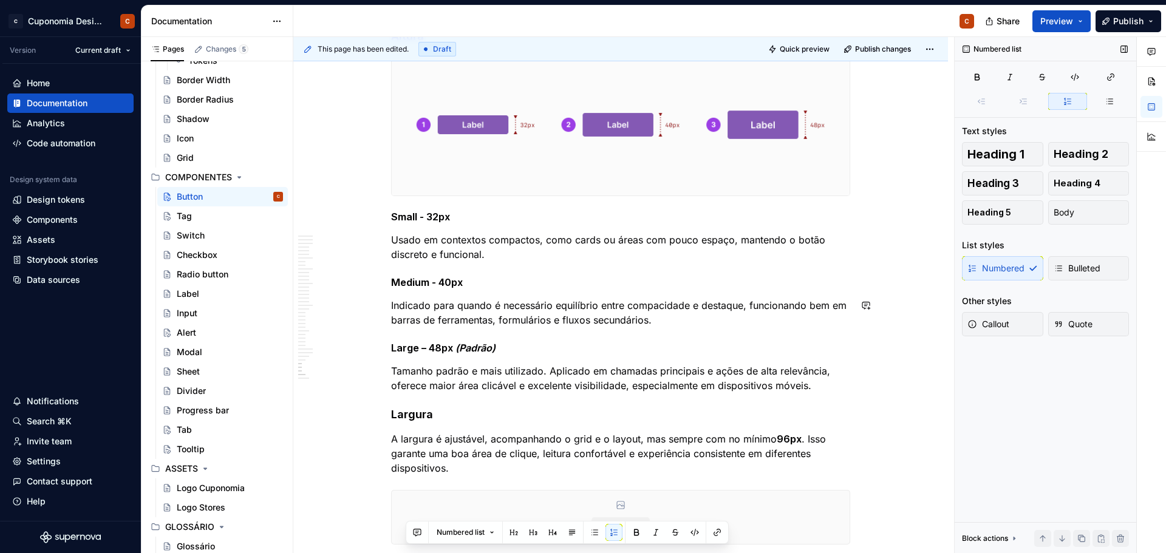
scroll to position [6041, 0]
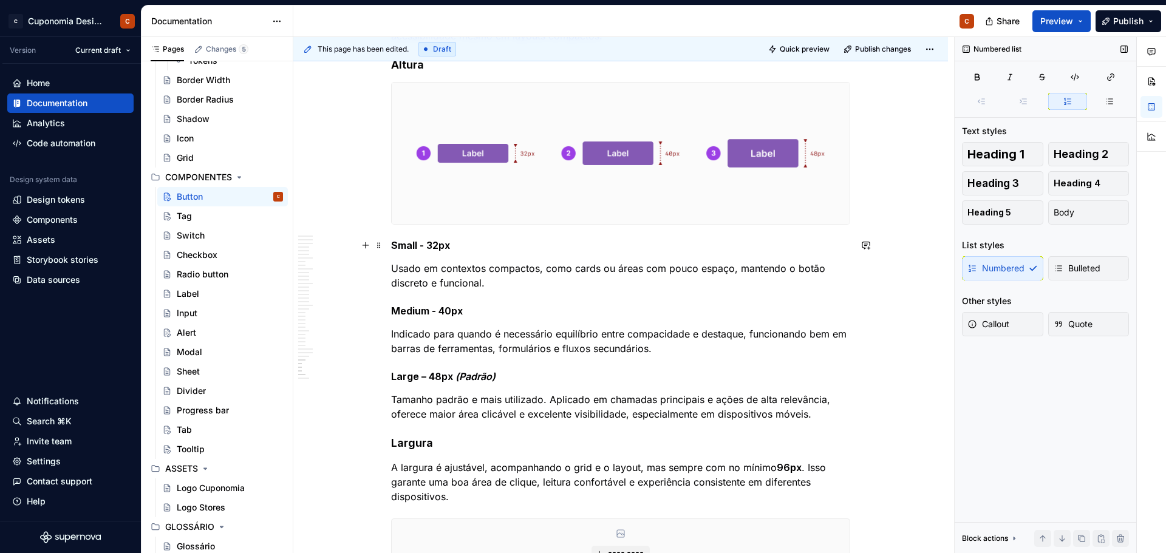
click at [393, 245] on h5 "Small - 32px" at bounding box center [620, 245] width 459 height 12
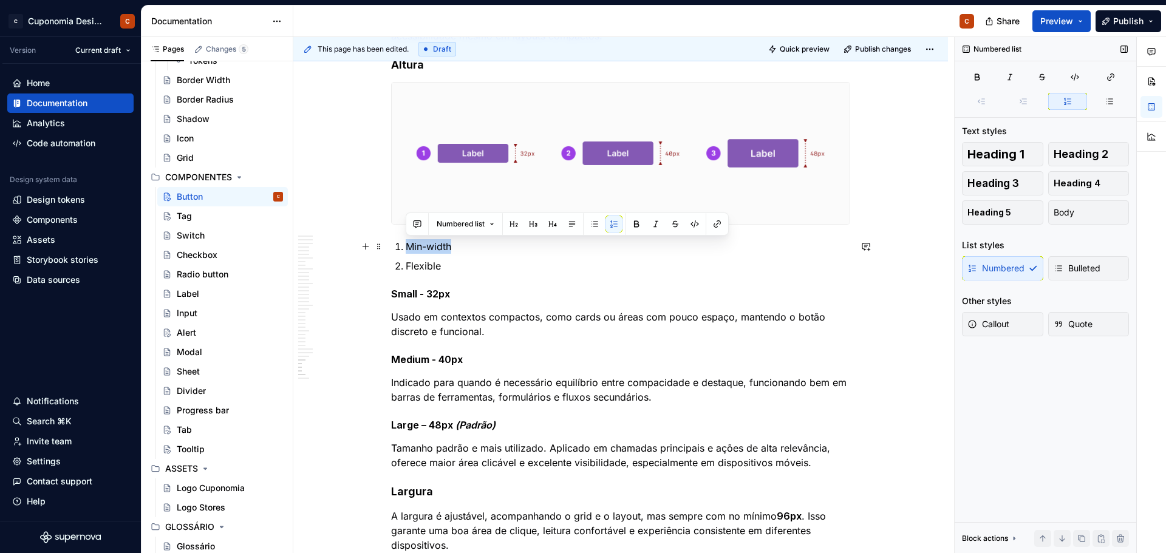
drag, startPoint x: 450, startPoint y: 248, endPoint x: 409, endPoint y: 250, distance: 41.3
click at [409, 250] on p "Min-width" at bounding box center [628, 246] width 444 height 15
click at [449, 267] on p "Flexible" at bounding box center [628, 266] width 444 height 15
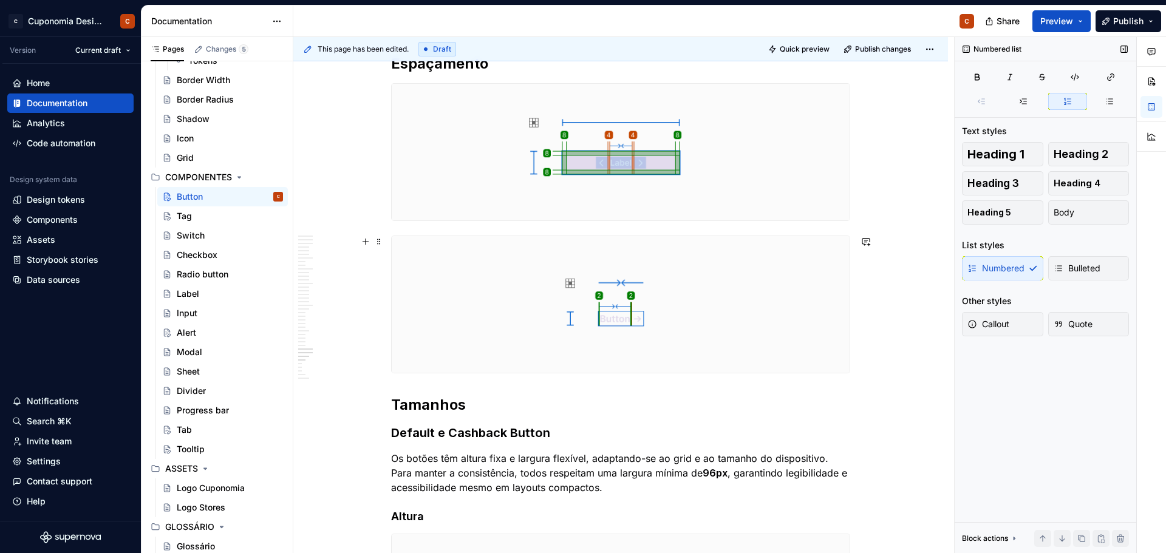
scroll to position [5586, 0]
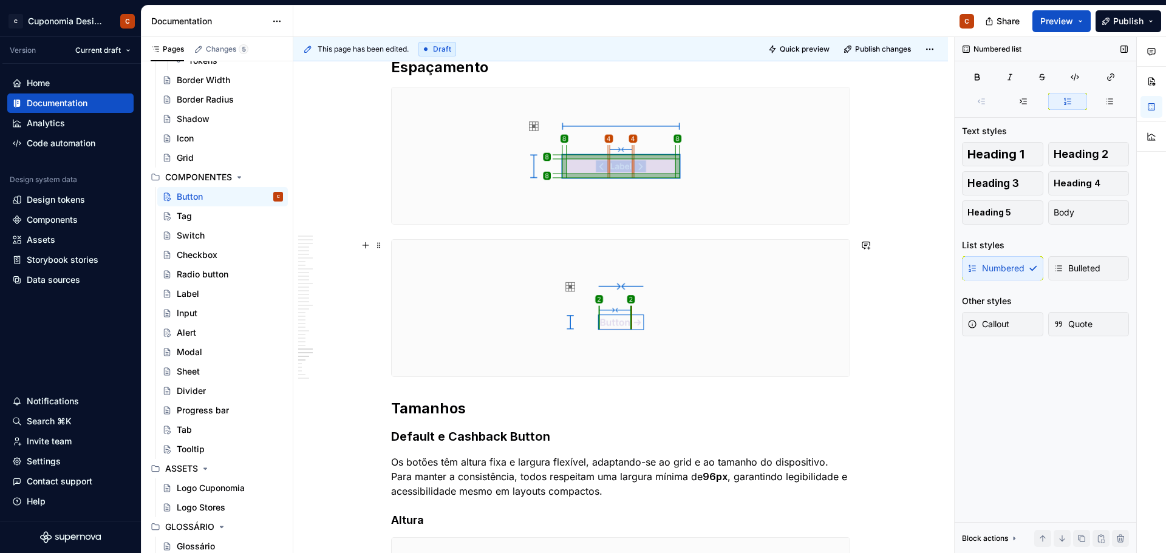
click at [643, 322] on img at bounding box center [621, 308] width 458 height 137
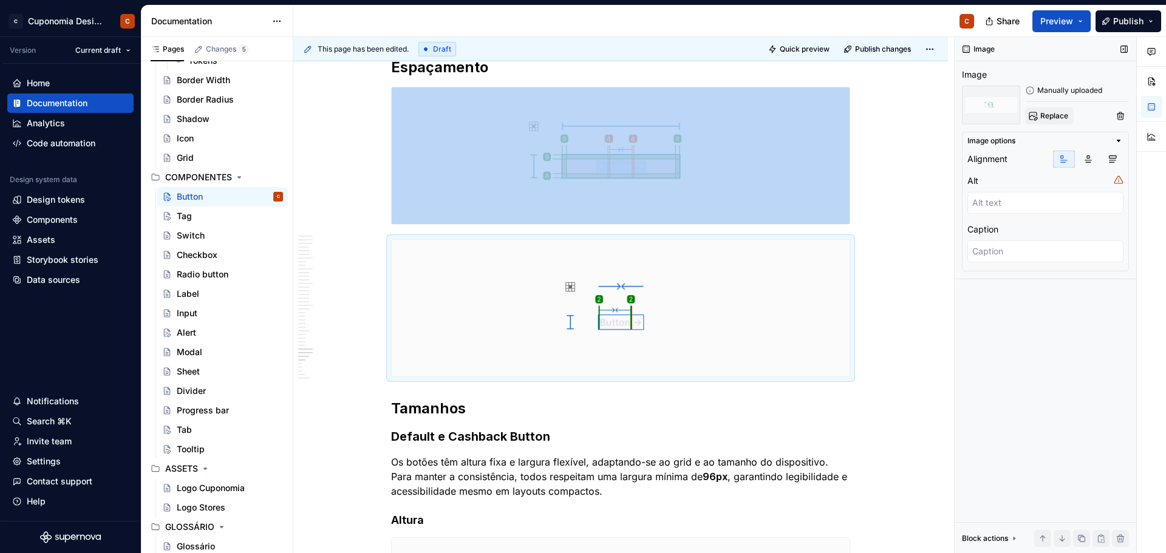
click at [1035, 112] on button "Replace" at bounding box center [1049, 115] width 49 height 17
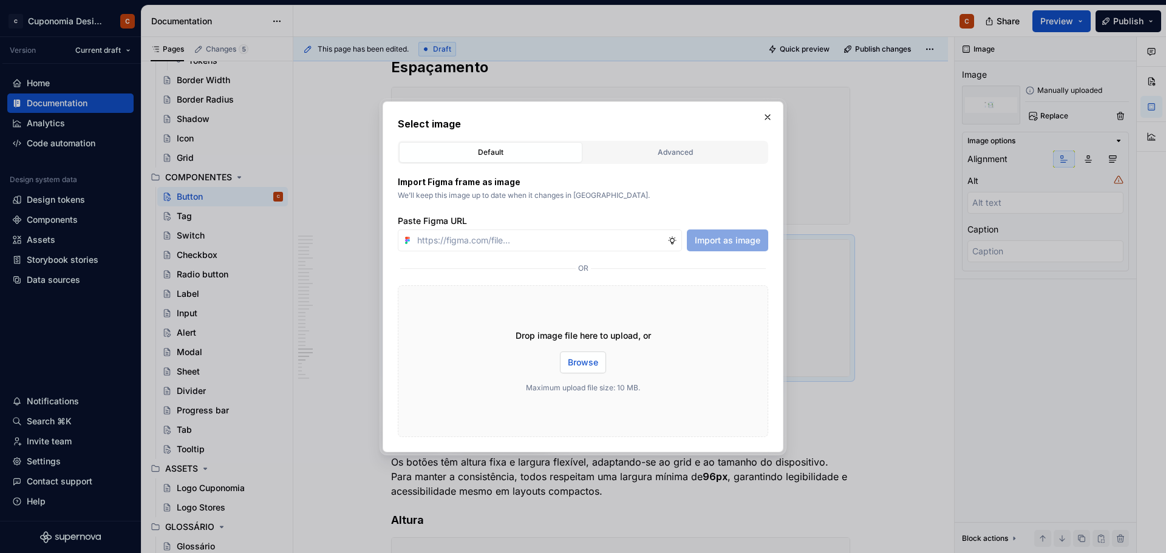
click at [586, 367] on span "Browse" at bounding box center [583, 362] width 30 height 12
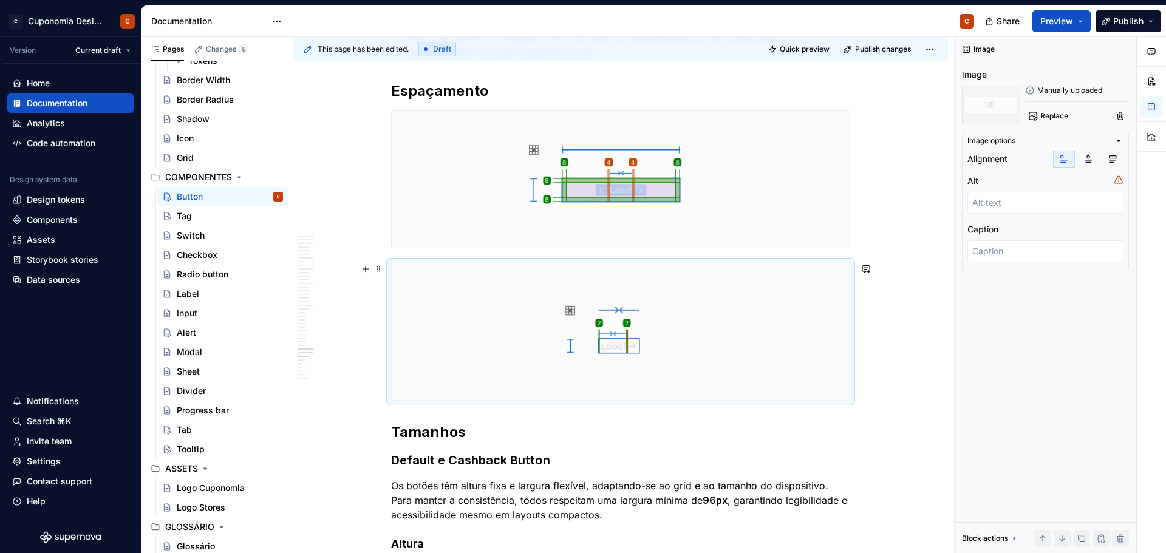
scroll to position [5525, 0]
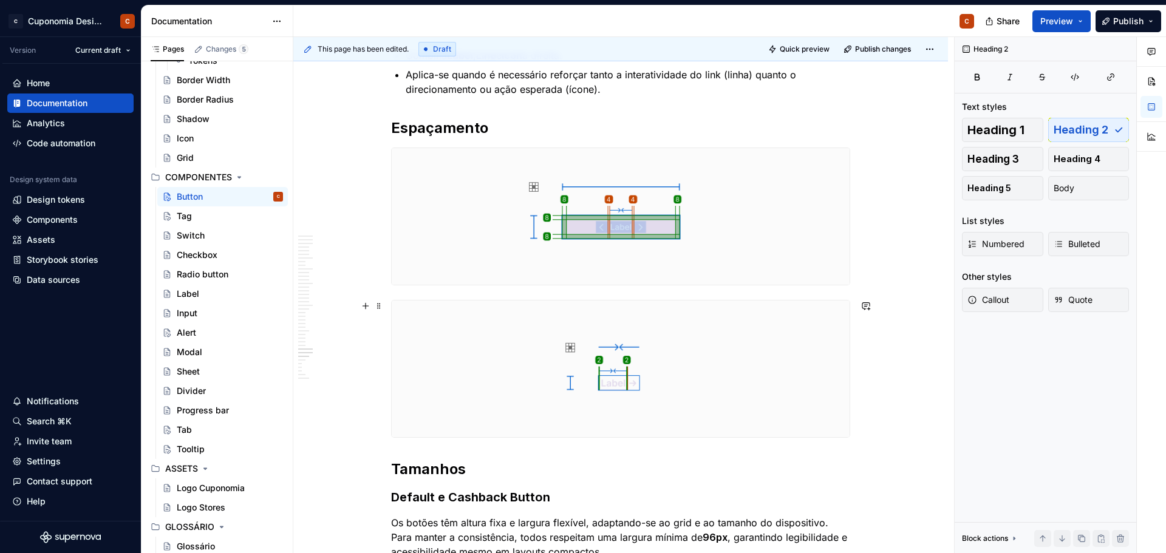
drag, startPoint x: 514, startPoint y: 341, endPoint x: 522, endPoint y: 338, distance: 9.0
click at [514, 341] on img at bounding box center [621, 369] width 458 height 137
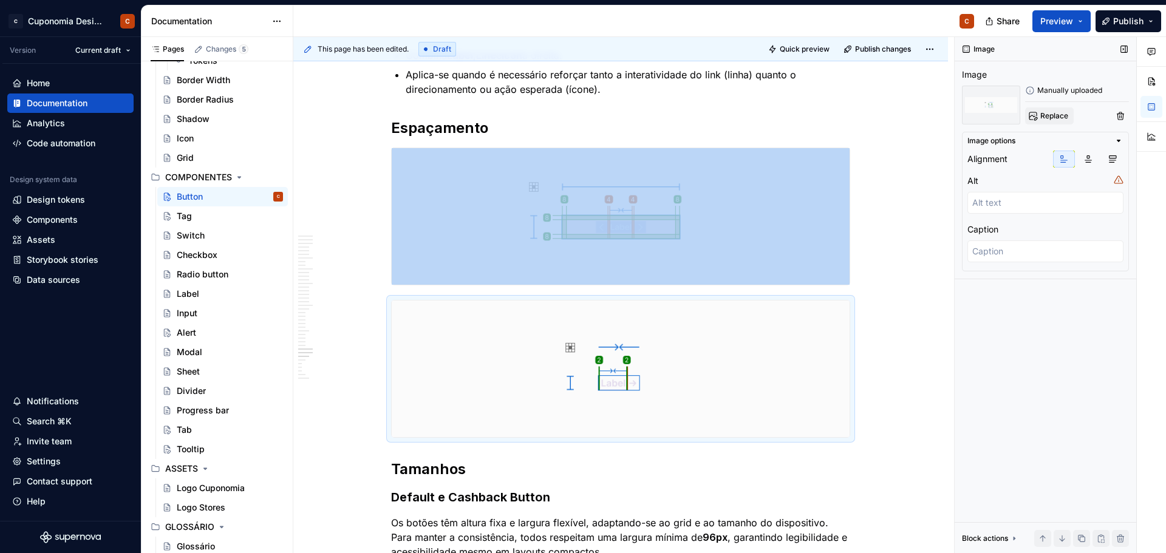
click at [1049, 118] on span "Replace" at bounding box center [1054, 116] width 28 height 10
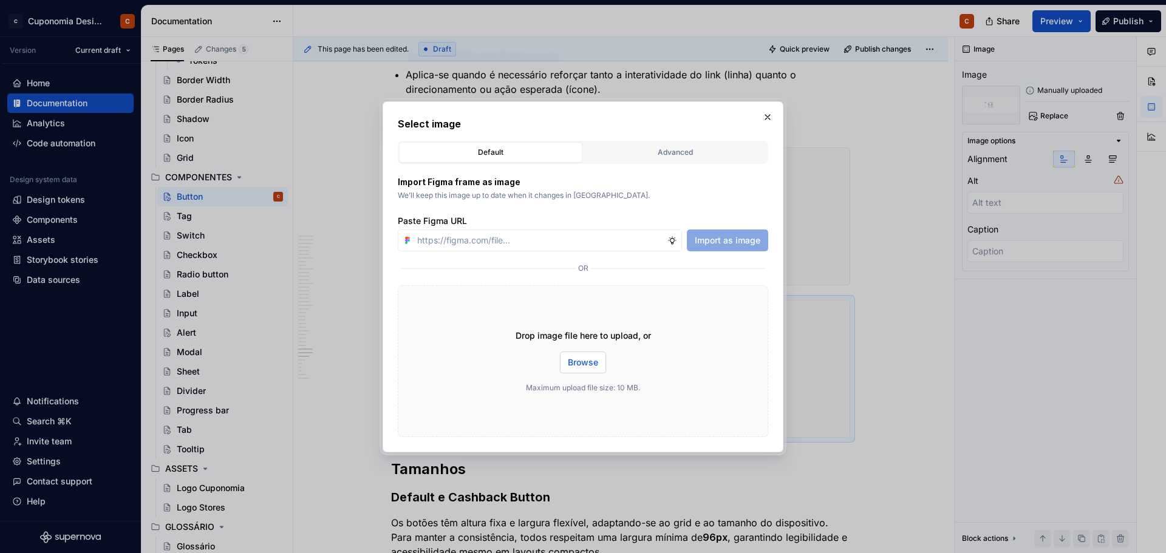
click at [602, 358] on button "Browse" at bounding box center [583, 363] width 46 height 22
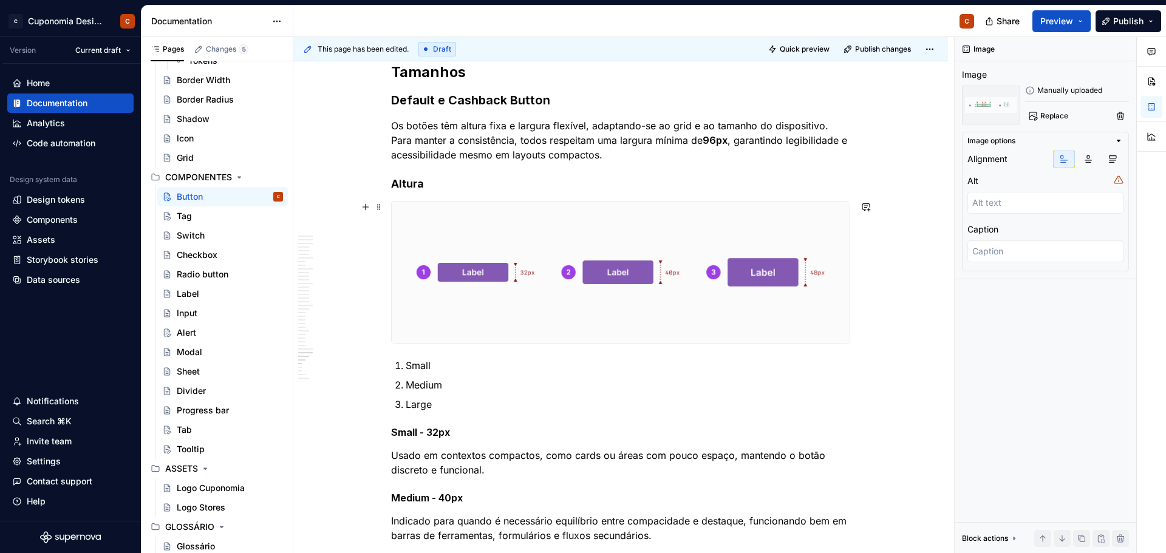
scroll to position [5950, 0]
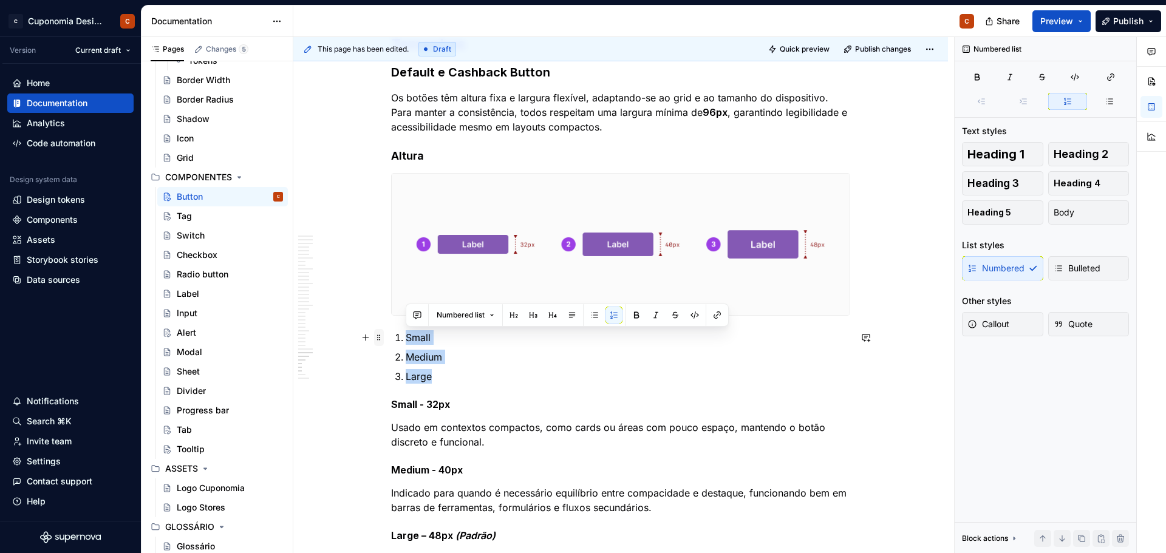
drag, startPoint x: 439, startPoint y: 381, endPoint x: 379, endPoint y: 339, distance: 72.9
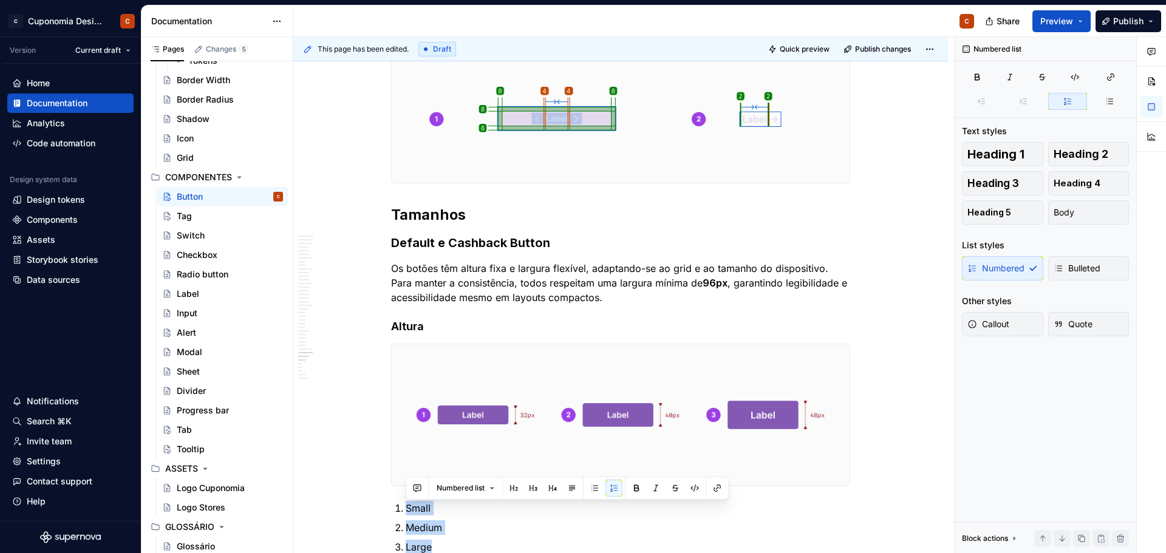
scroll to position [5768, 0]
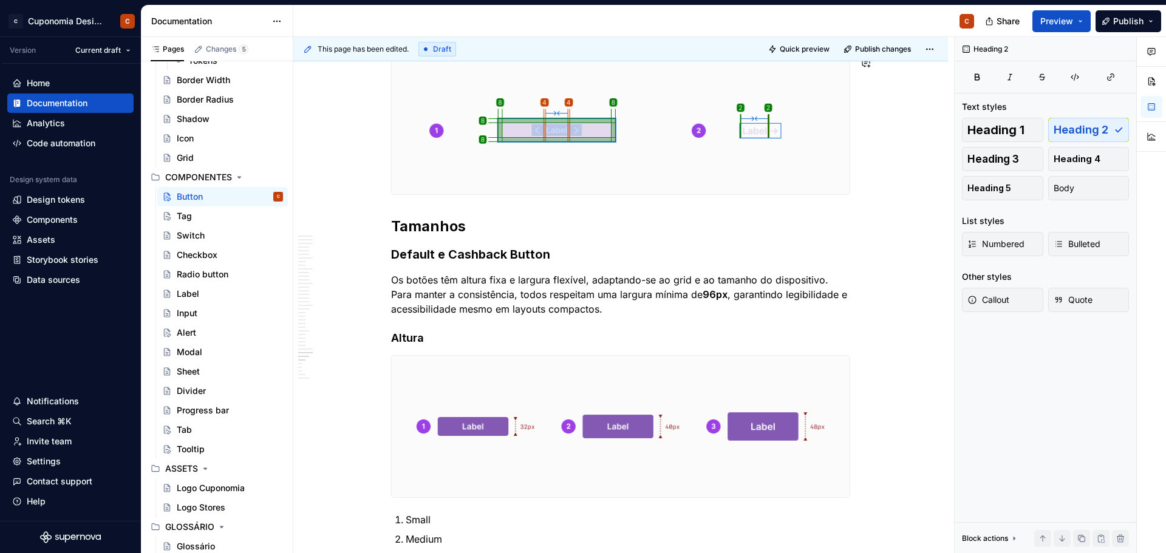
drag, startPoint x: 393, startPoint y: 225, endPoint x: 421, endPoint y: 223, distance: 28.0
click at [393, 225] on h2 "Tamanhos" at bounding box center [620, 226] width 459 height 19
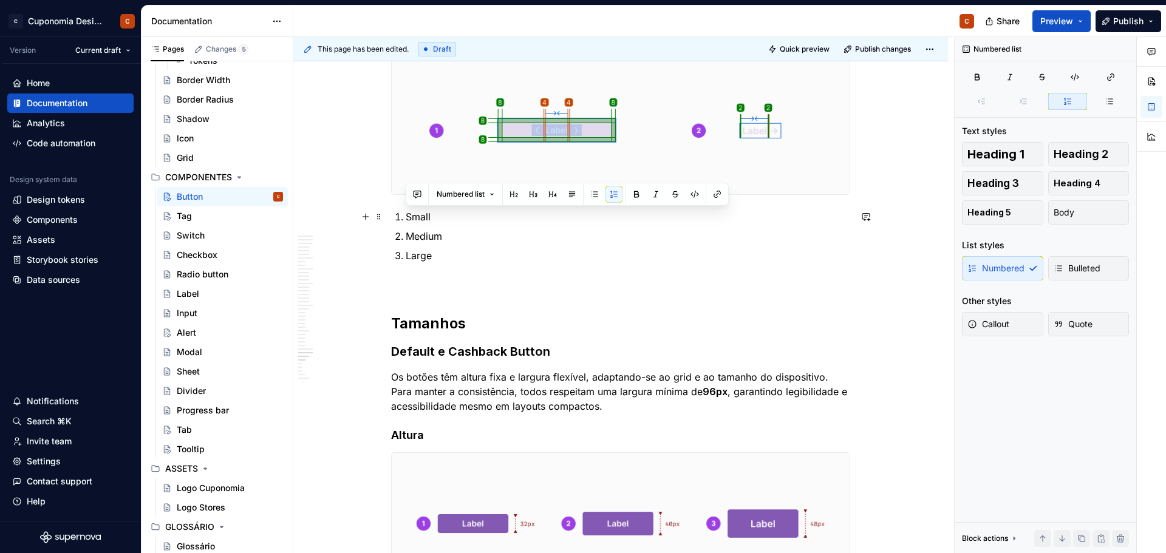
drag, startPoint x: 437, startPoint y: 215, endPoint x: 409, endPoint y: 216, distance: 28.0
click at [409, 216] on p "Small" at bounding box center [628, 216] width 444 height 15
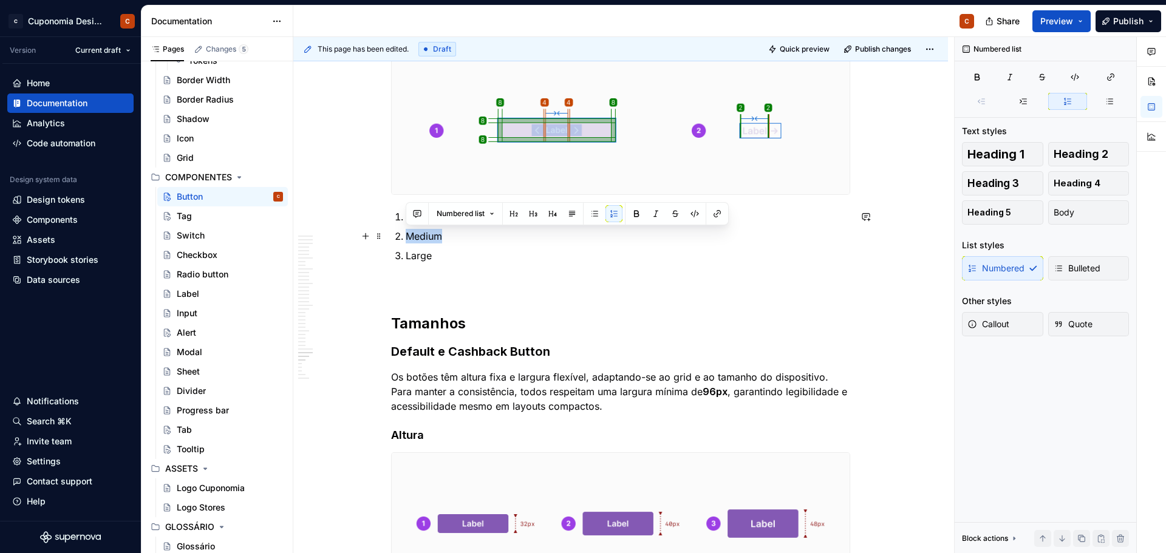
drag, startPoint x: 430, startPoint y: 241, endPoint x: 407, endPoint y: 236, distance: 24.3
click at [408, 237] on p "Medium" at bounding box center [628, 236] width 444 height 15
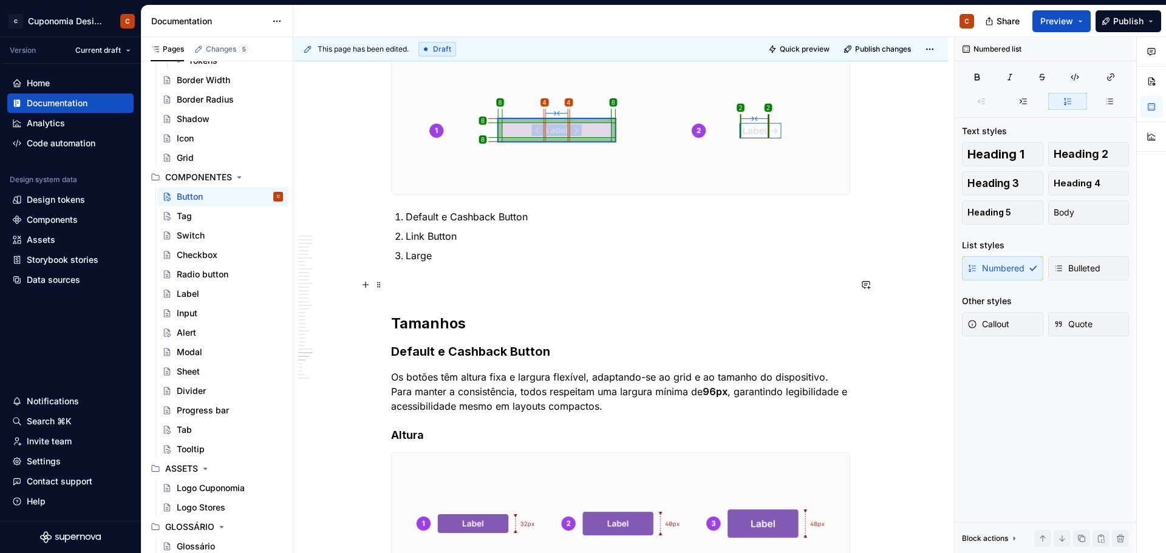
click at [460, 292] on p at bounding box center [620, 284] width 459 height 15
click at [432, 255] on p "Large" at bounding box center [628, 255] width 444 height 15
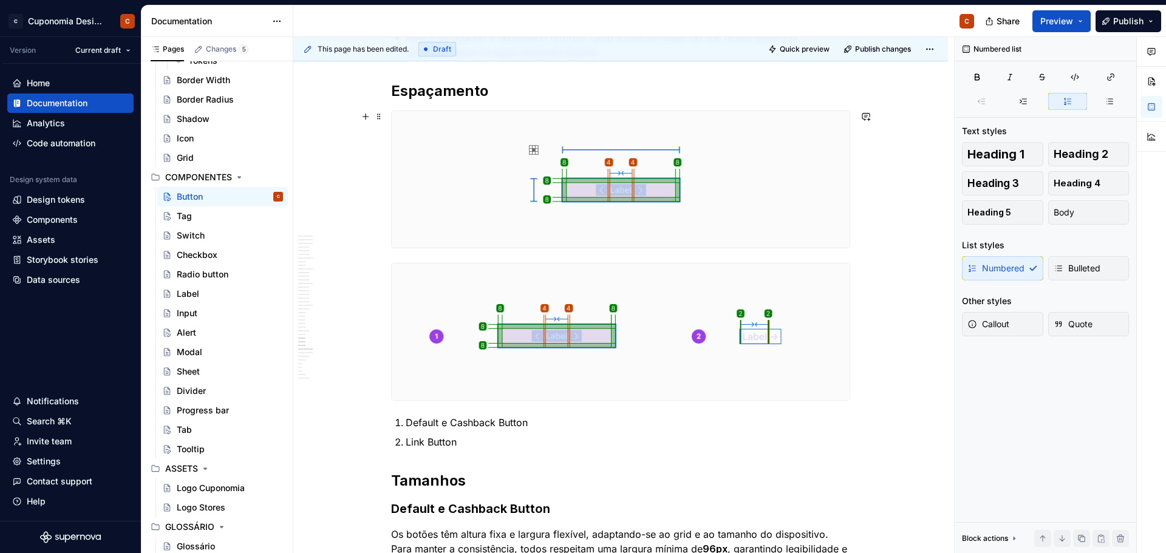
scroll to position [5586, 0]
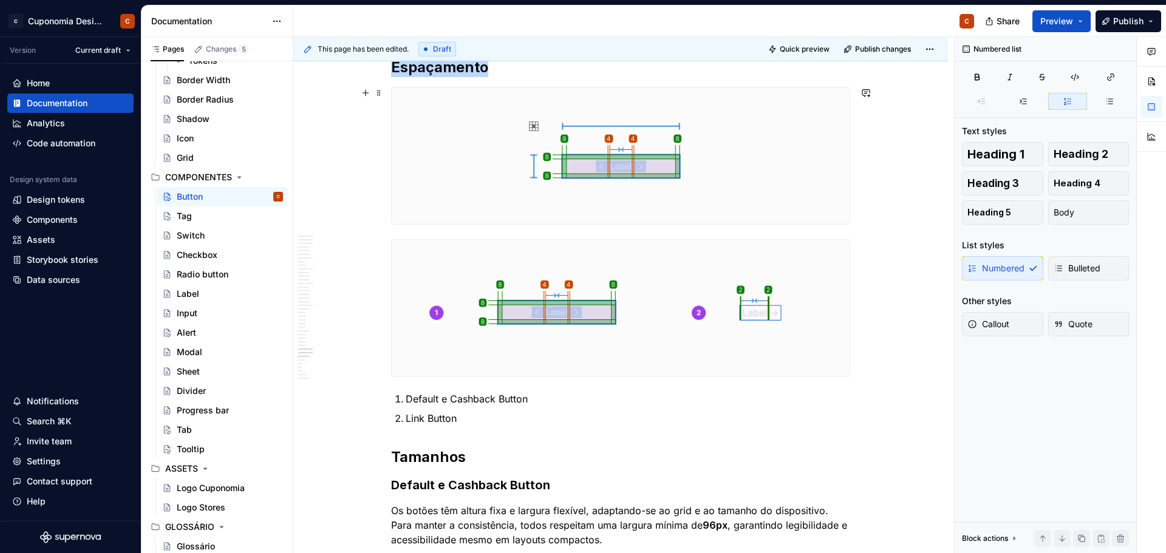
click at [756, 175] on img at bounding box center [621, 155] width 458 height 137
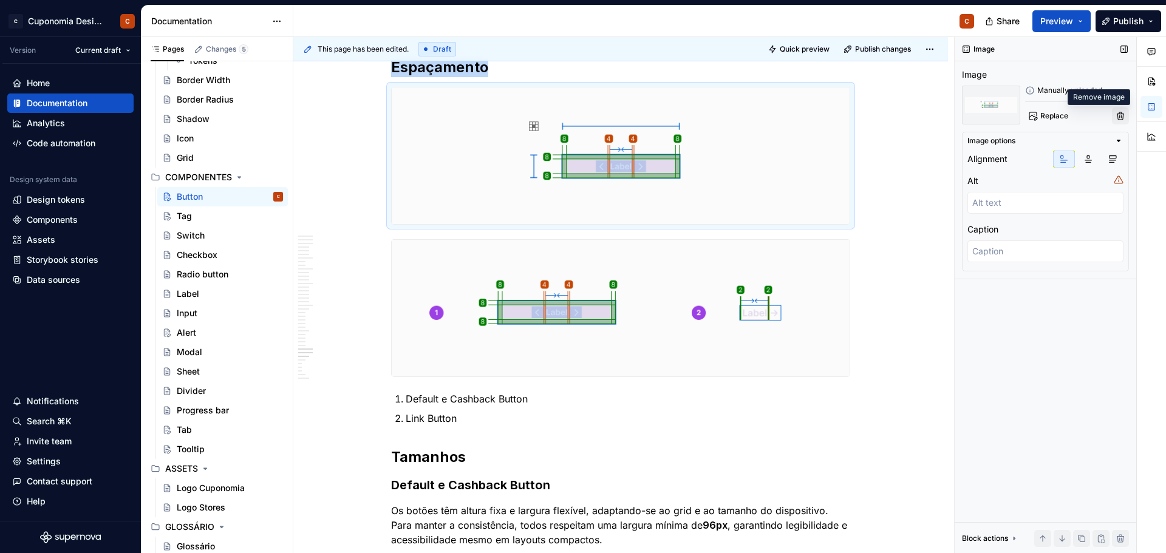
click at [1118, 117] on button "button" at bounding box center [1120, 115] width 17 height 17
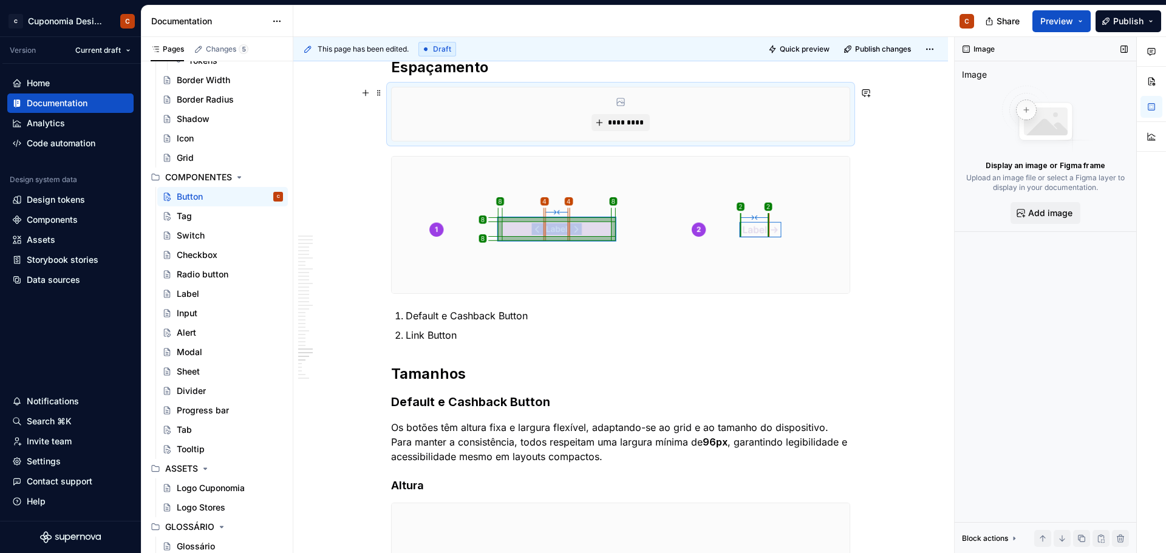
click at [746, 114] on div "*********" at bounding box center [621, 113] width 458 height 53
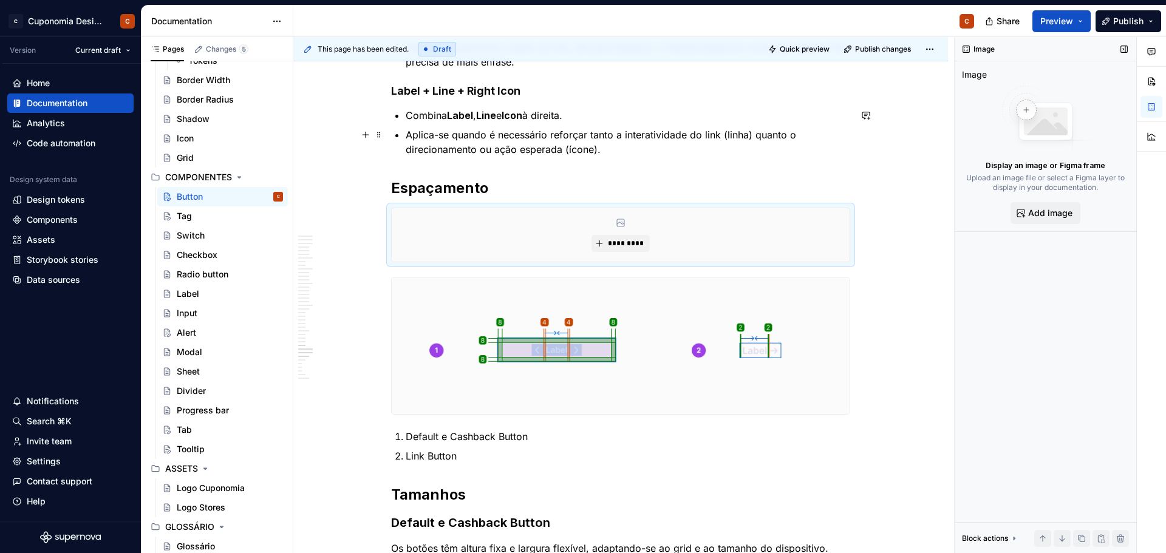
scroll to position [5464, 0]
drag, startPoint x: 728, startPoint y: 229, endPoint x: 367, endPoint y: 212, distance: 361.0
click at [367, 212] on button "button" at bounding box center [365, 214] width 17 height 17
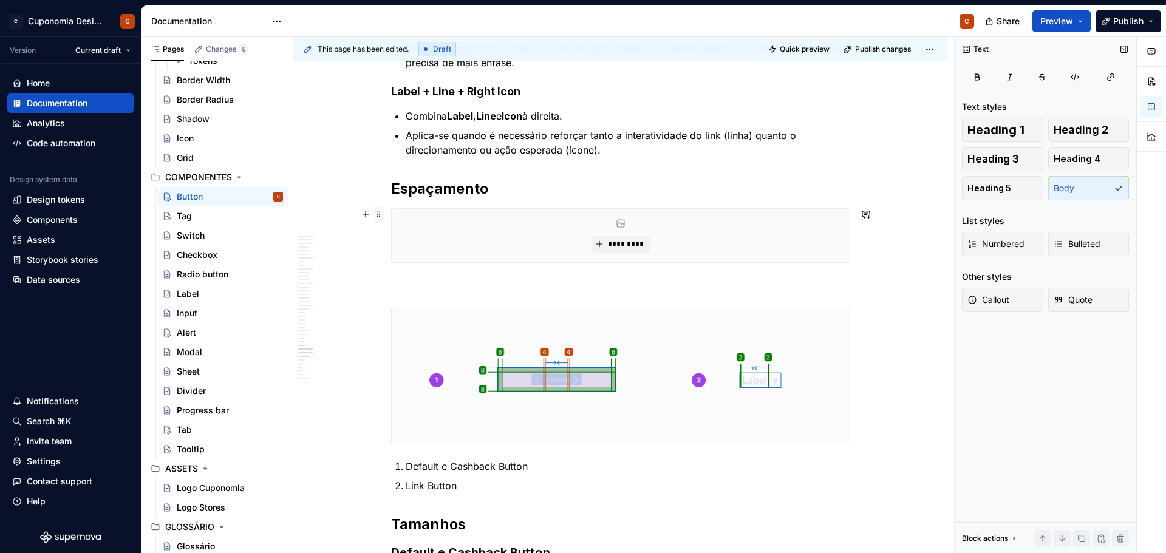
click at [376, 214] on span at bounding box center [379, 214] width 10 height 17
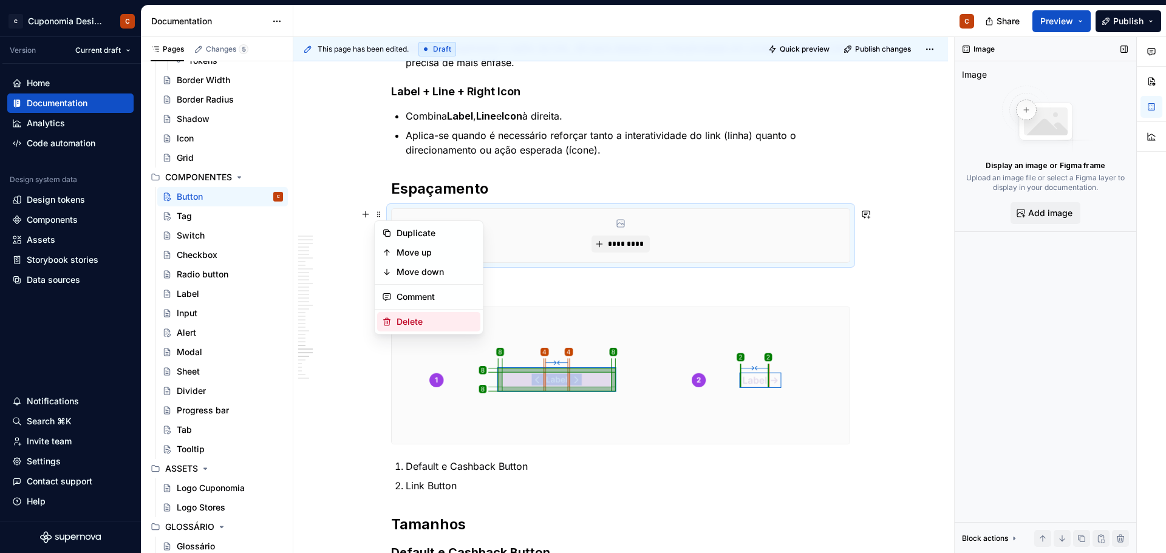
click at [441, 318] on div "Delete" at bounding box center [435, 322] width 79 height 12
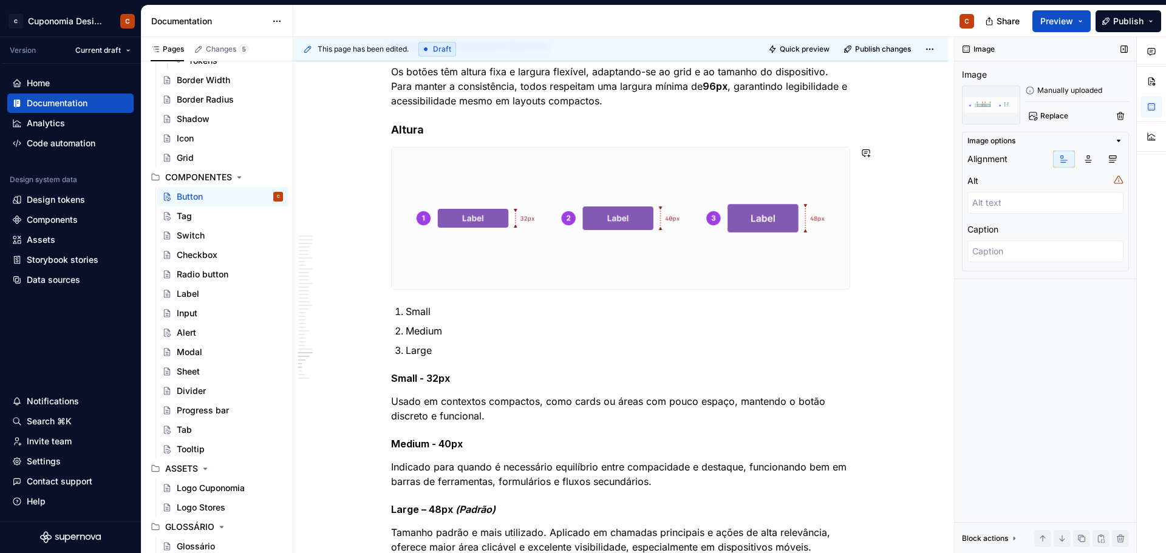
scroll to position [5801, 0]
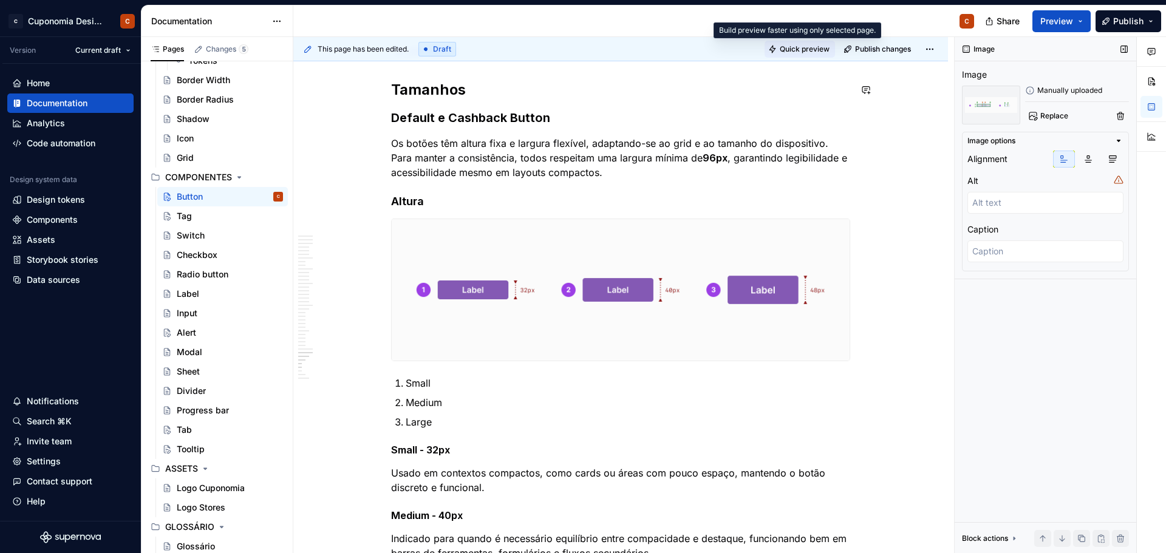
click at [798, 50] on span "Quick preview" at bounding box center [805, 49] width 50 height 10
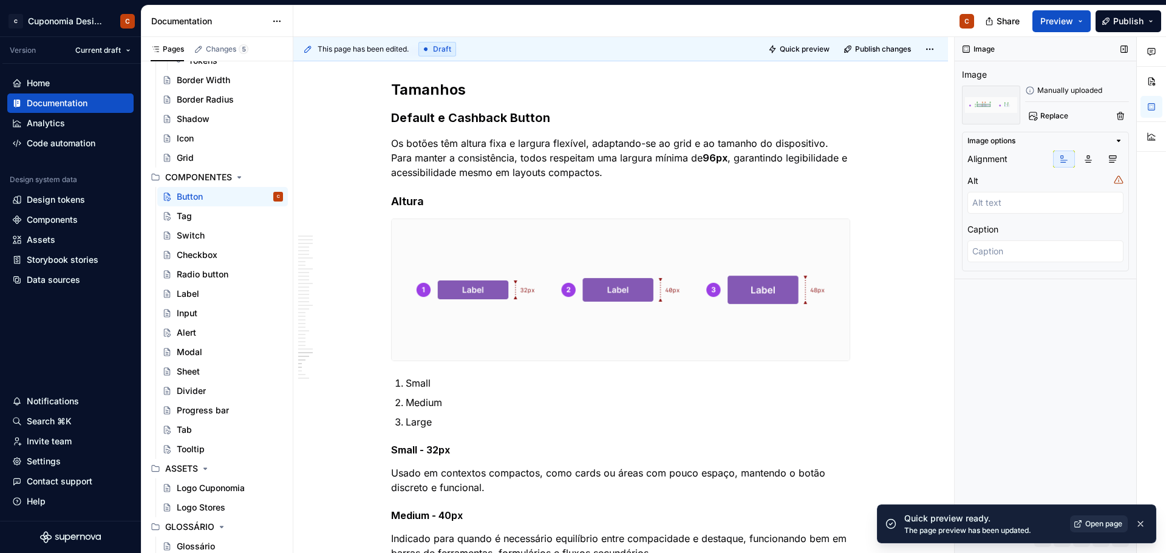
click at [1096, 518] on link "Open page" at bounding box center [1099, 523] width 58 height 17
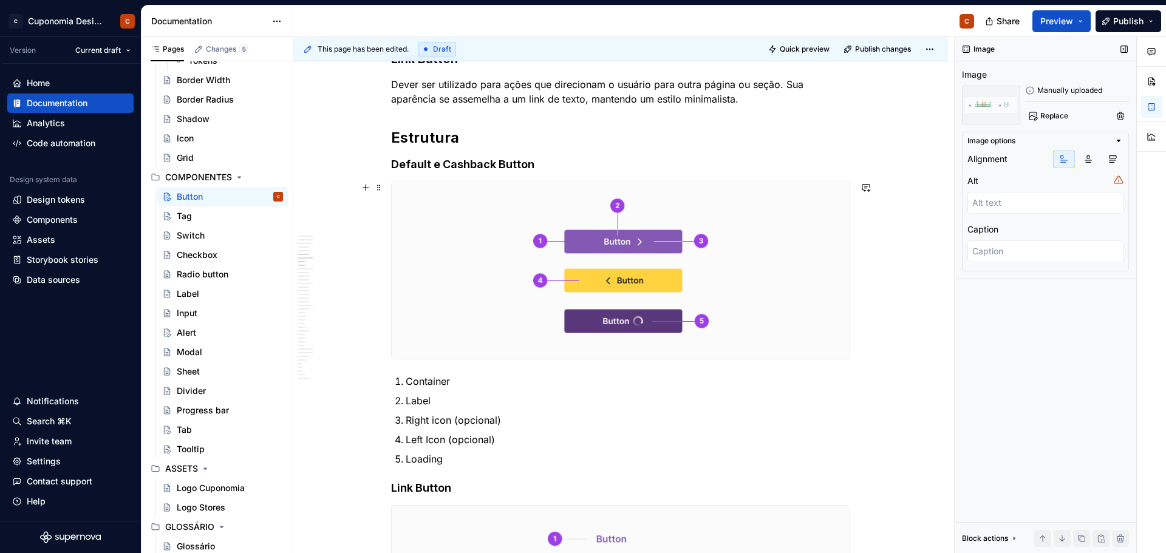
scroll to position [1004, 0]
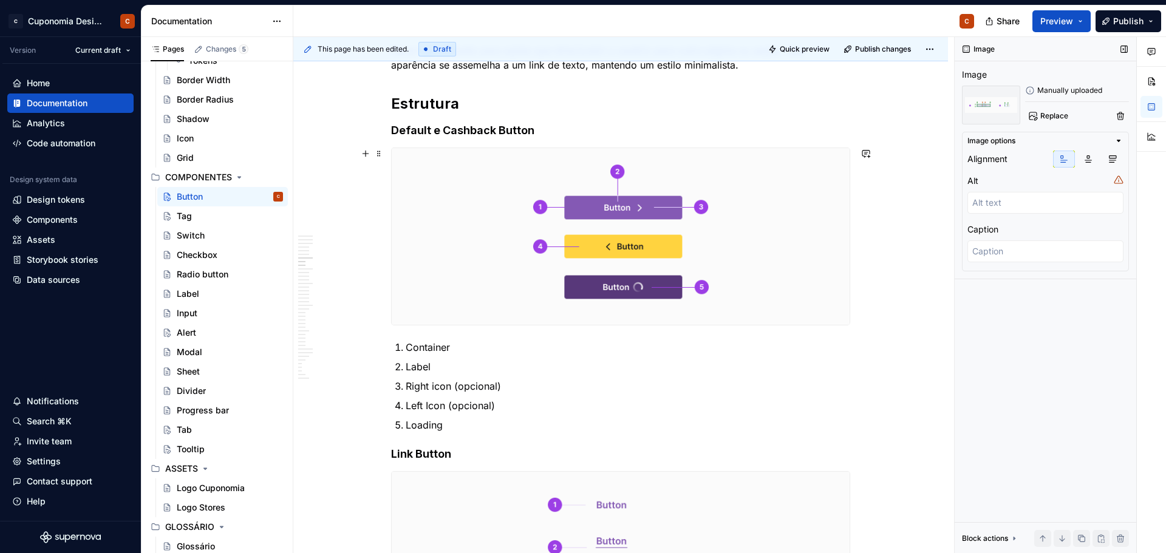
click at [789, 200] on img at bounding box center [621, 236] width 458 height 177
click at [1066, 115] on span "Replace" at bounding box center [1054, 116] width 28 height 10
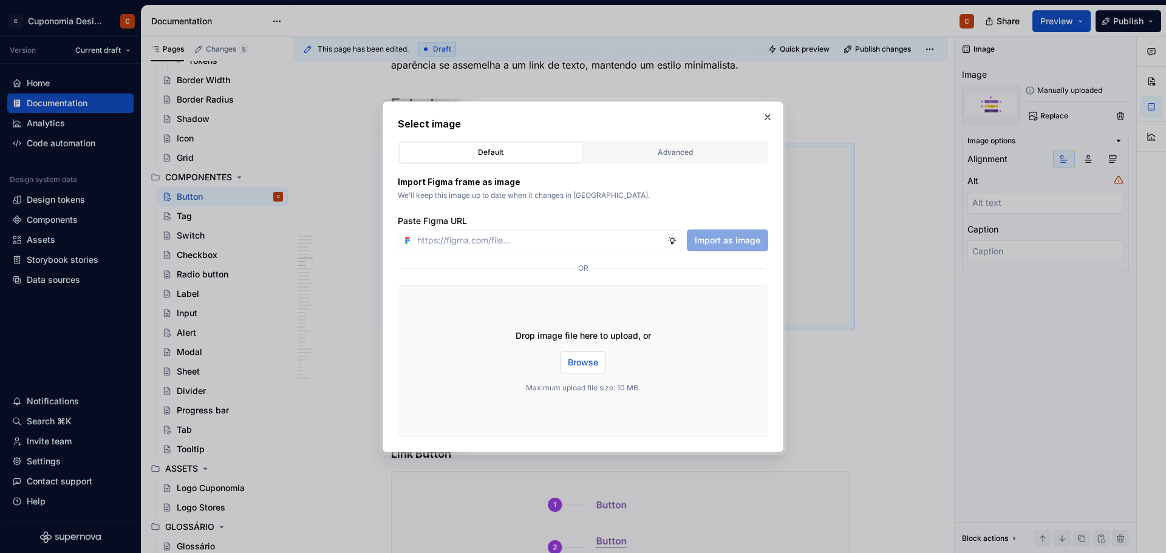
click at [580, 363] on span "Browse" at bounding box center [583, 362] width 30 height 12
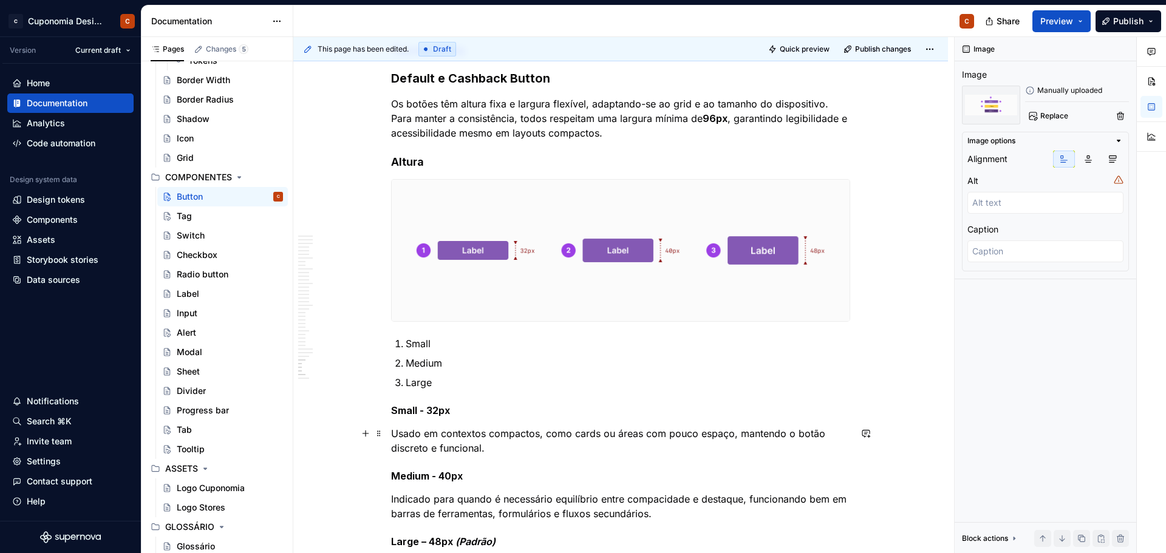
scroll to position [5801, 0]
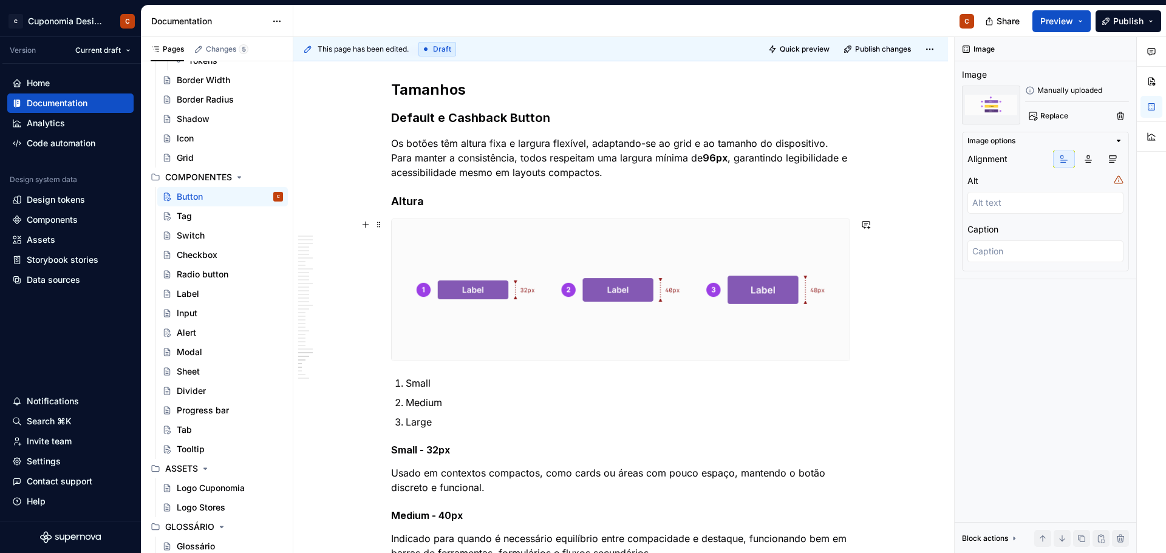
click at [774, 239] on img at bounding box center [621, 289] width 458 height 141
click at [1062, 115] on span "Replace" at bounding box center [1054, 116] width 28 height 10
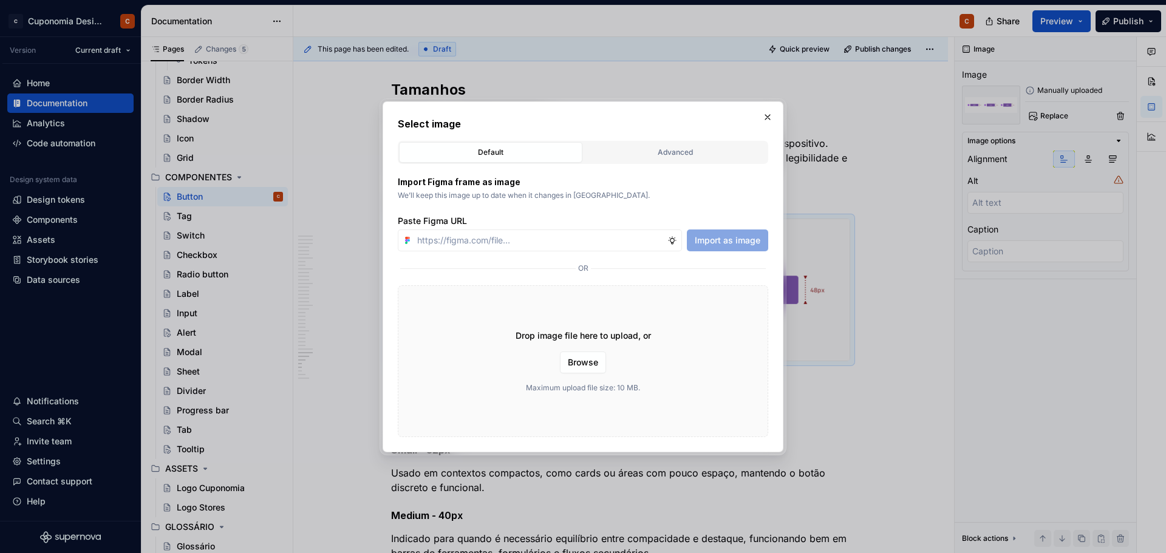
click at [610, 362] on div "Drop image file here to upload, or Browse Maximum upload file size: 10 MB." at bounding box center [583, 361] width 370 height 152
click at [599, 366] on button "Browse" at bounding box center [583, 363] width 46 height 22
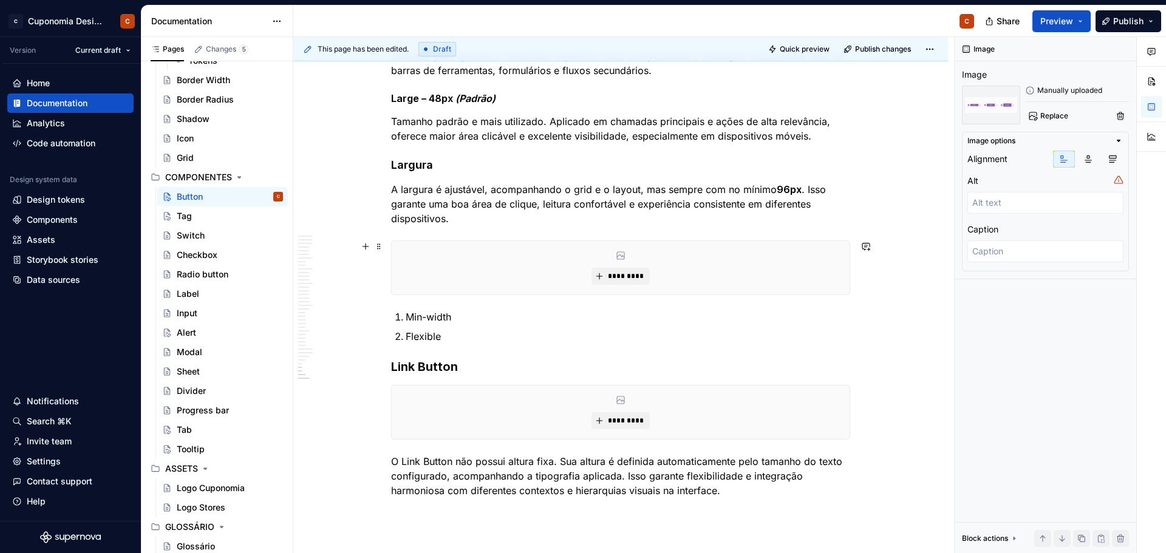
scroll to position [6286, 0]
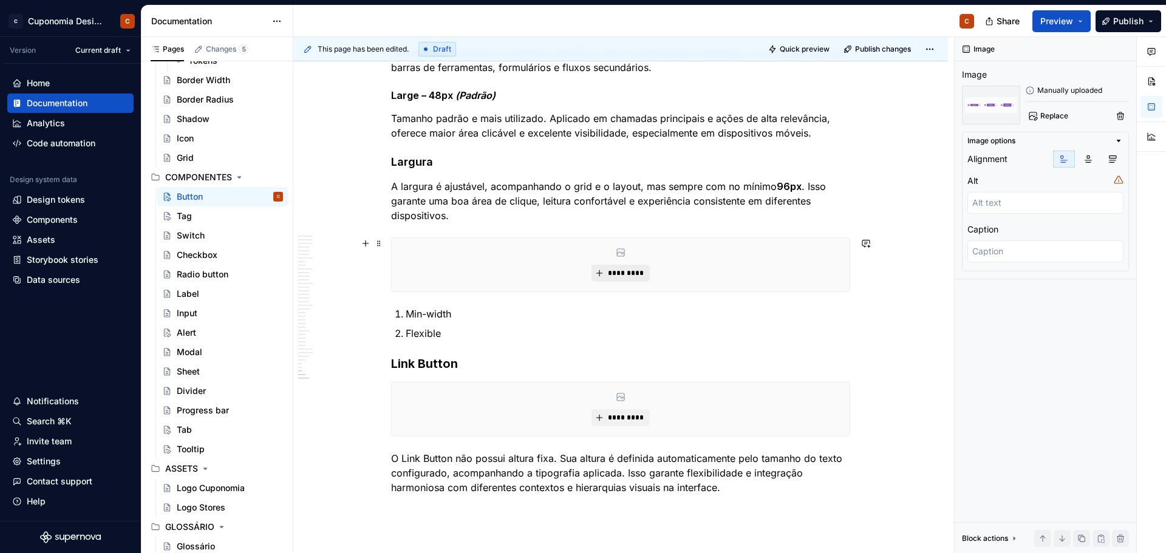
click at [634, 273] on span "*********" at bounding box center [625, 273] width 37 height 10
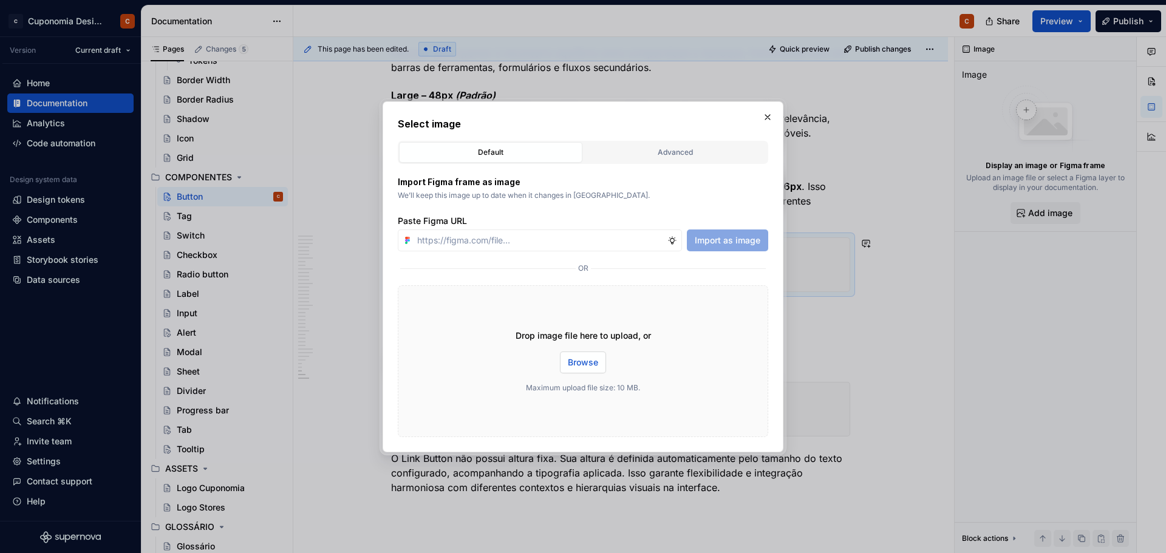
click at [582, 367] on span "Browse" at bounding box center [583, 362] width 30 height 12
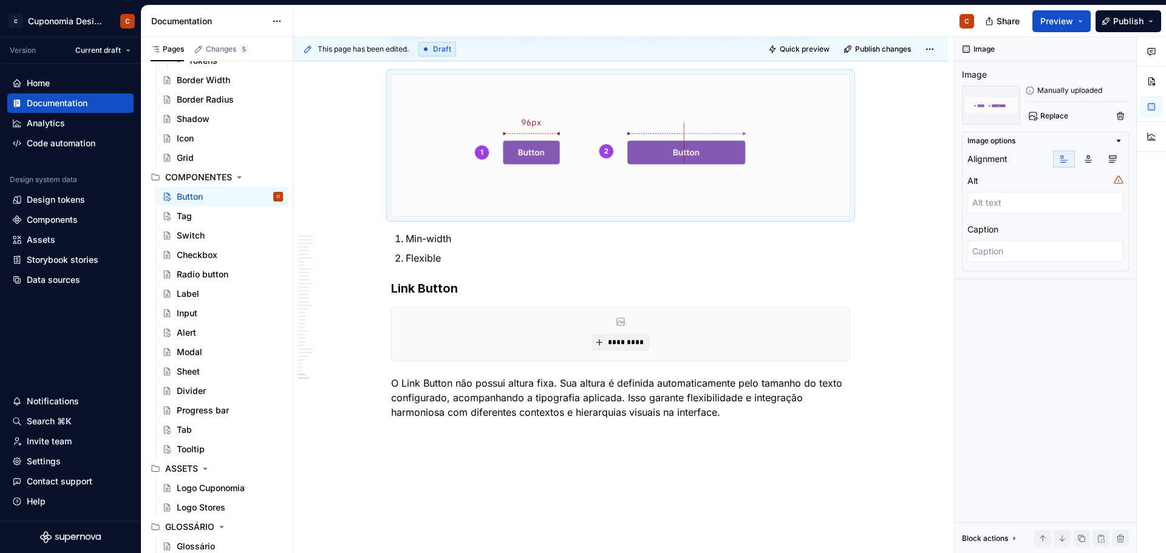
scroll to position [6496, 0]
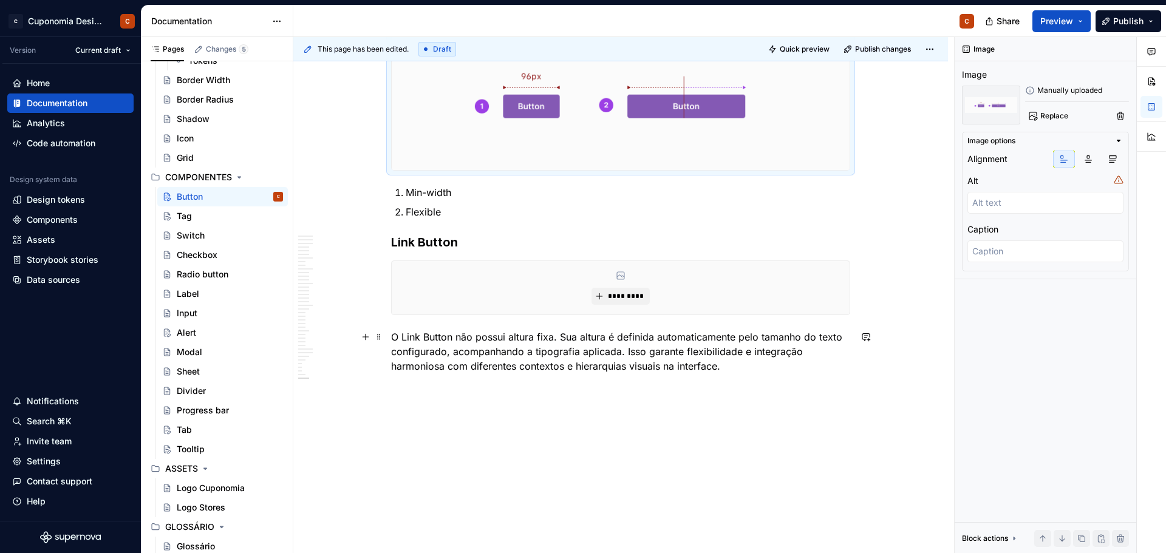
click at [536, 338] on p "O Link Button não possui altura fixa. Sua altura é definida automaticamente pel…" at bounding box center [620, 352] width 459 height 44
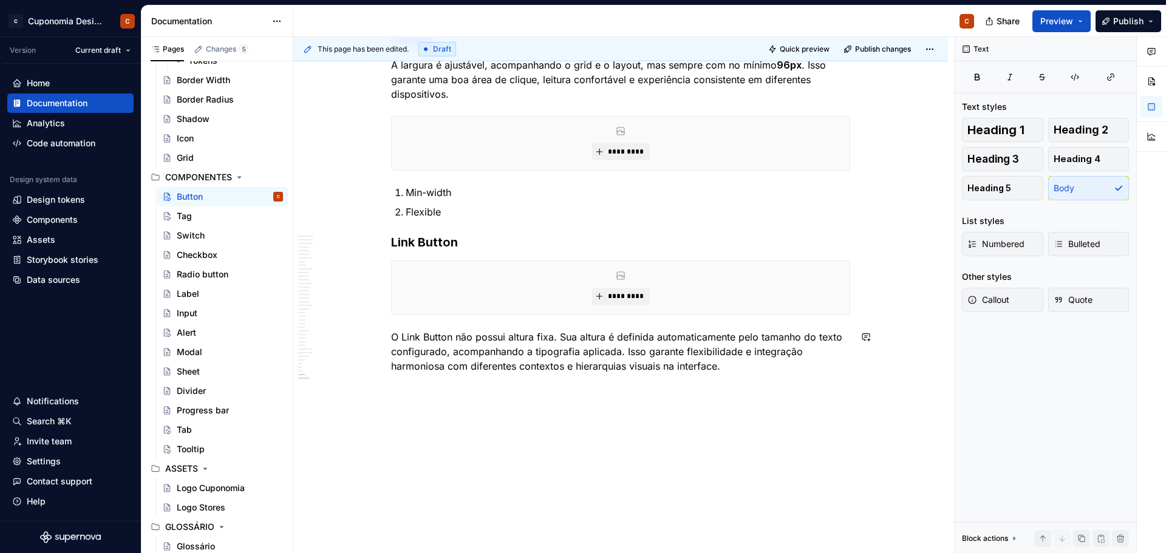
scroll to position [6408, 0]
click at [642, 153] on span "*********" at bounding box center [625, 152] width 37 height 10
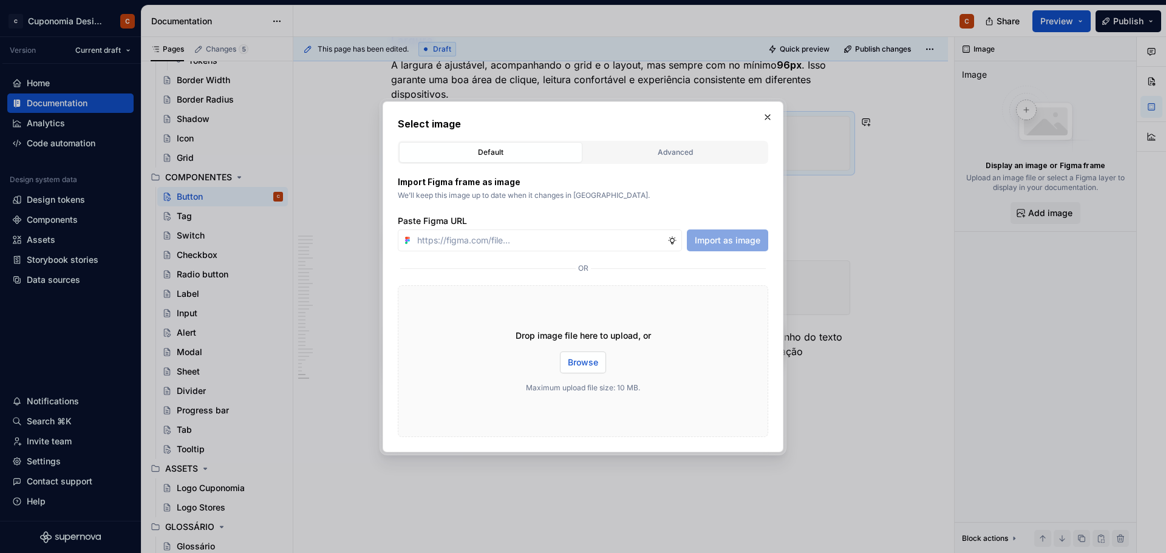
click at [599, 361] on button "Browse" at bounding box center [583, 363] width 46 height 22
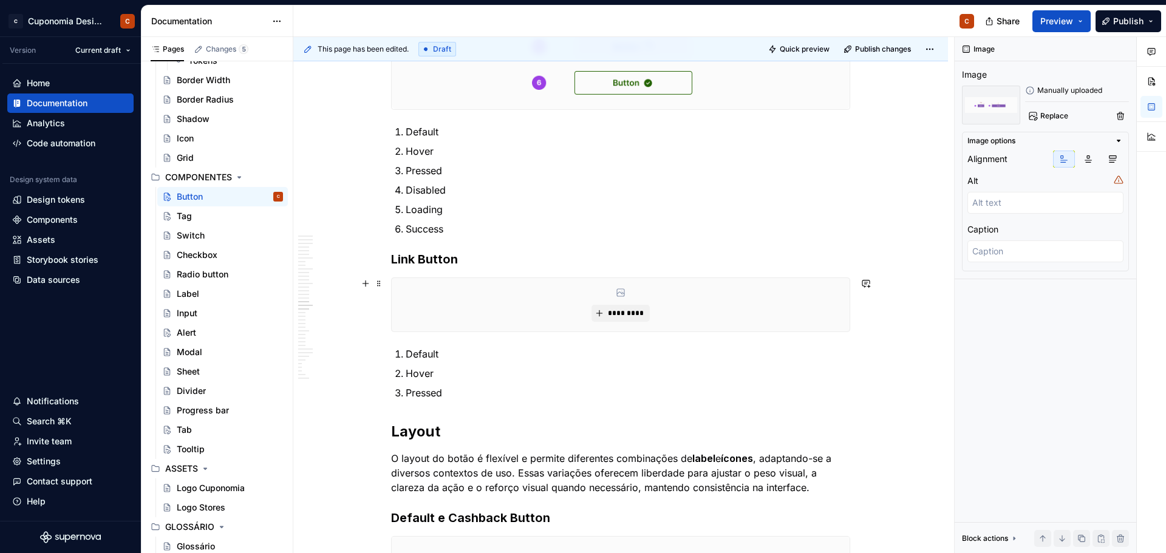
scroll to position [3731, 0]
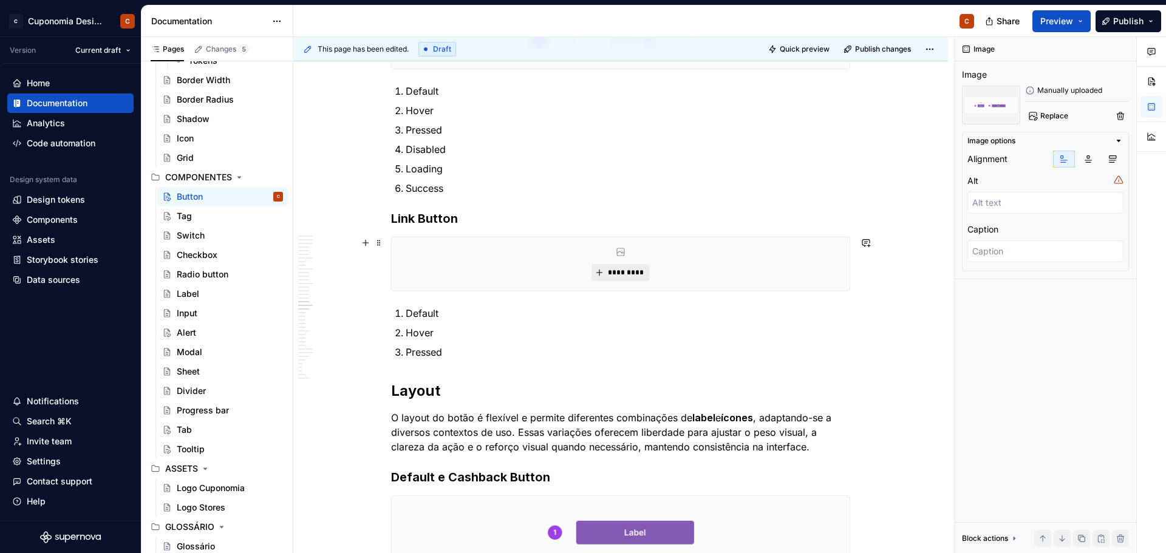
click at [618, 273] on span "*********" at bounding box center [625, 273] width 37 height 10
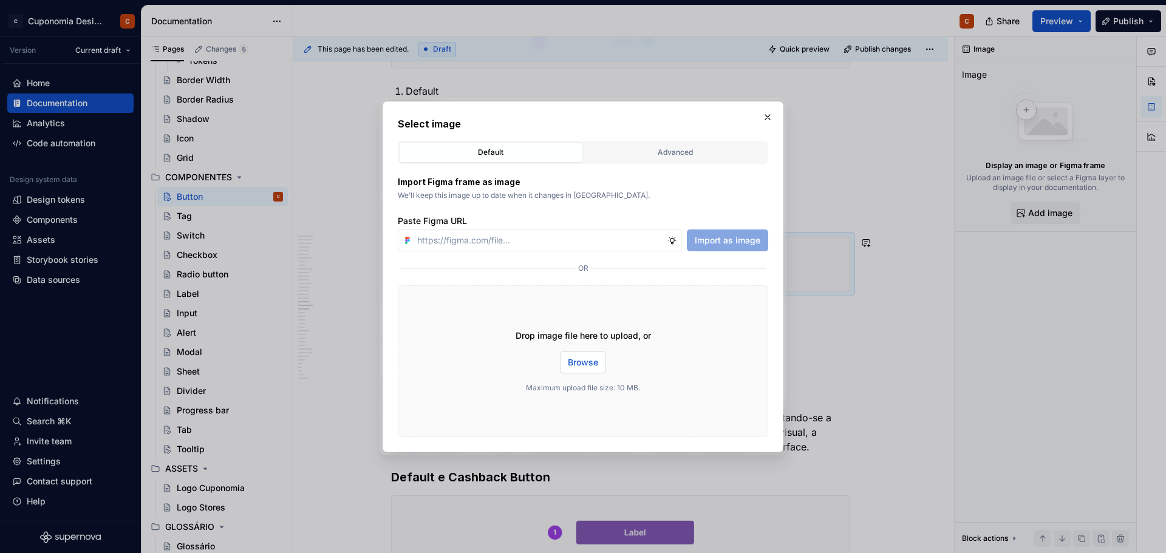
click at [586, 355] on button "Browse" at bounding box center [583, 363] width 46 height 22
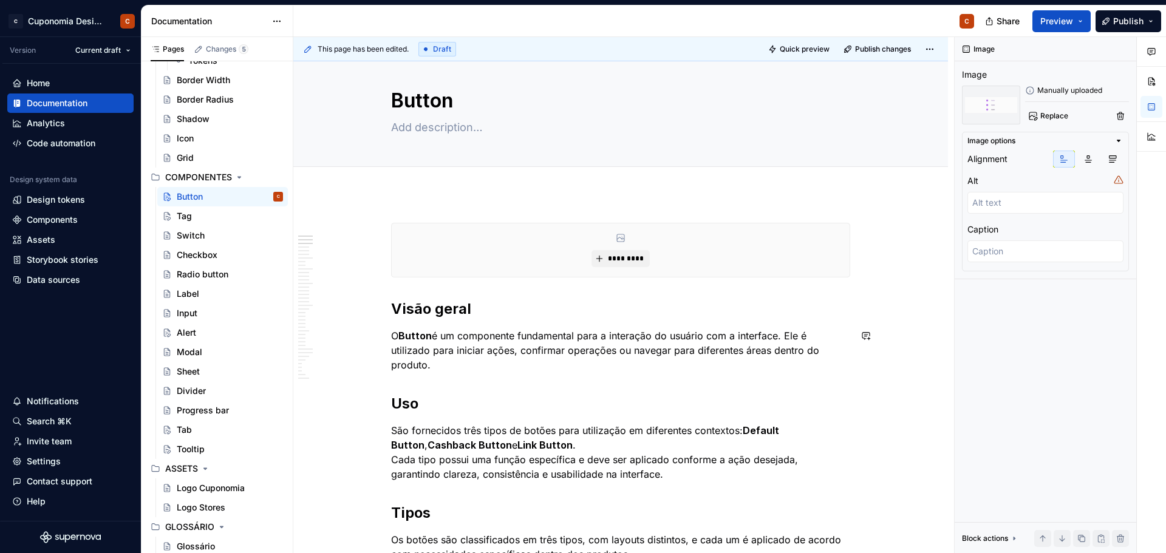
scroll to position [0, 0]
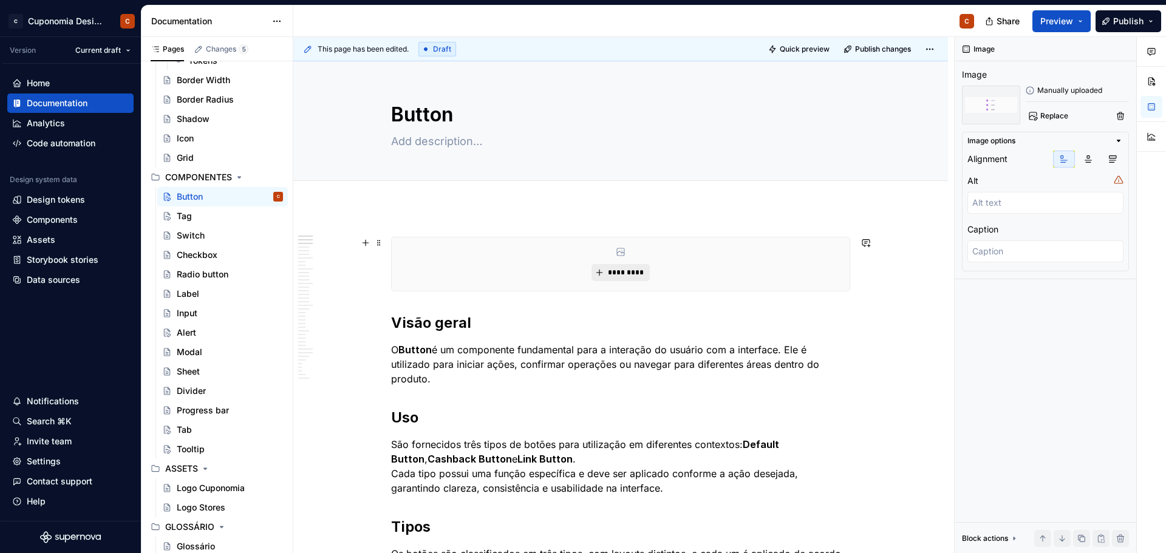
click at [626, 273] on span "*********" at bounding box center [625, 273] width 37 height 10
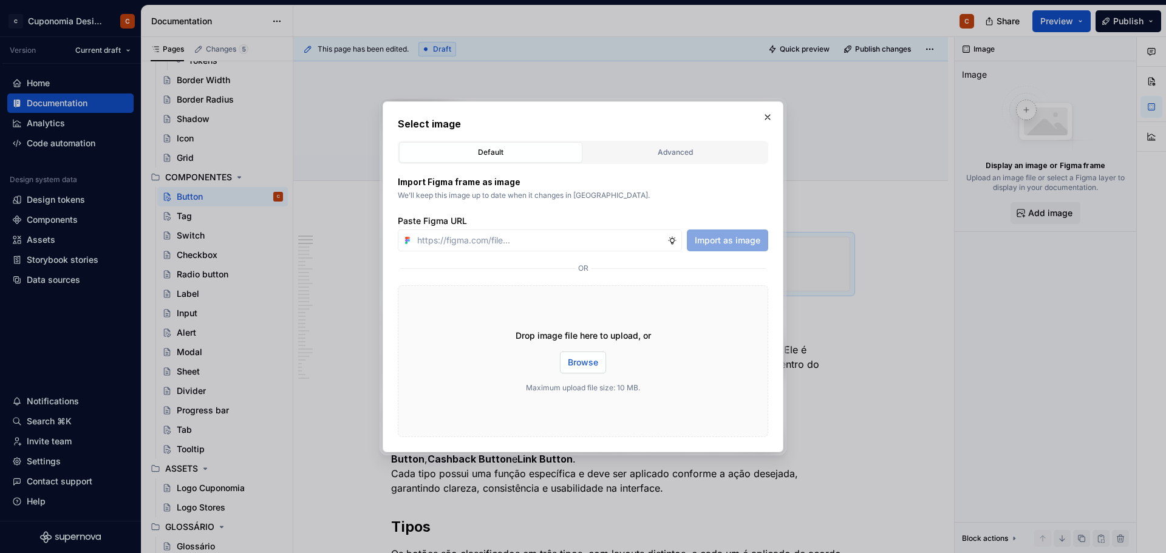
click at [583, 362] on span "Browse" at bounding box center [583, 362] width 30 height 12
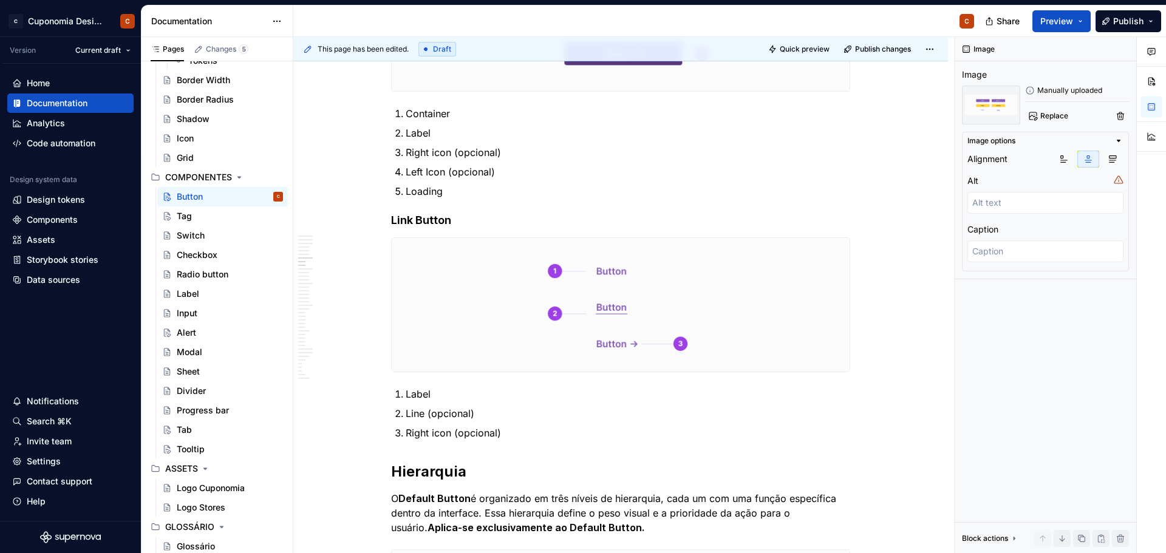
scroll to position [1396, 0]
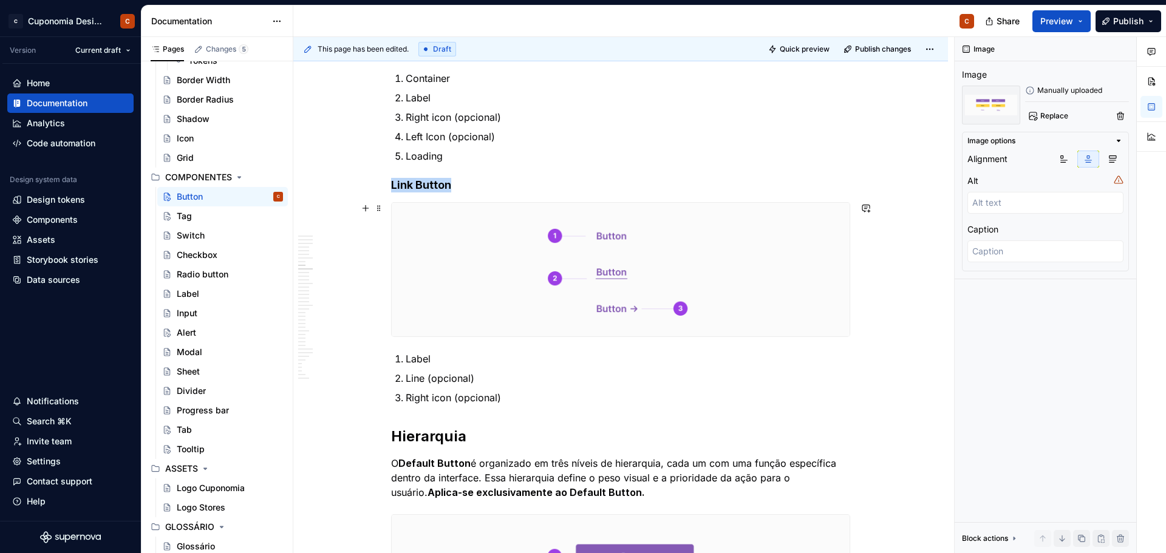
click at [793, 299] on img at bounding box center [621, 269] width 458 height 133
click at [1060, 118] on span "Replace" at bounding box center [1054, 116] width 28 height 10
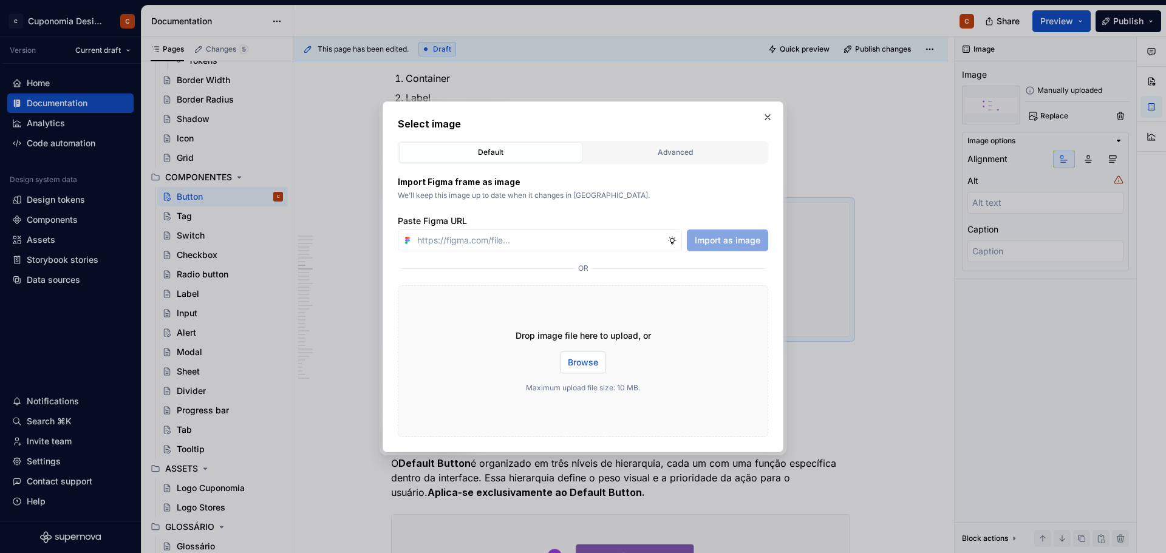
click at [579, 365] on span "Browse" at bounding box center [583, 362] width 30 height 12
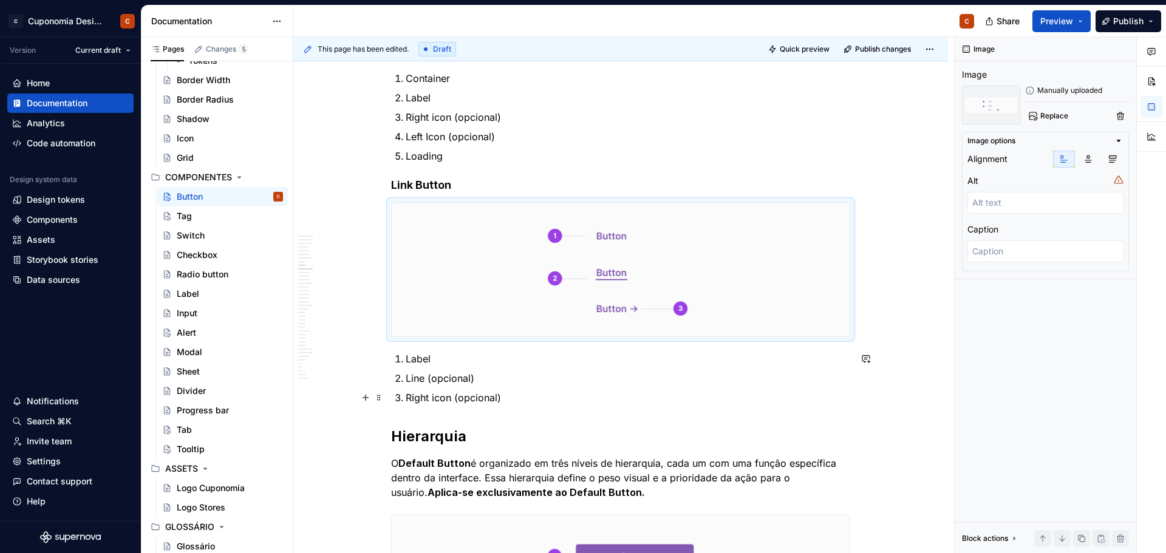
click at [747, 391] on p "Right icon (opcional)" at bounding box center [628, 397] width 444 height 15
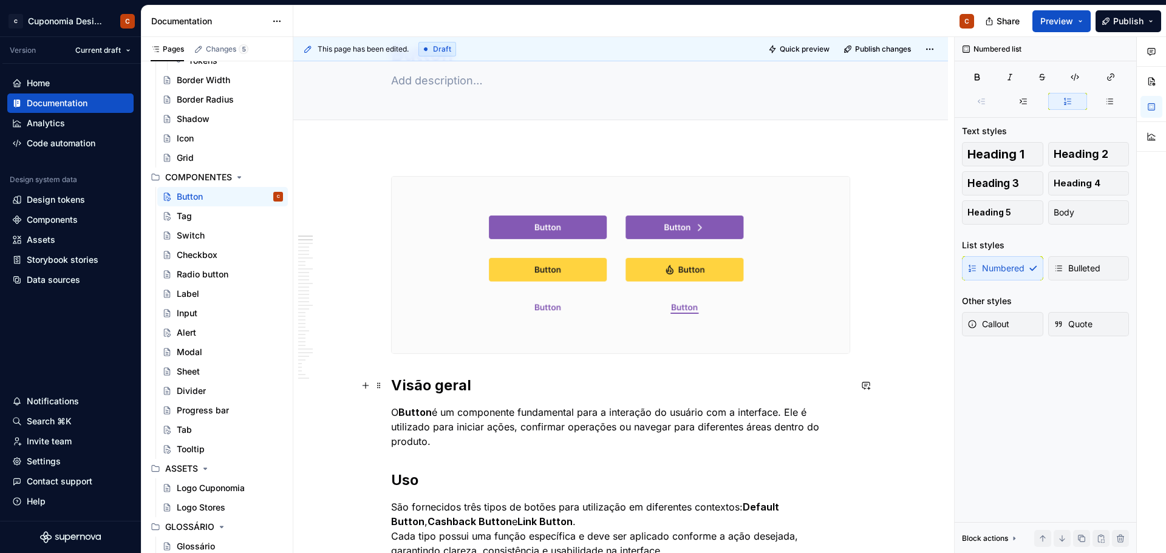
scroll to position [0, 0]
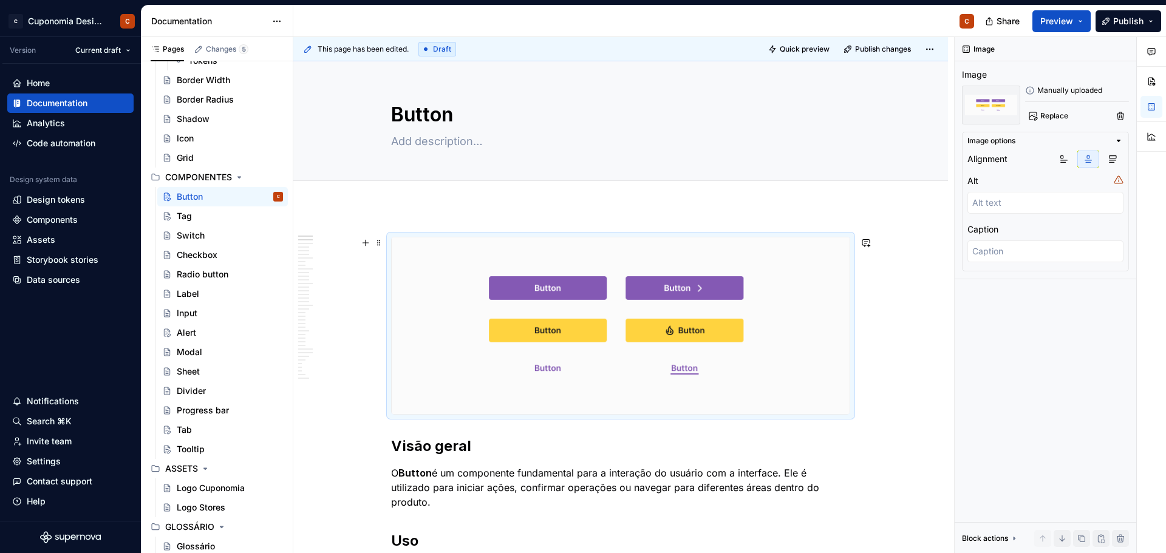
click at [640, 340] on img at bounding box center [621, 325] width 458 height 177
click at [1052, 115] on span "Replace" at bounding box center [1054, 116] width 28 height 10
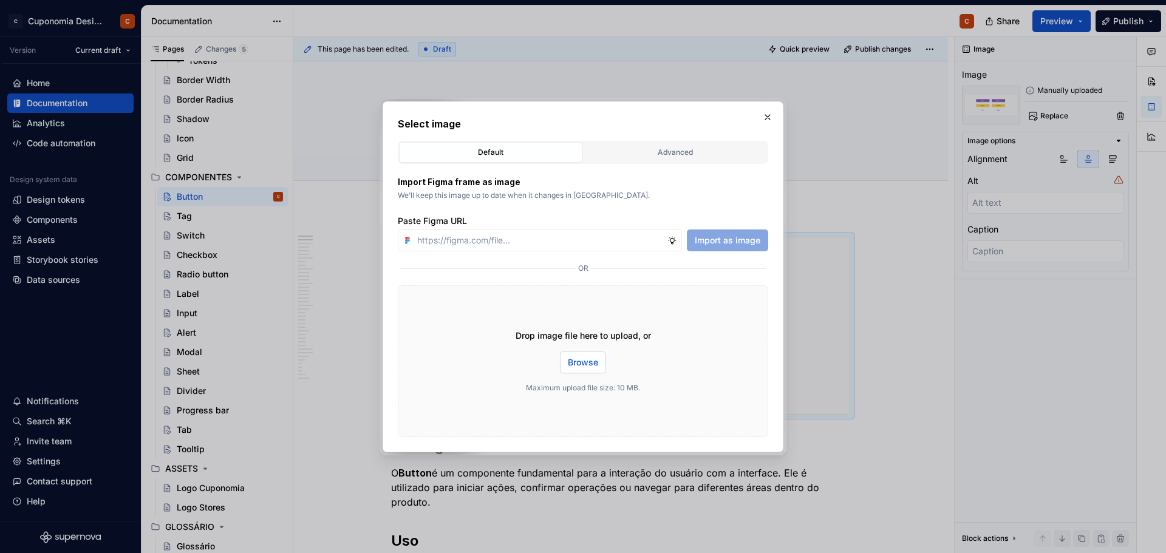
click at [585, 364] on span "Browse" at bounding box center [583, 362] width 30 height 12
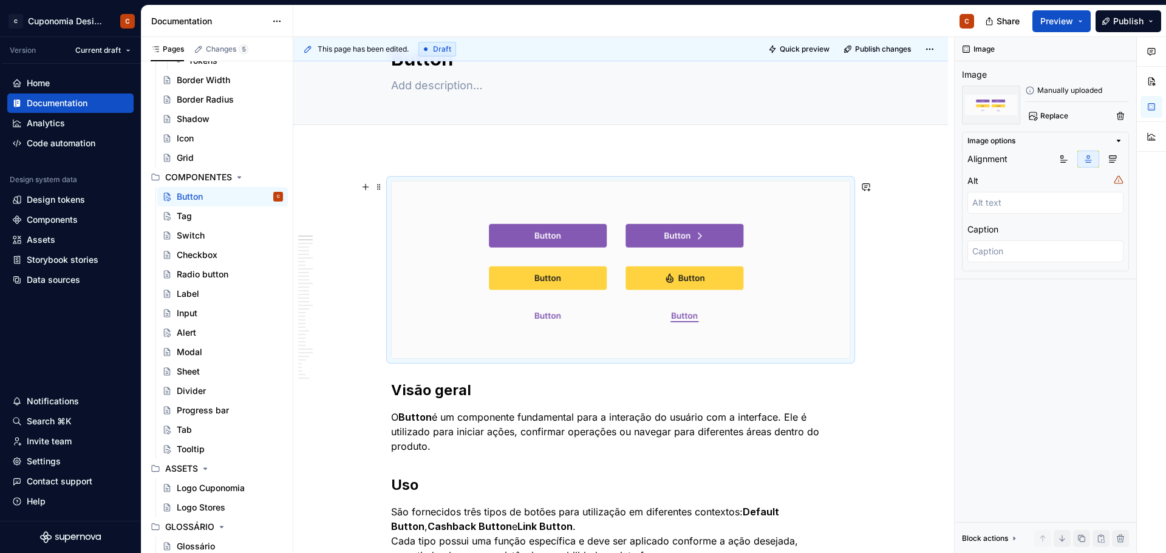
scroll to position [61, 0]
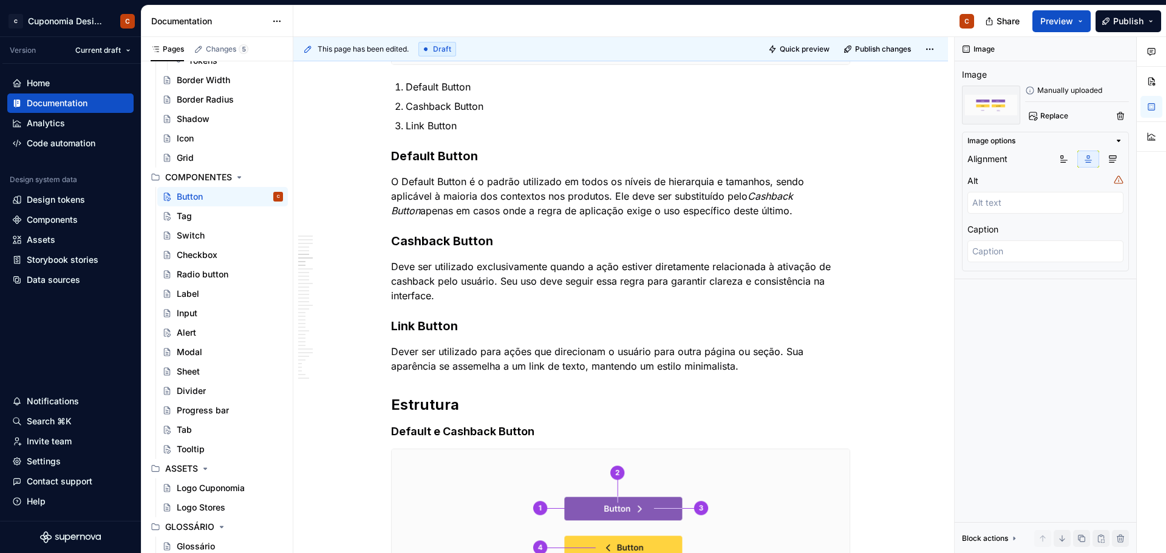
scroll to position [789, 0]
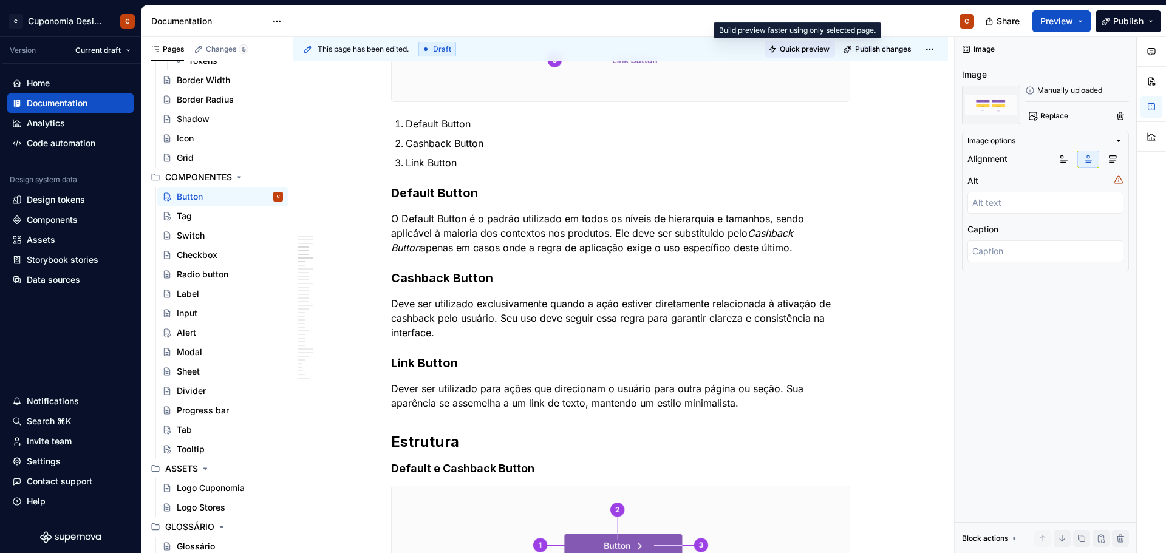
click at [813, 55] on button "Quick preview" at bounding box center [799, 49] width 70 height 17
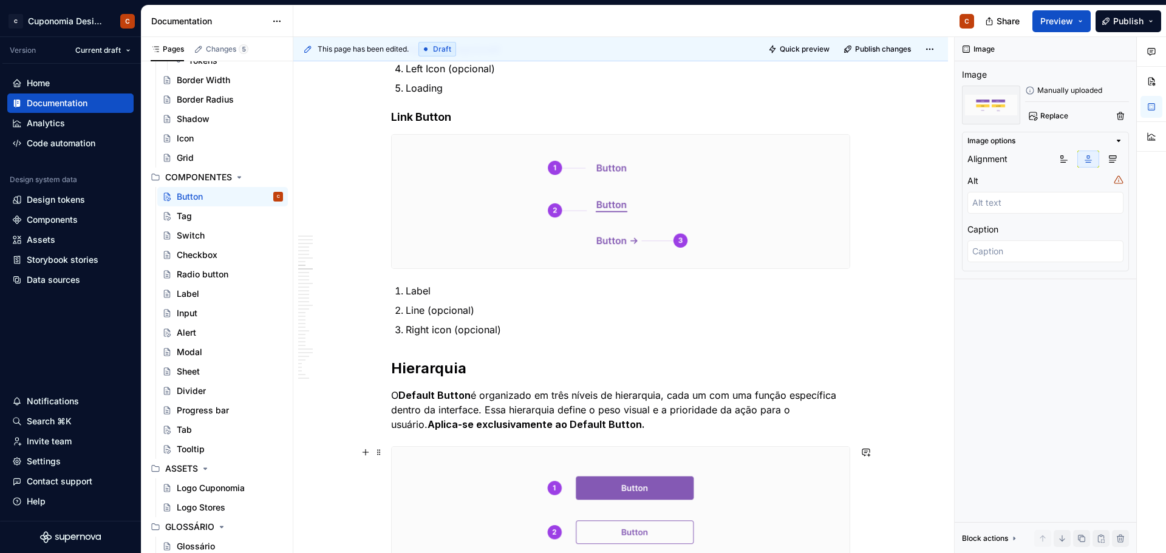
scroll to position [1396, 0]
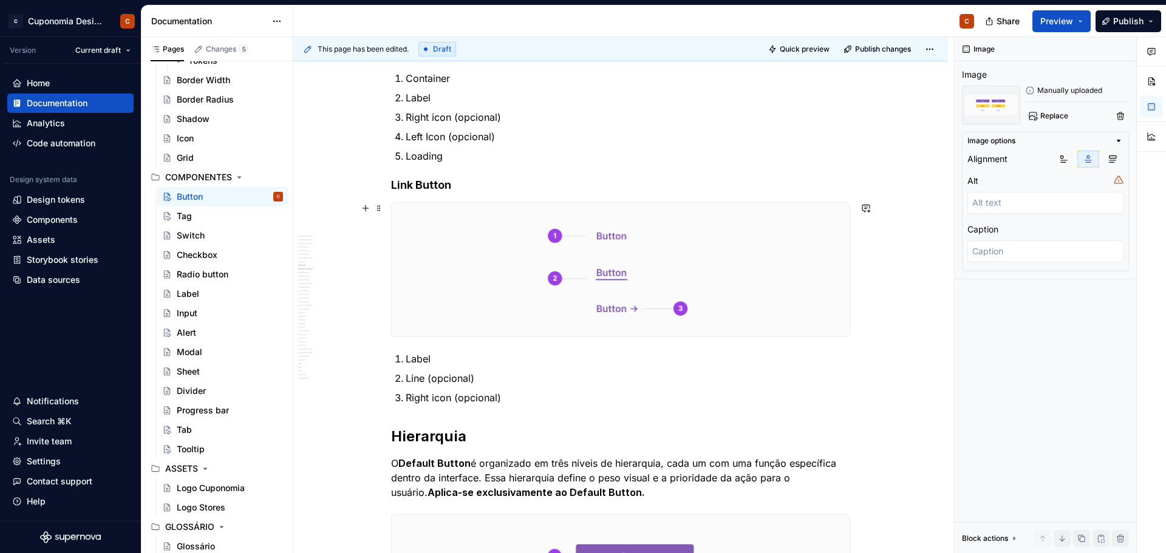
type textarea "*"
